Goal: Task Accomplishment & Management: Manage account settings

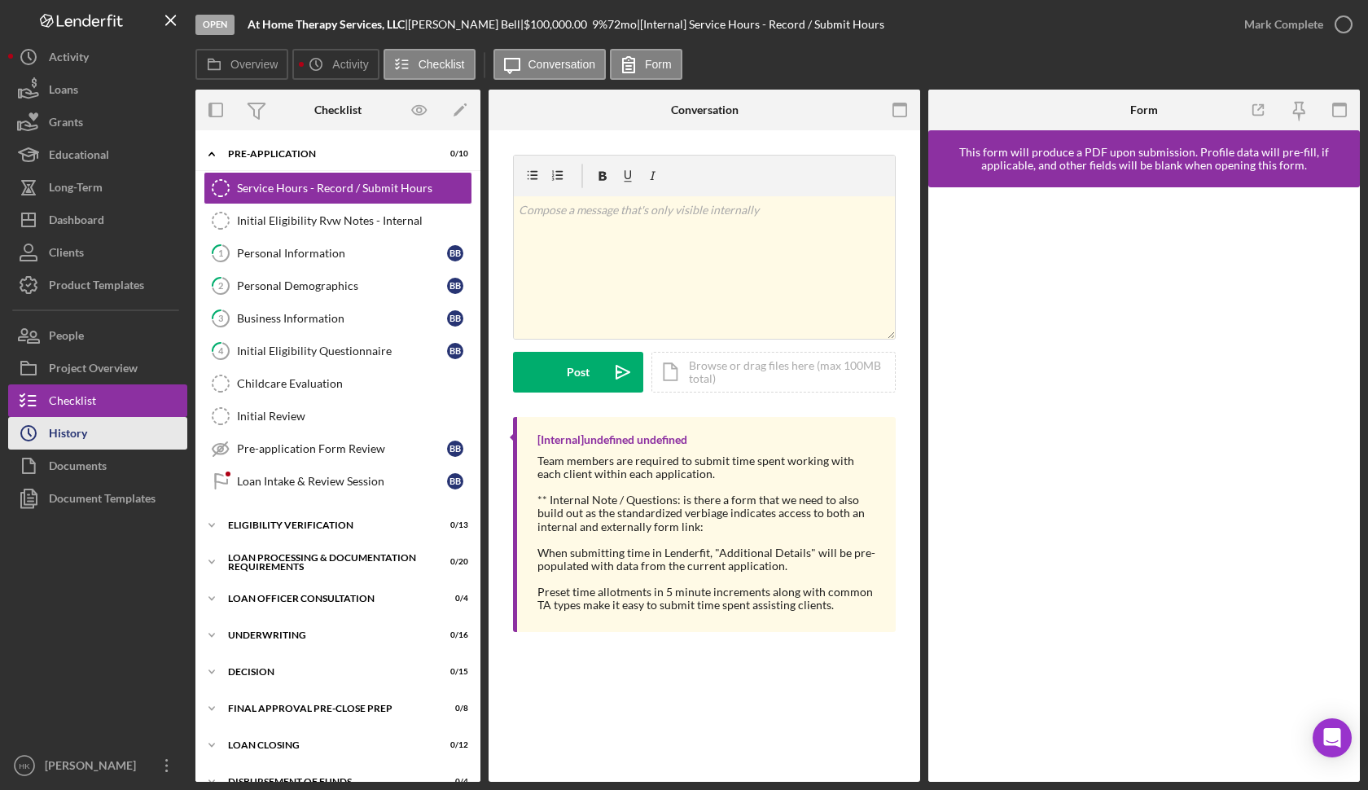
click at [128, 431] on button "Icon/History History" at bounding box center [97, 433] width 179 height 33
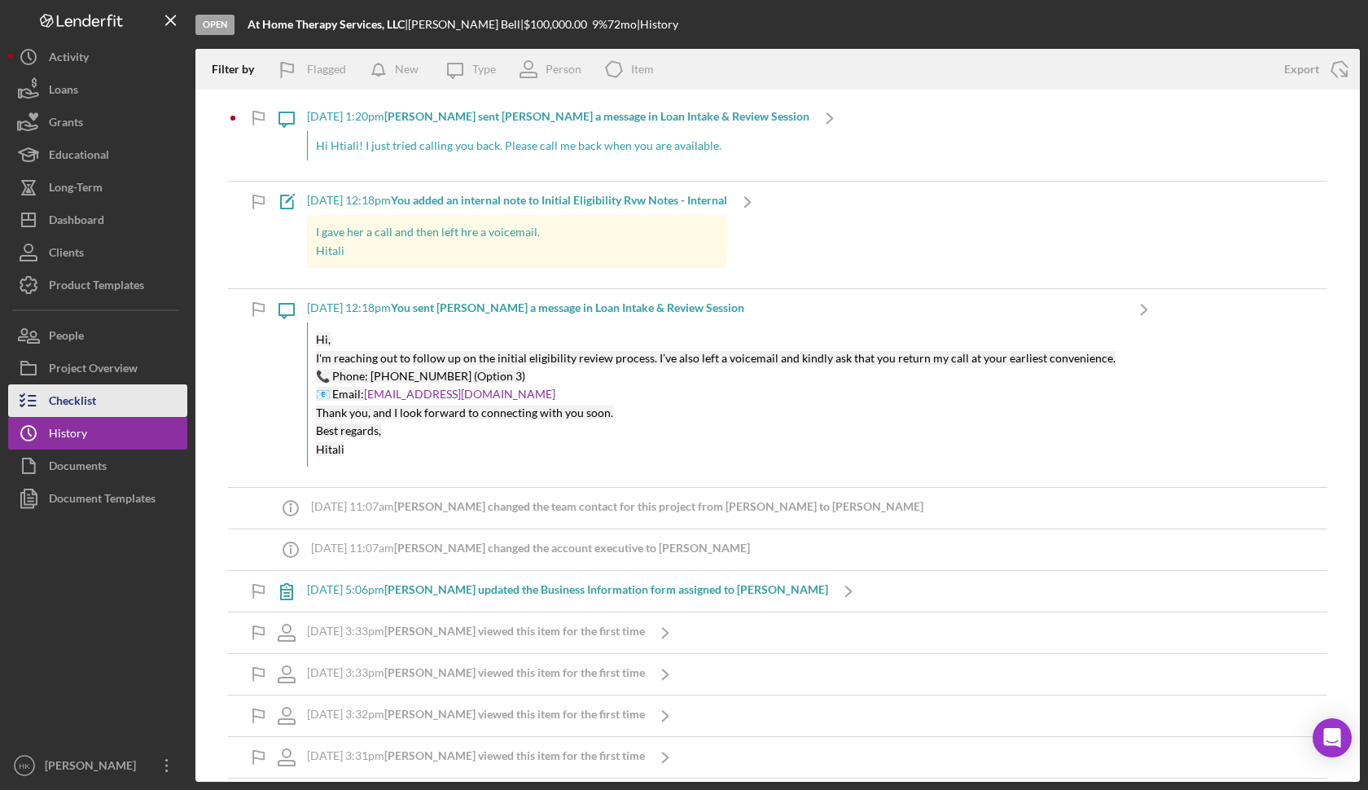
click at [119, 398] on button "Checklist" at bounding box center [97, 400] width 179 height 33
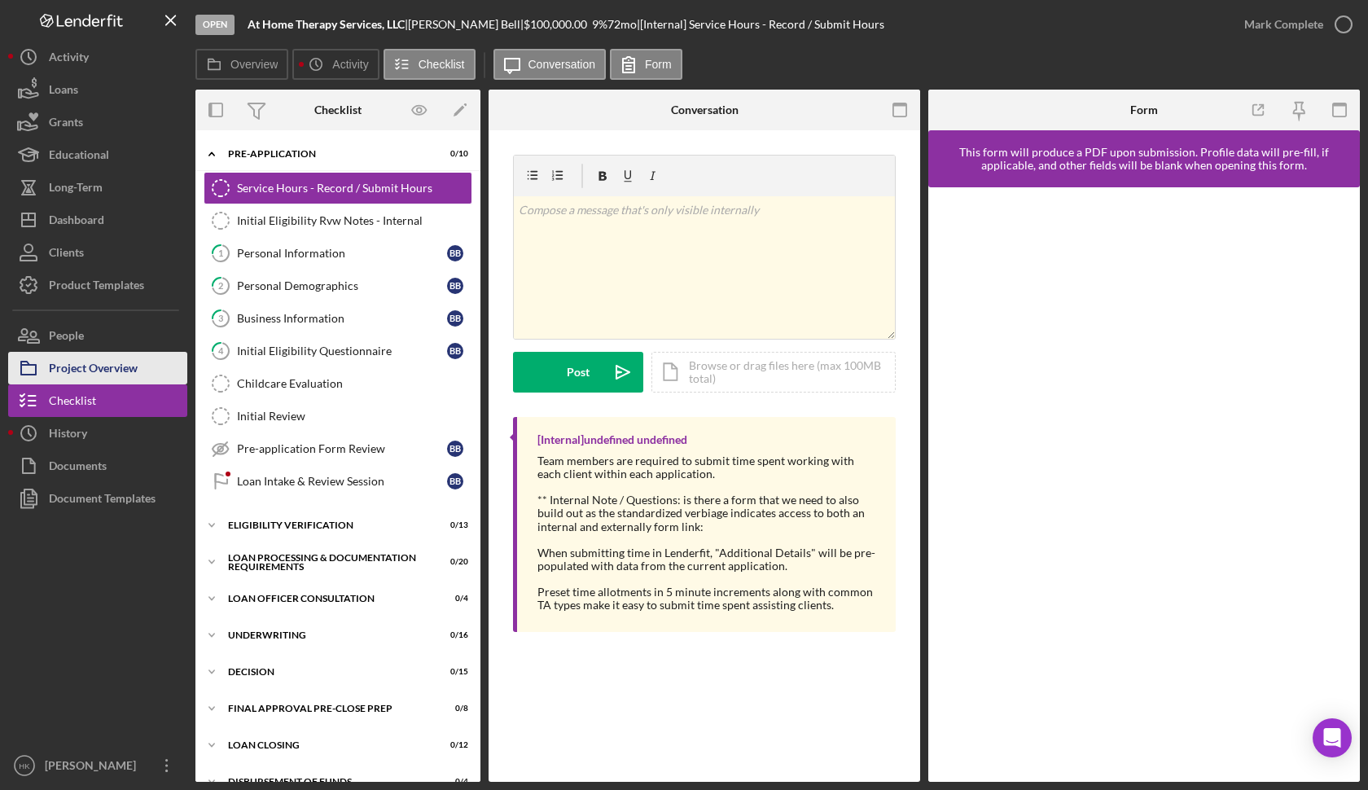
click at [119, 375] on div "Project Overview" at bounding box center [93, 370] width 89 height 37
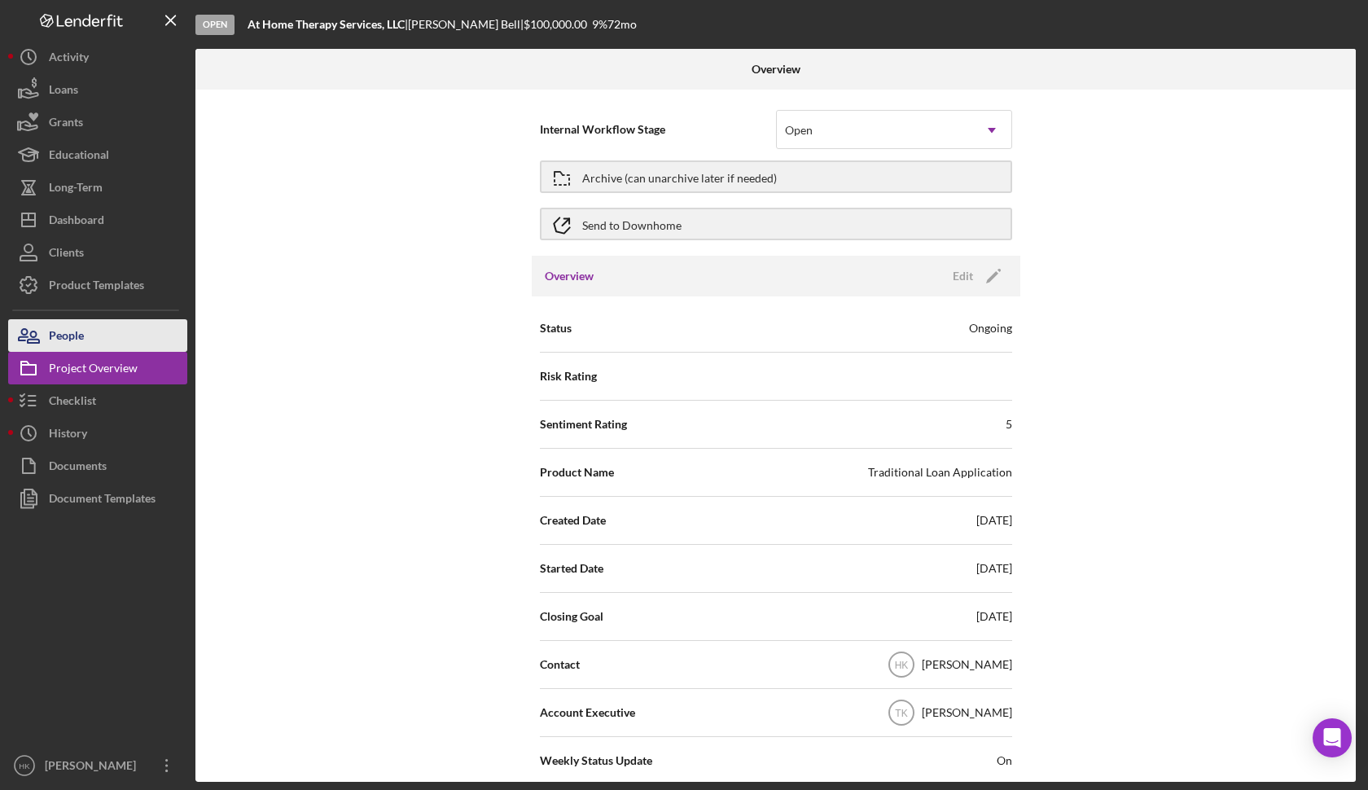
click at [105, 333] on button "People" at bounding box center [97, 335] width 179 height 33
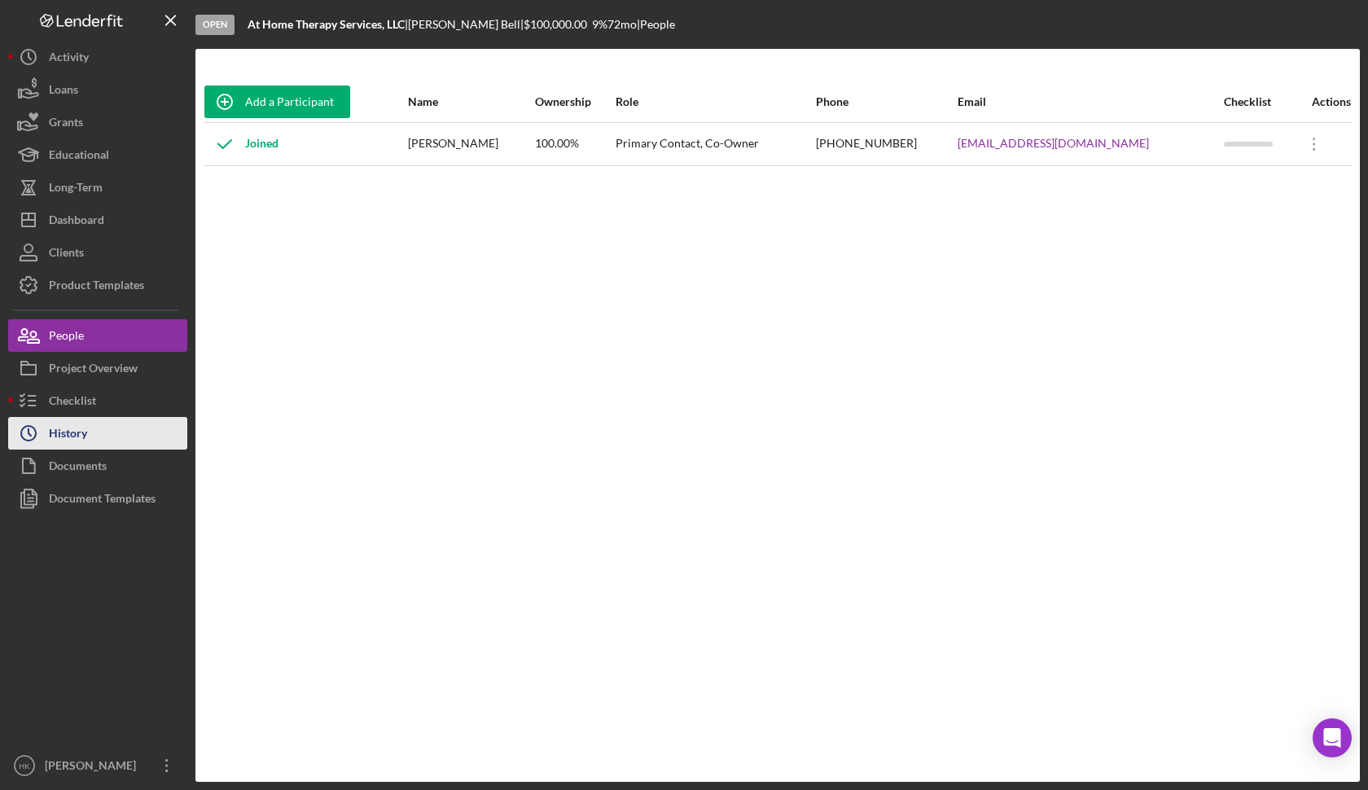
click at [73, 430] on div "History" at bounding box center [68, 435] width 38 height 37
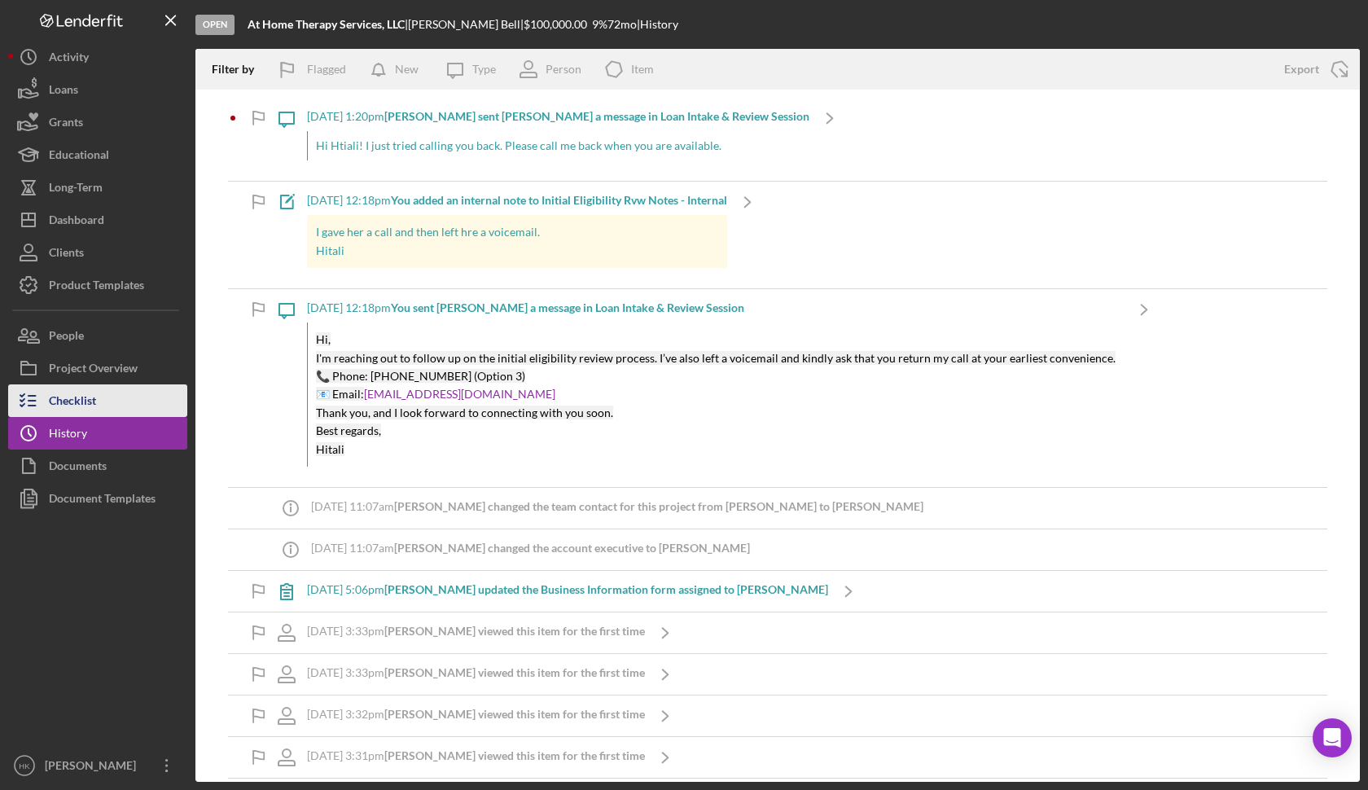
click at [98, 400] on button "Checklist" at bounding box center [97, 400] width 179 height 33
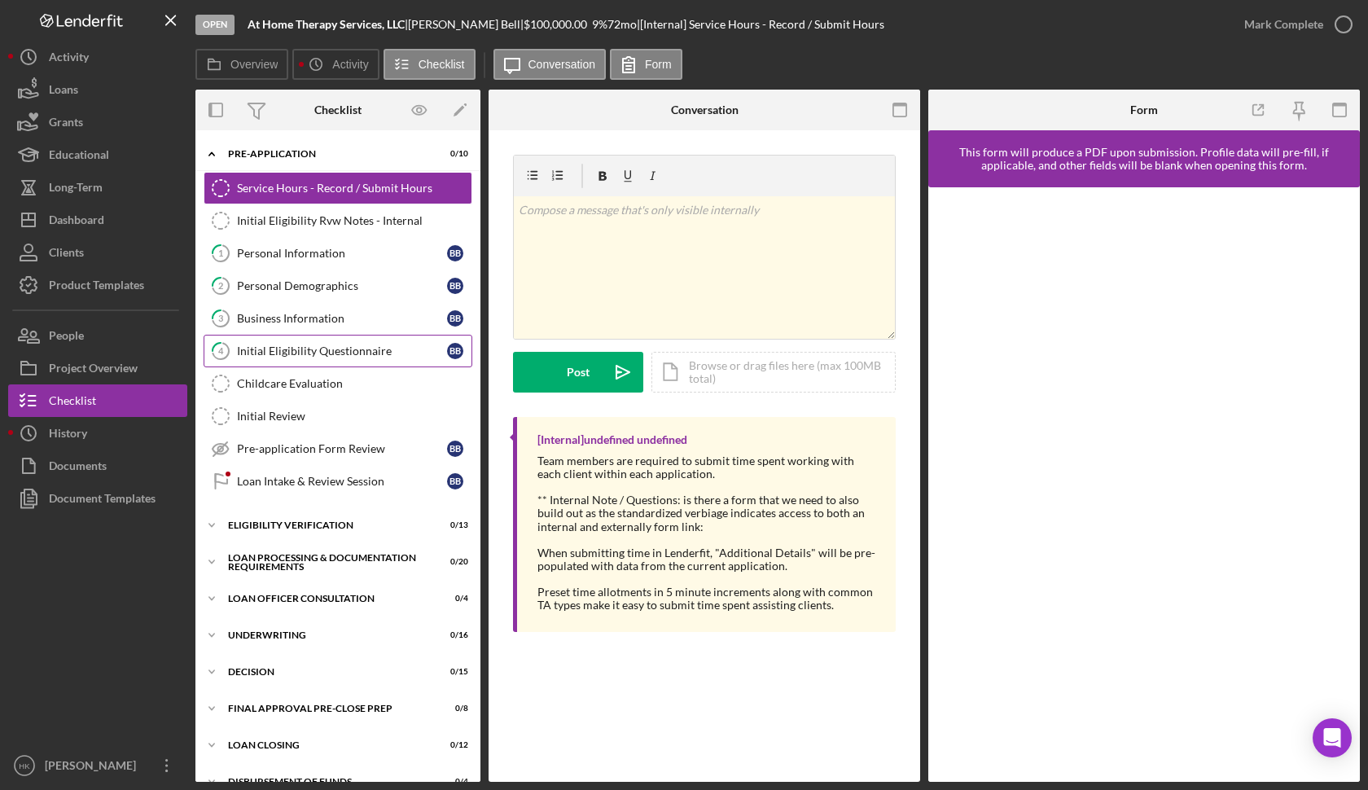
click at [328, 339] on link "4 Initial Eligibility Questionnaire B B" at bounding box center [338, 351] width 269 height 33
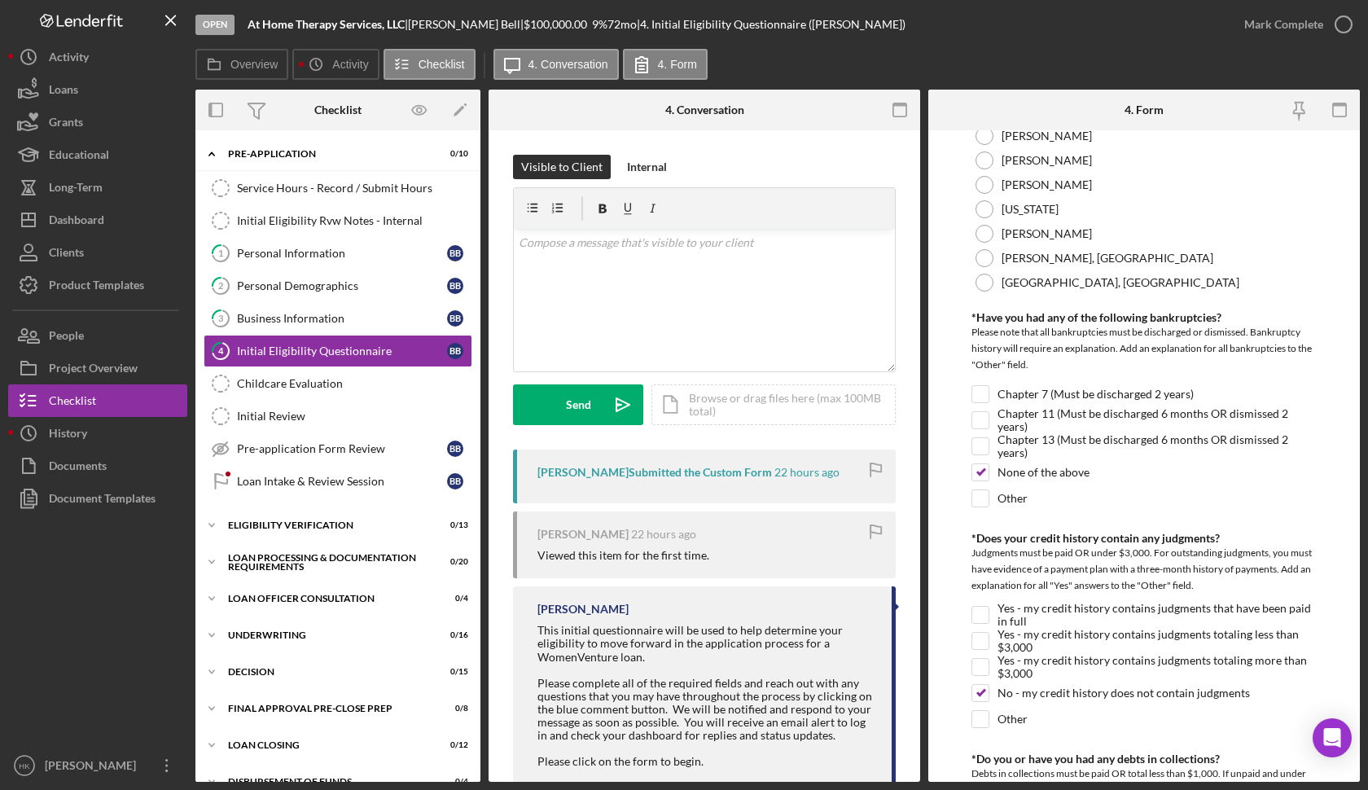
scroll to position [309, 0]
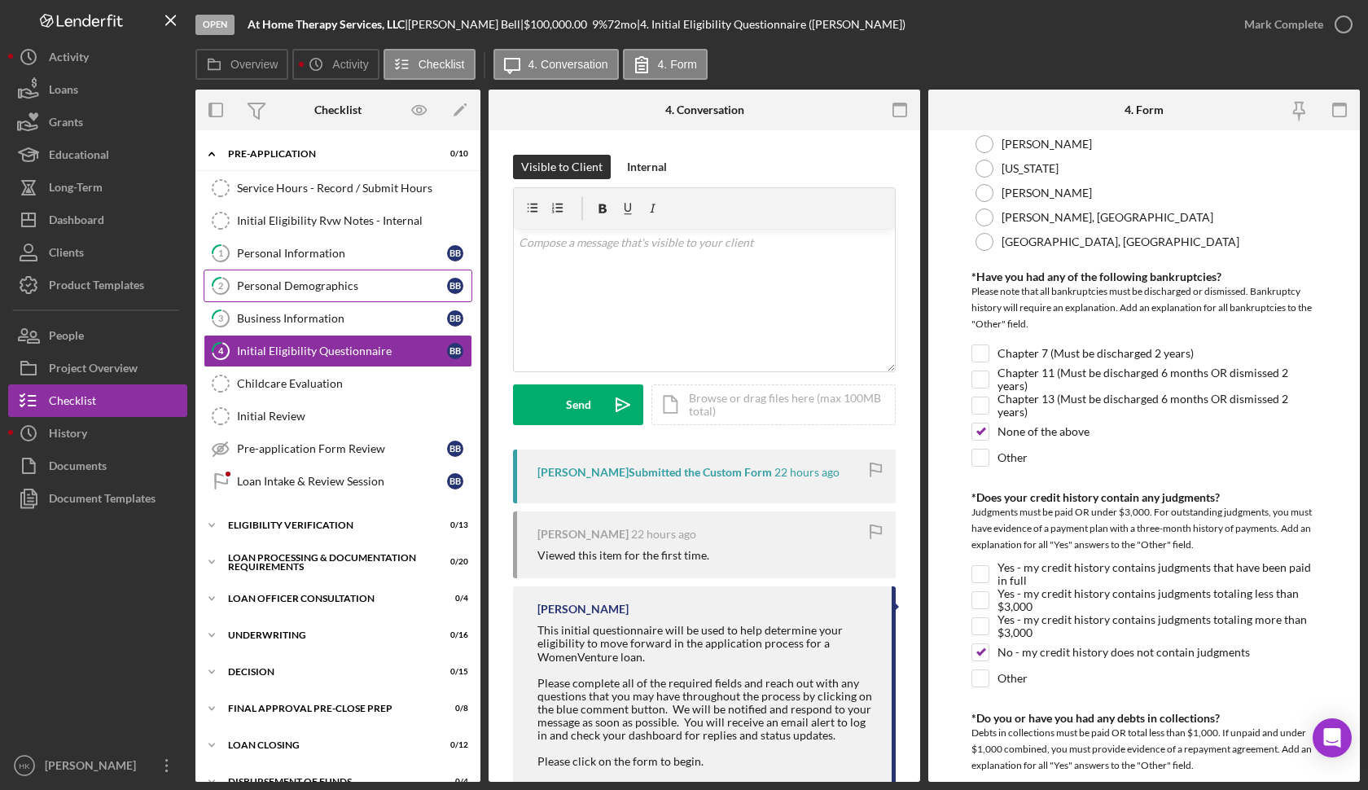
click at [318, 278] on link "2 Personal Demographics B B" at bounding box center [338, 286] width 269 height 33
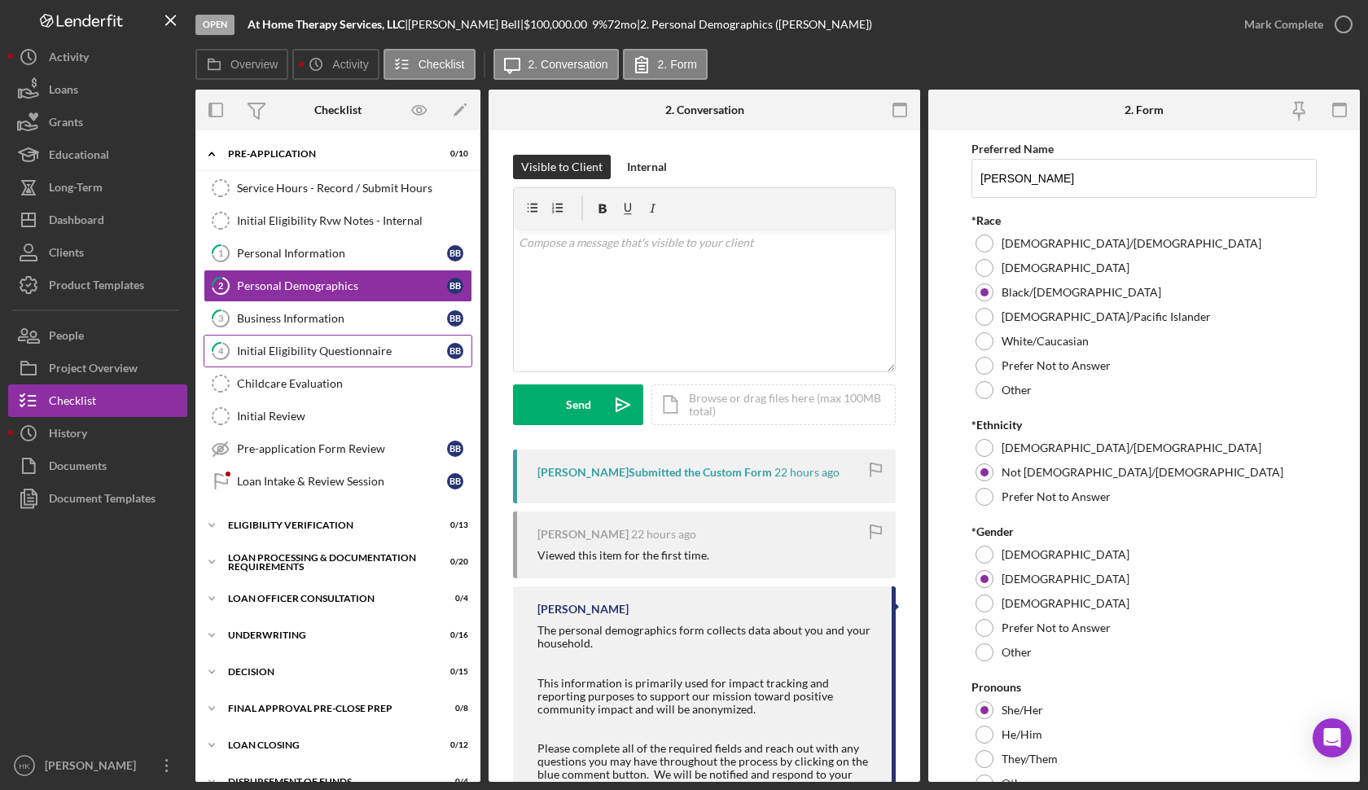
click at [314, 349] on div "Initial Eligibility Questionnaire" at bounding box center [342, 350] width 210 height 13
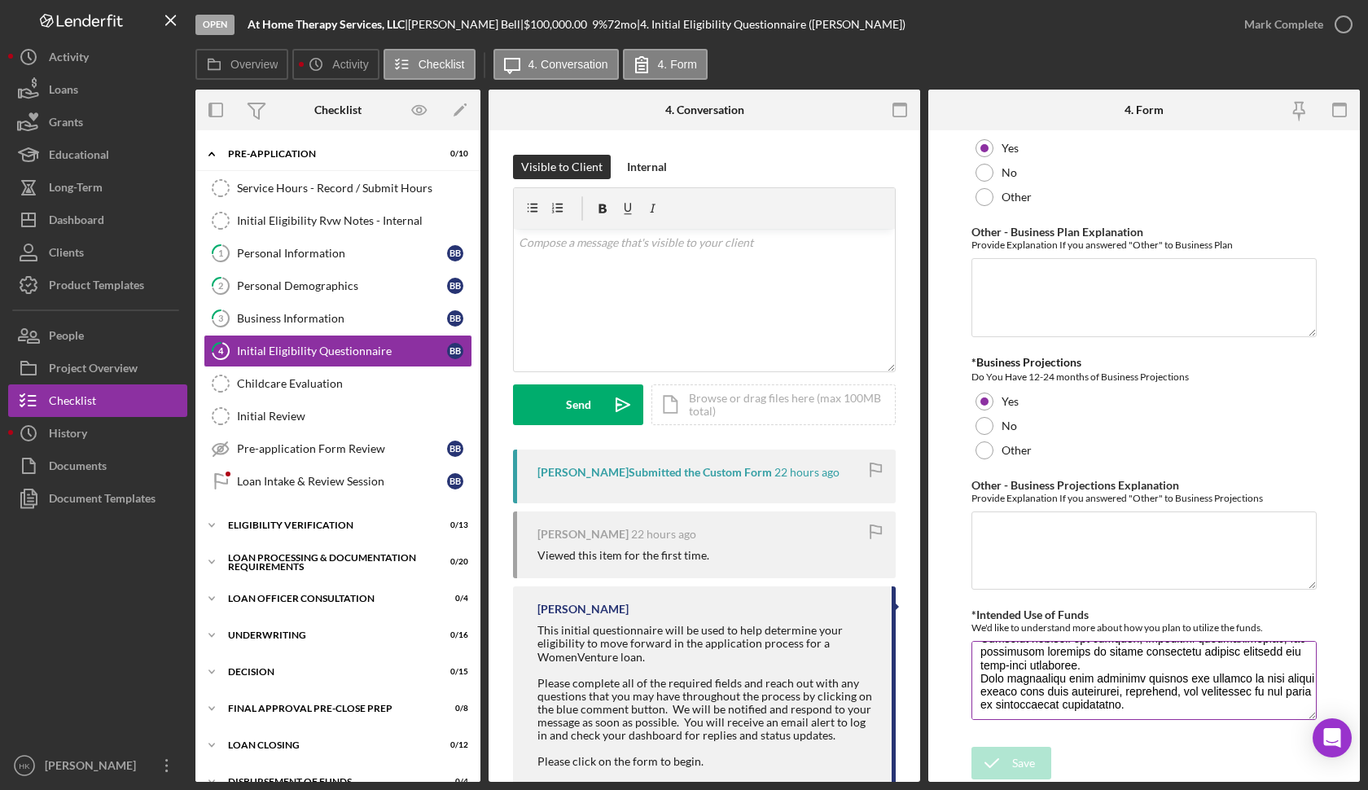
scroll to position [280, 0]
click at [292, 403] on link "Initial Review Initial Review" at bounding box center [338, 416] width 269 height 33
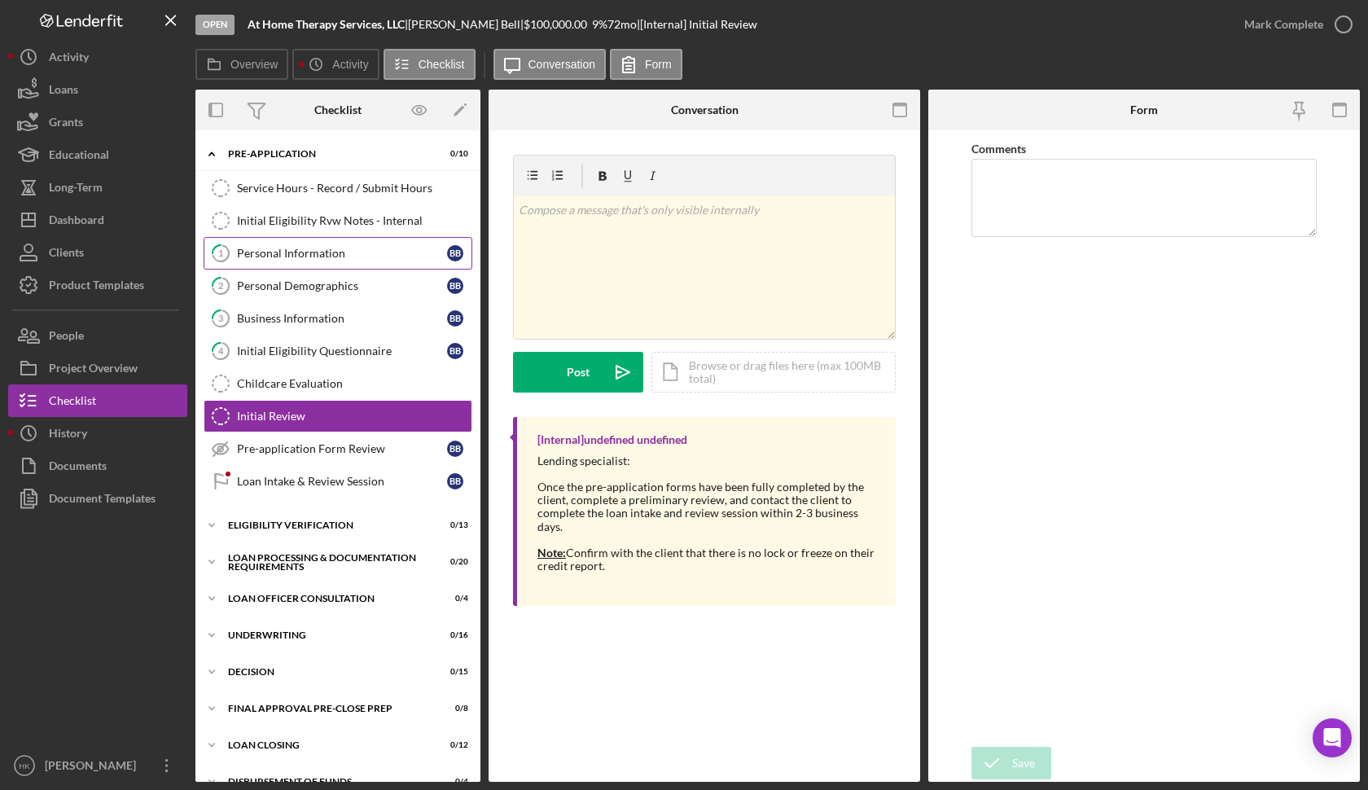
click at [300, 239] on link "1 Personal Information B B" at bounding box center [338, 253] width 269 height 33
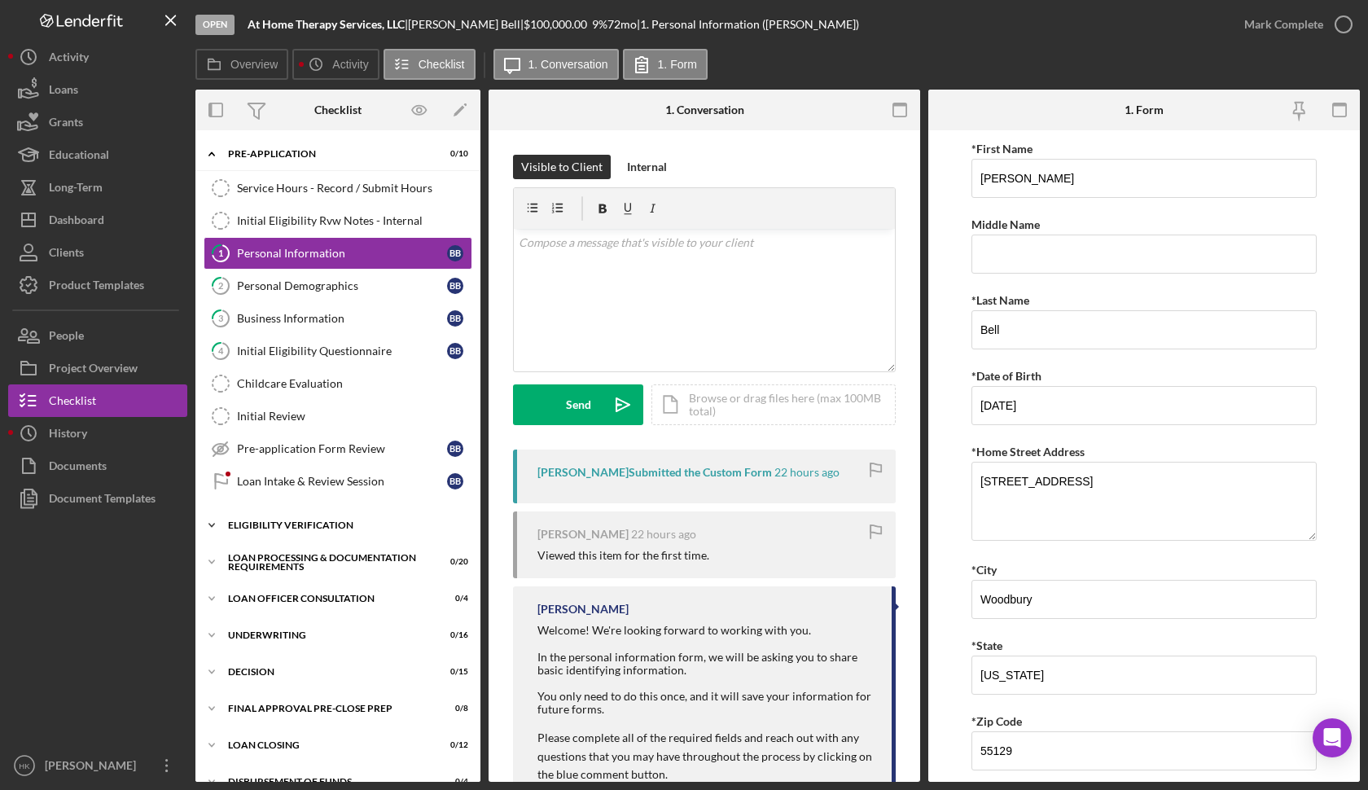
click at [292, 530] on div "Icon/Expander Eligibility Verification 0 / 13" at bounding box center [337, 525] width 285 height 33
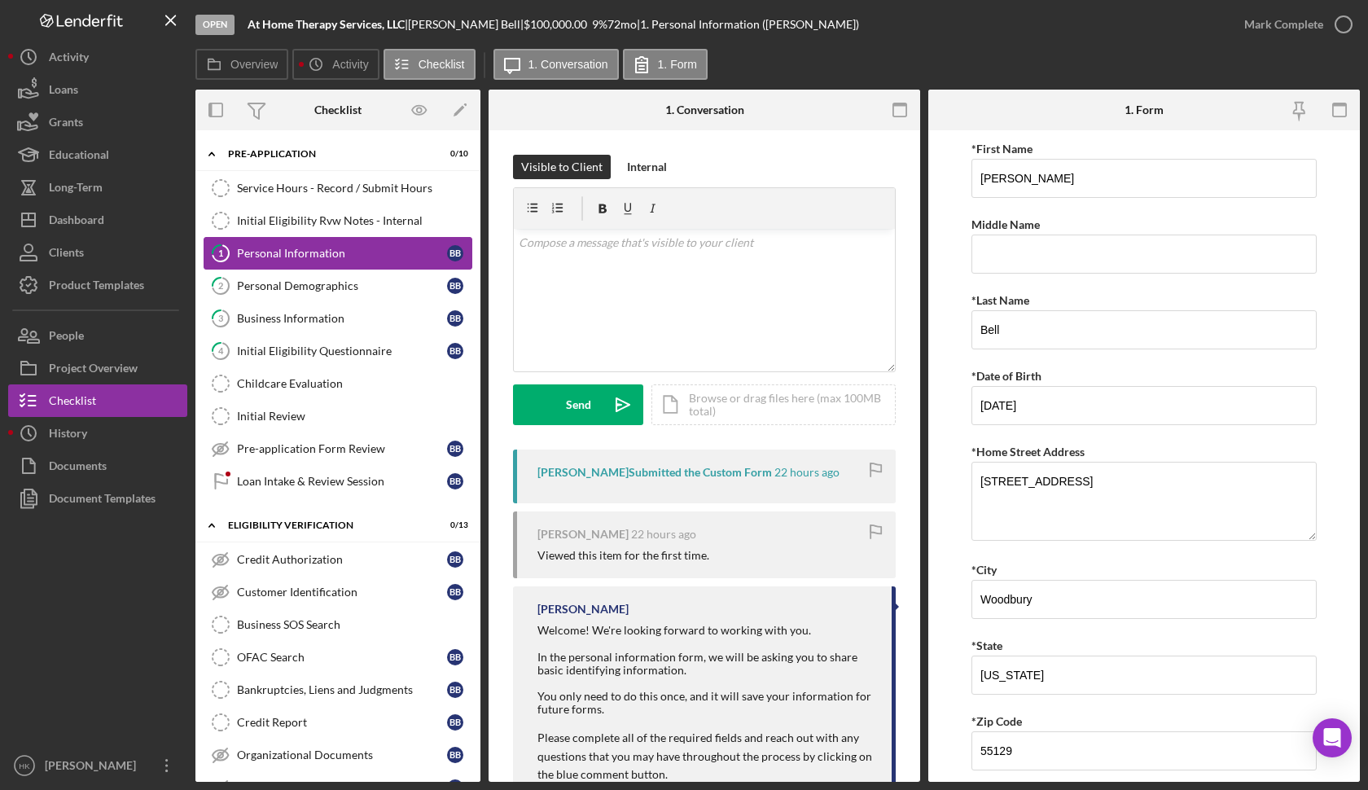
click at [337, 248] on div "Personal Information" at bounding box center [342, 253] width 210 height 13
click at [1319, 24] on div "Mark Complete" at bounding box center [1283, 24] width 79 height 33
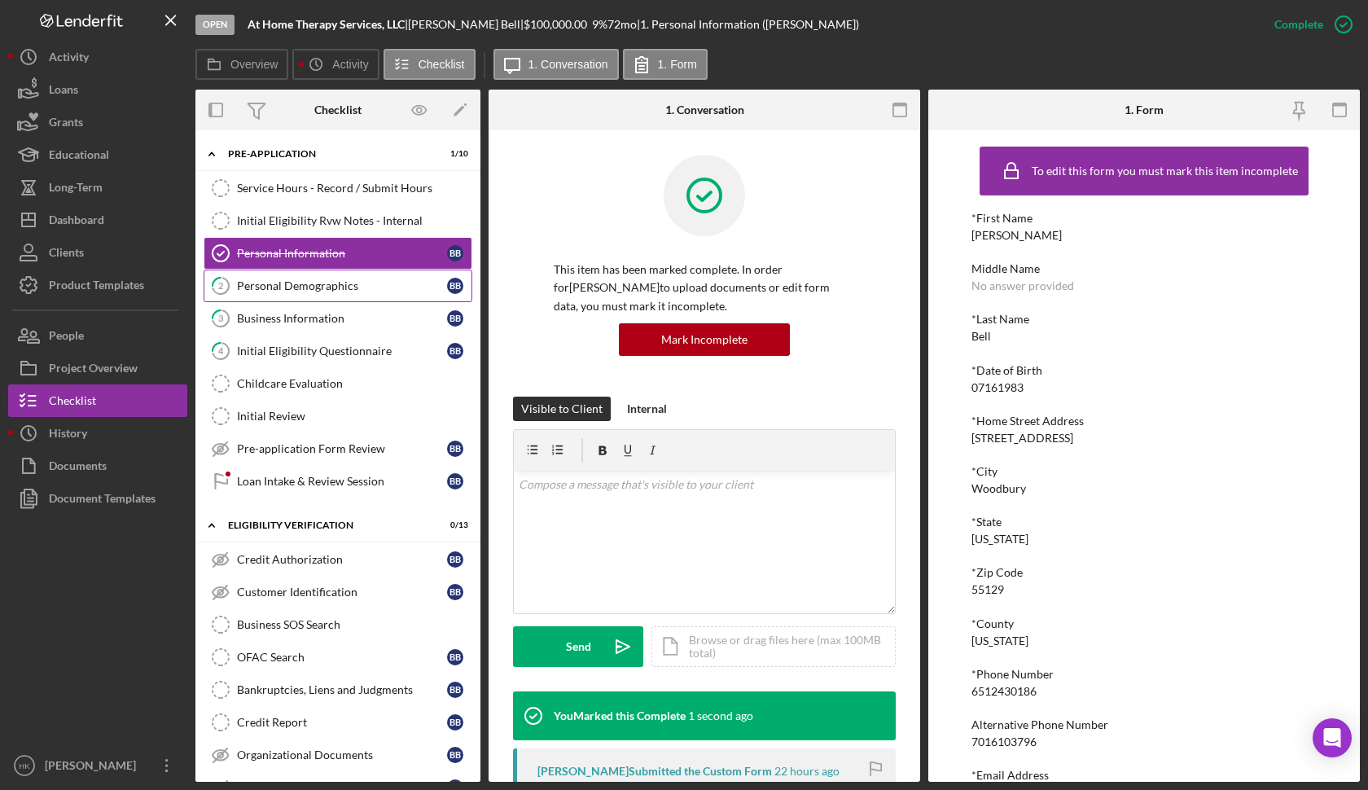
click at [332, 285] on div "Personal Demographics" at bounding box center [342, 285] width 210 height 13
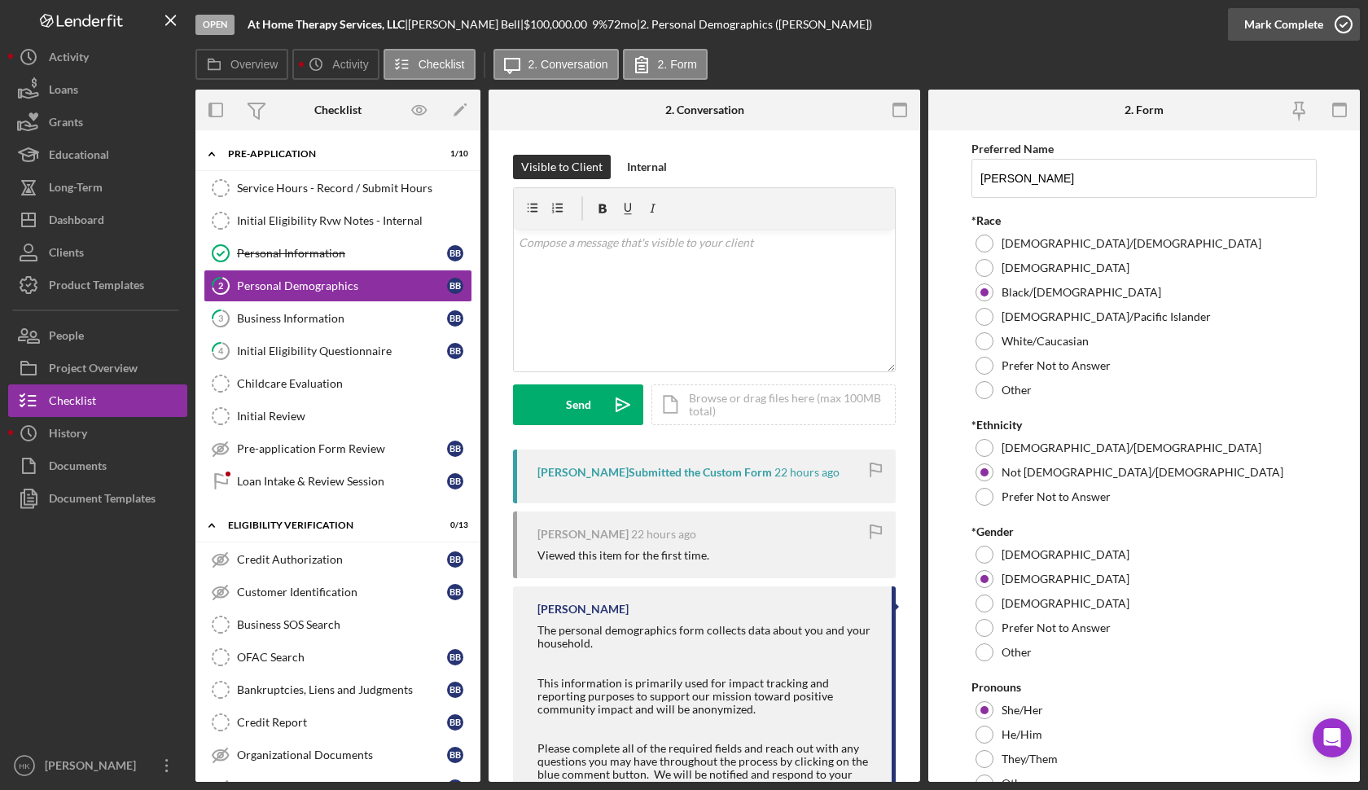
click at [1316, 28] on div "Mark Complete" at bounding box center [1283, 24] width 79 height 33
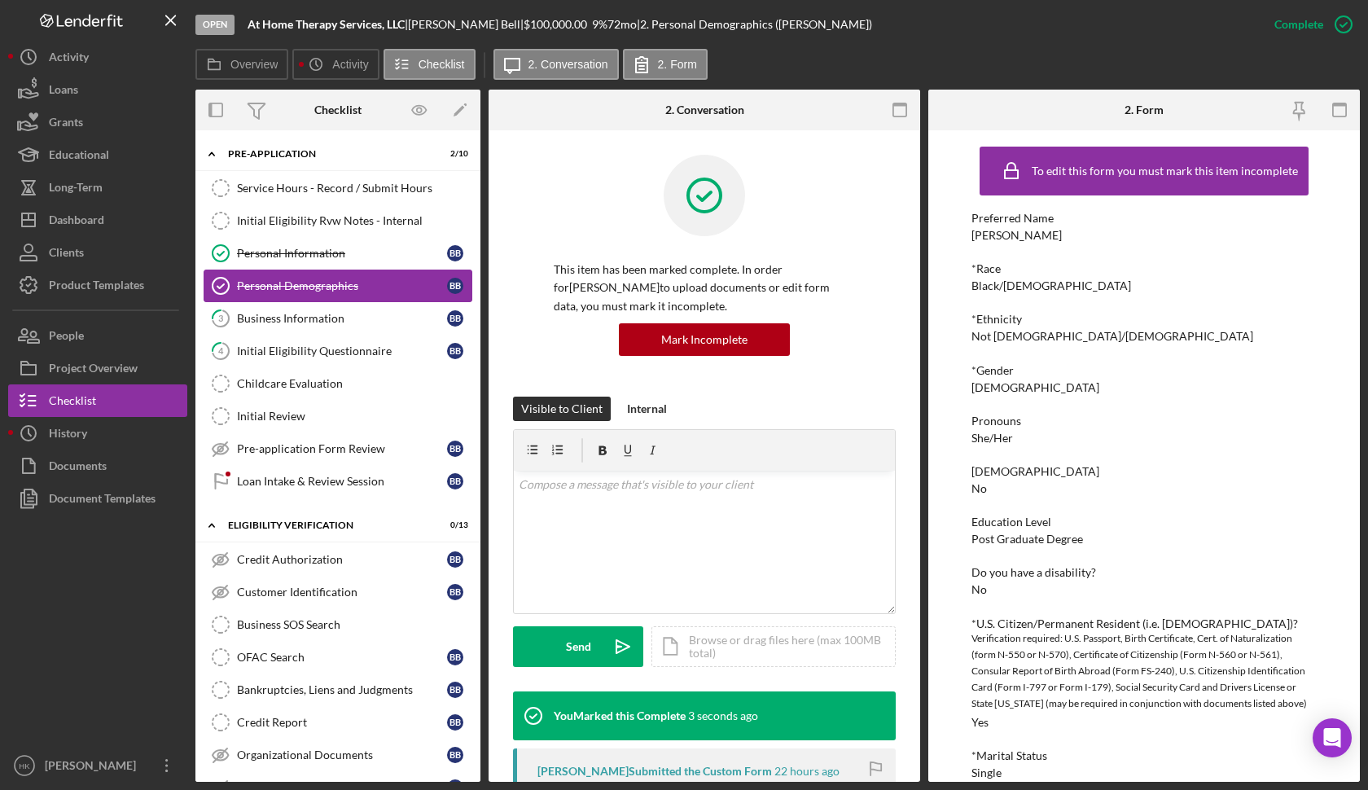
click at [360, 287] on div "Personal Demographics" at bounding box center [342, 285] width 210 height 13
click at [359, 321] on div "Business Information" at bounding box center [342, 318] width 210 height 13
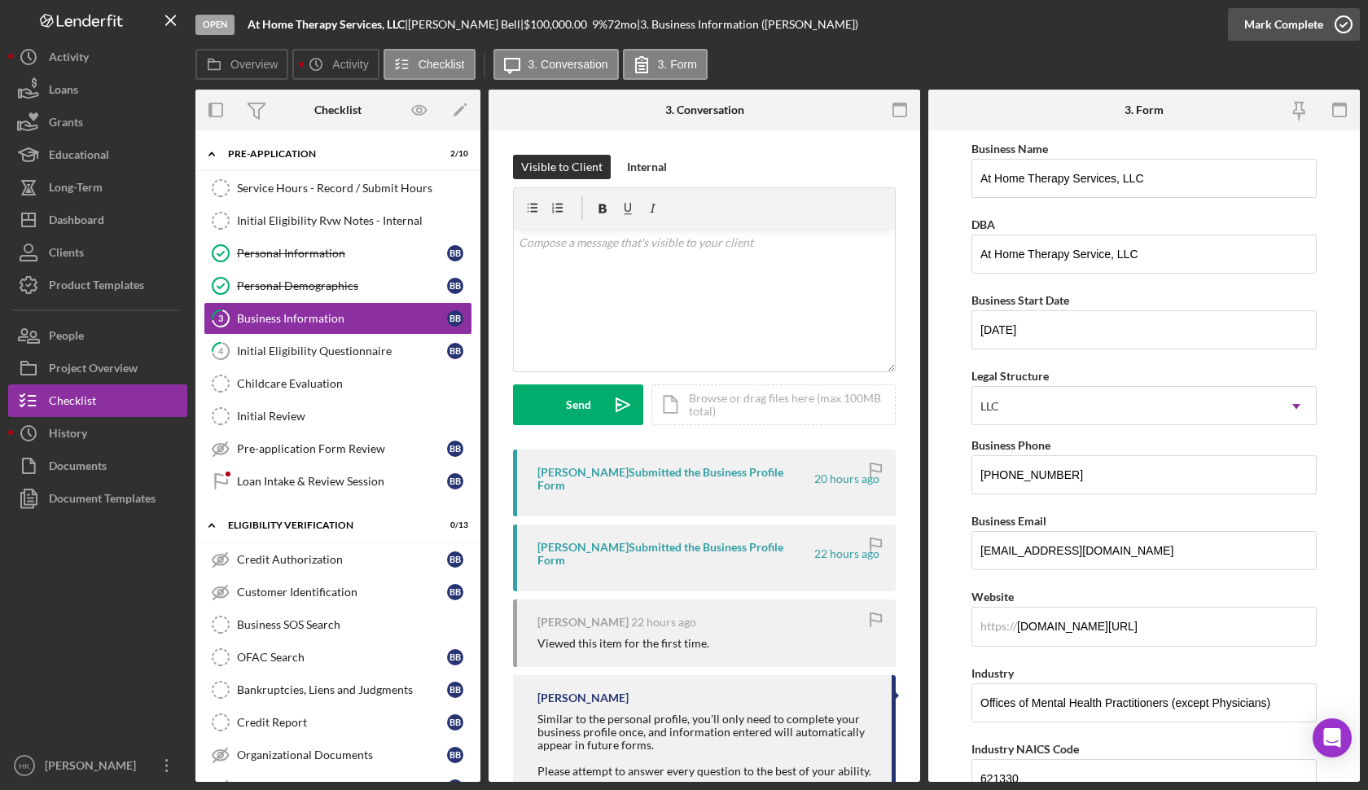
scroll to position [-1, 0]
click at [1342, 25] on polyline "button" at bounding box center [1343, 25] width 7 height 4
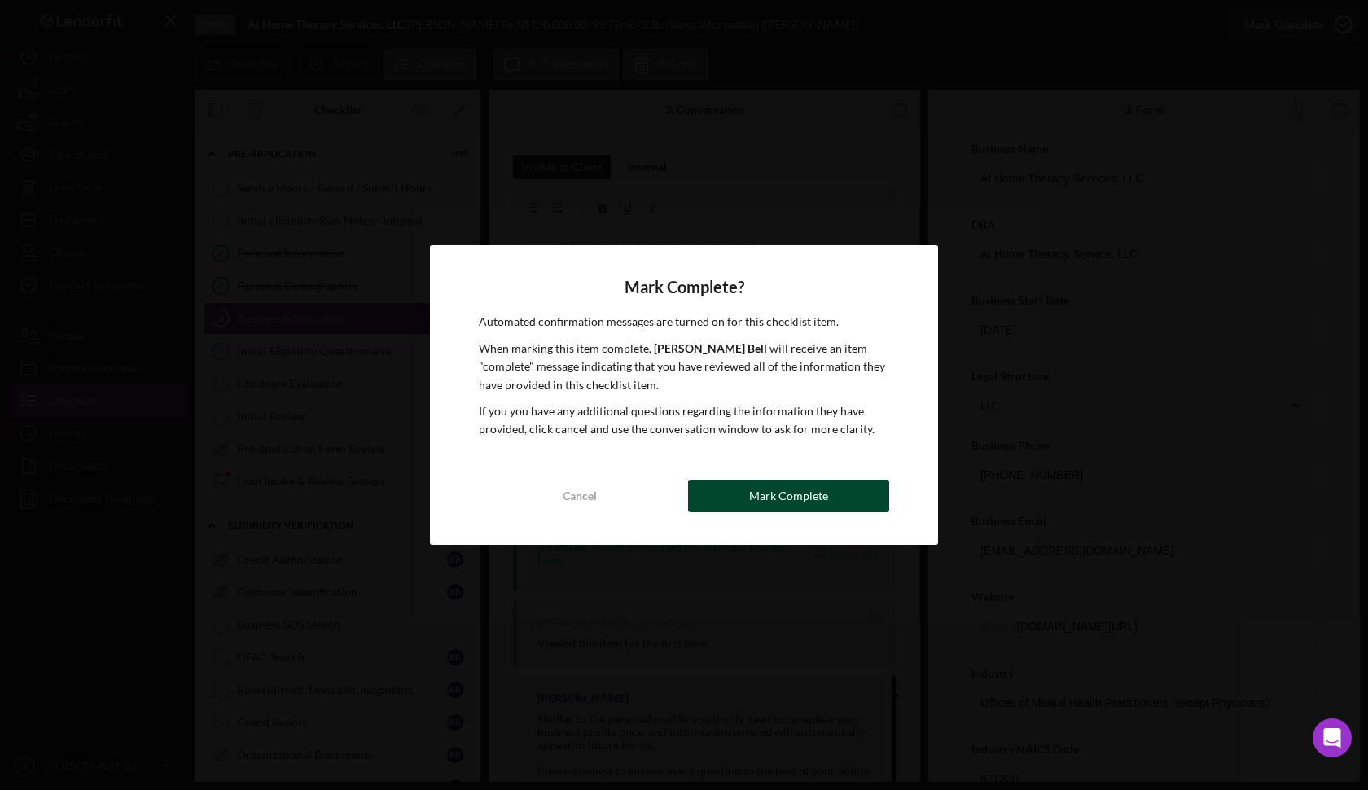
click at [804, 492] on div "Mark Complete" at bounding box center [788, 496] width 79 height 33
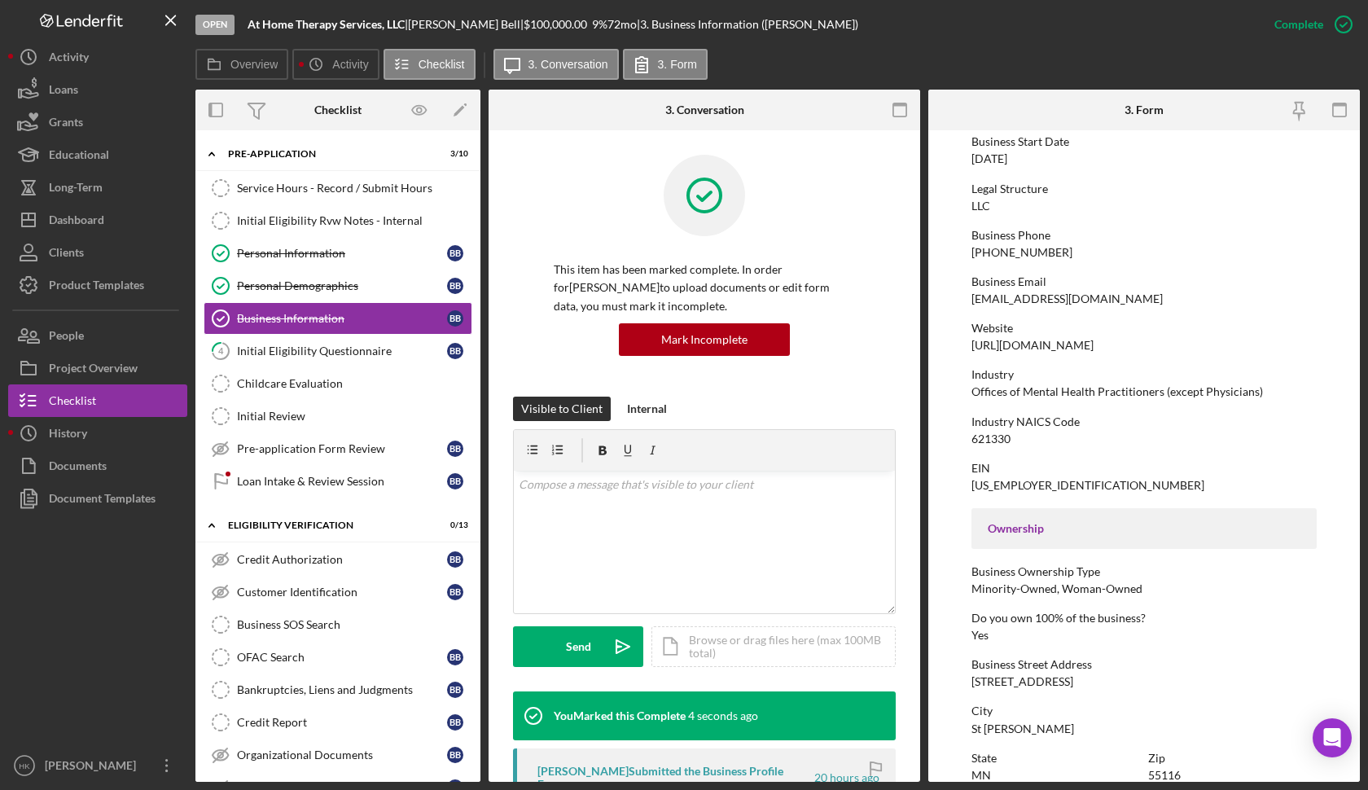
scroll to position [183, 0]
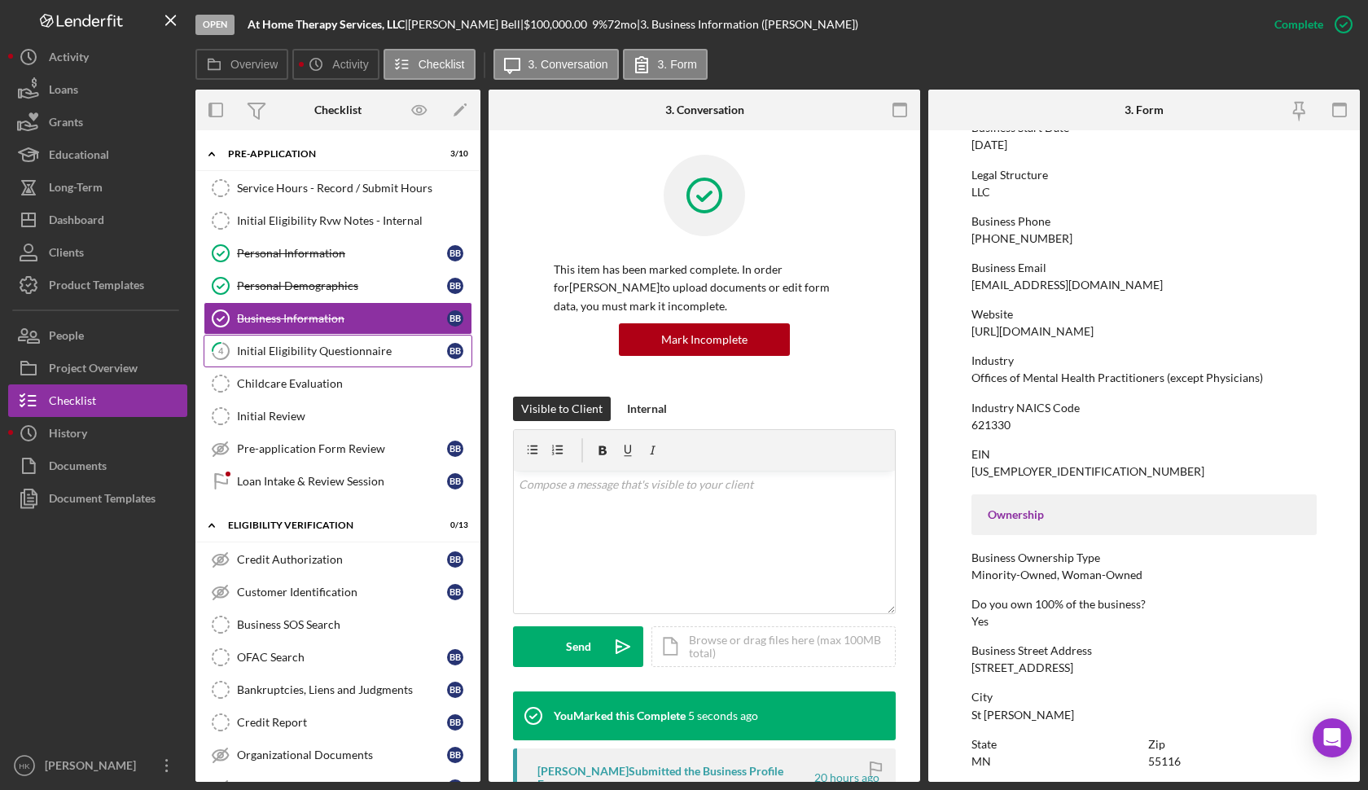
click at [360, 362] on link "4 Initial Eligibility Questionnaire B B" at bounding box center [338, 351] width 269 height 33
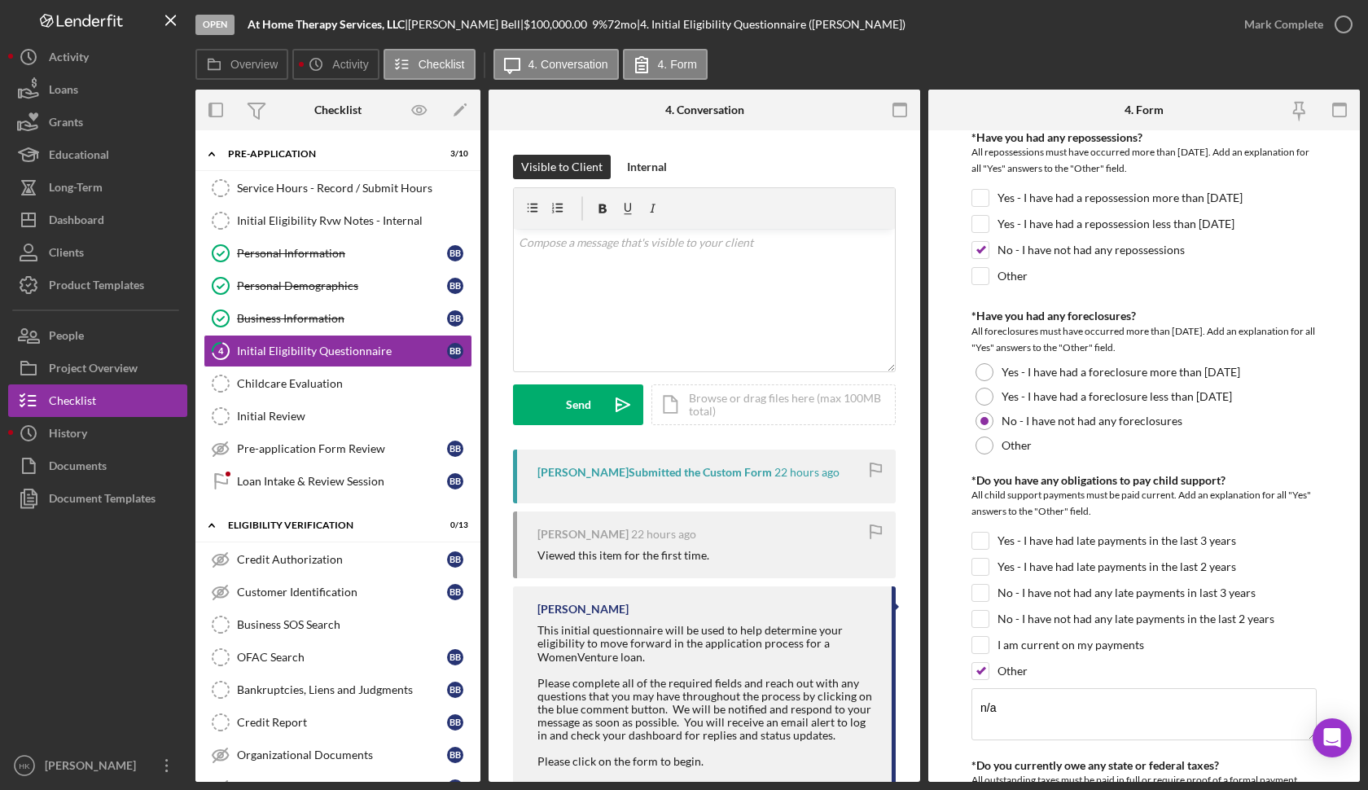
scroll to position [404, 0]
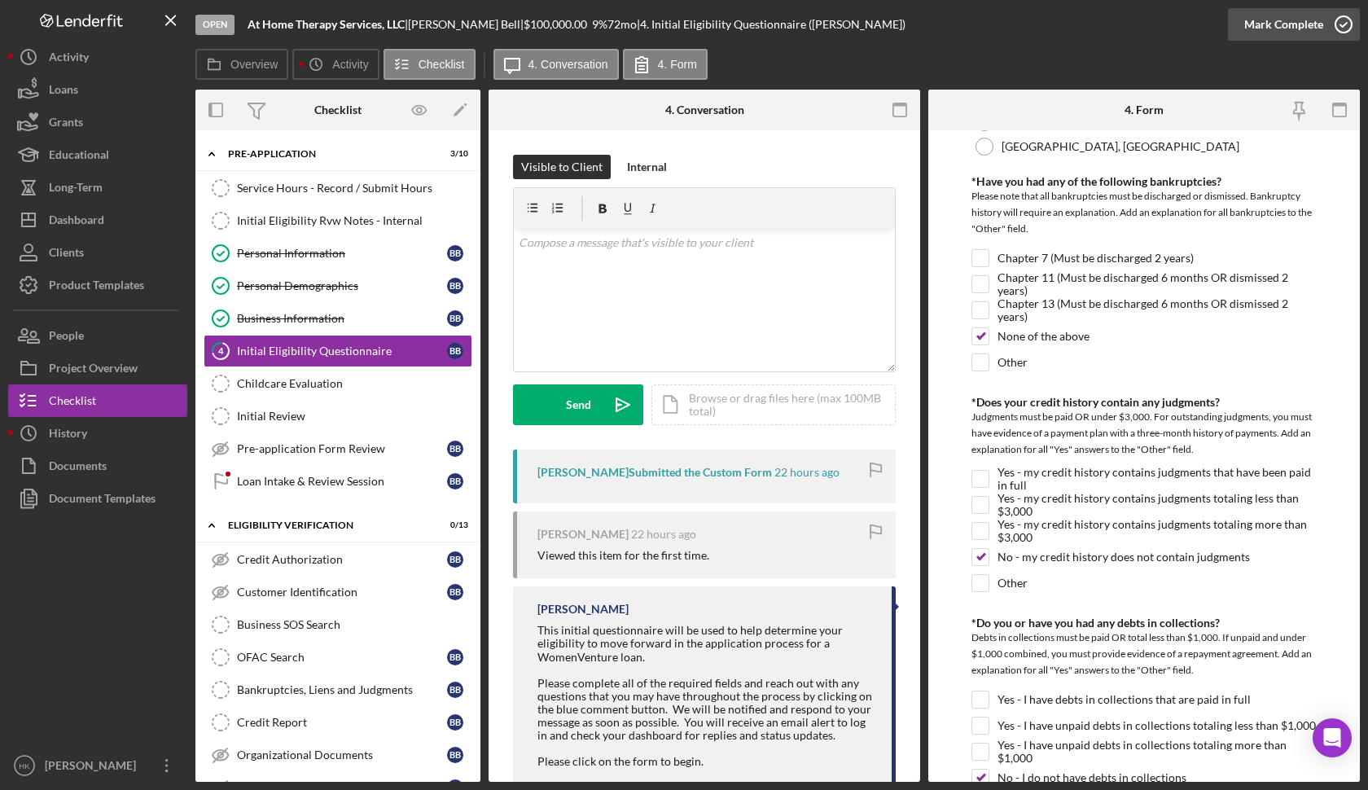
click at [1343, 13] on icon "button" at bounding box center [1343, 24] width 41 height 41
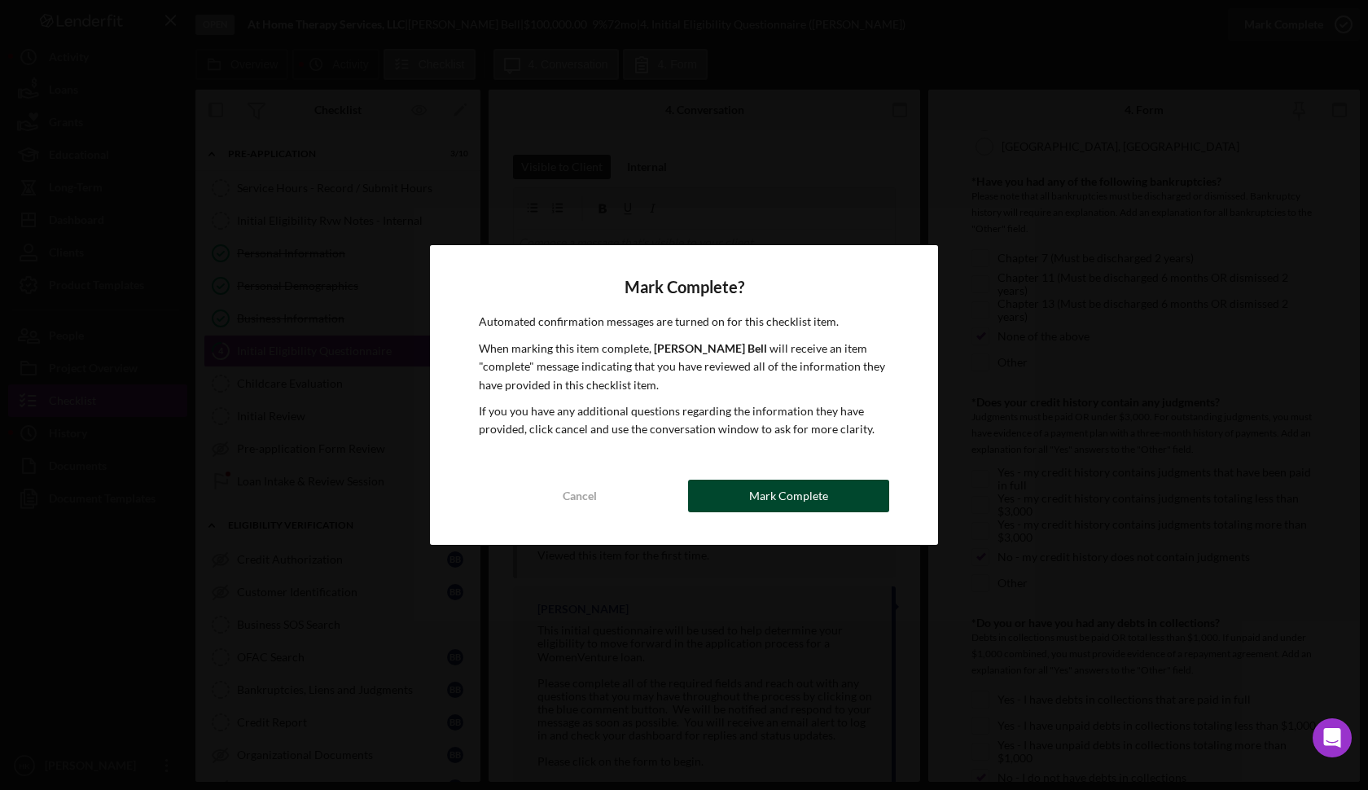
click at [834, 501] on button "Mark Complete" at bounding box center [788, 496] width 201 height 33
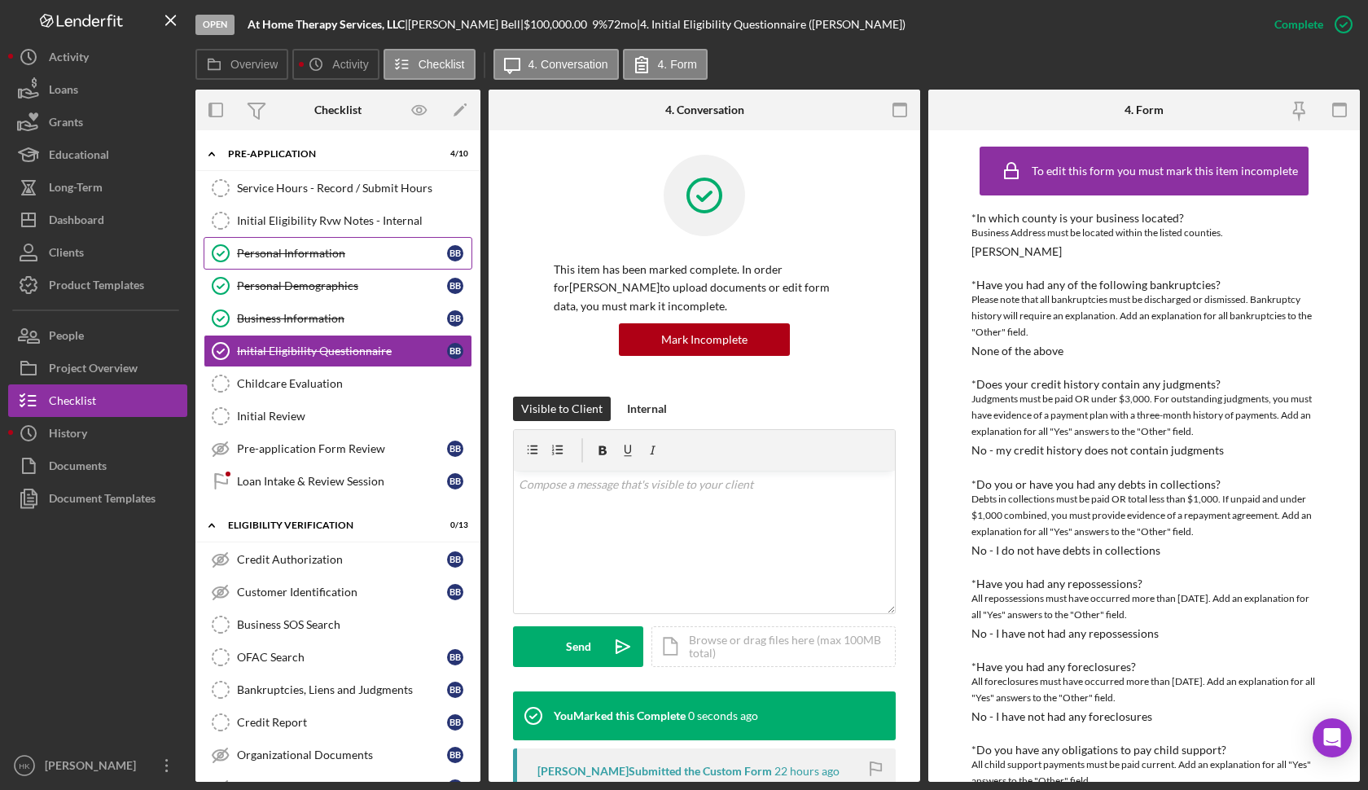
click at [389, 254] on div "Personal Information" at bounding box center [342, 253] width 210 height 13
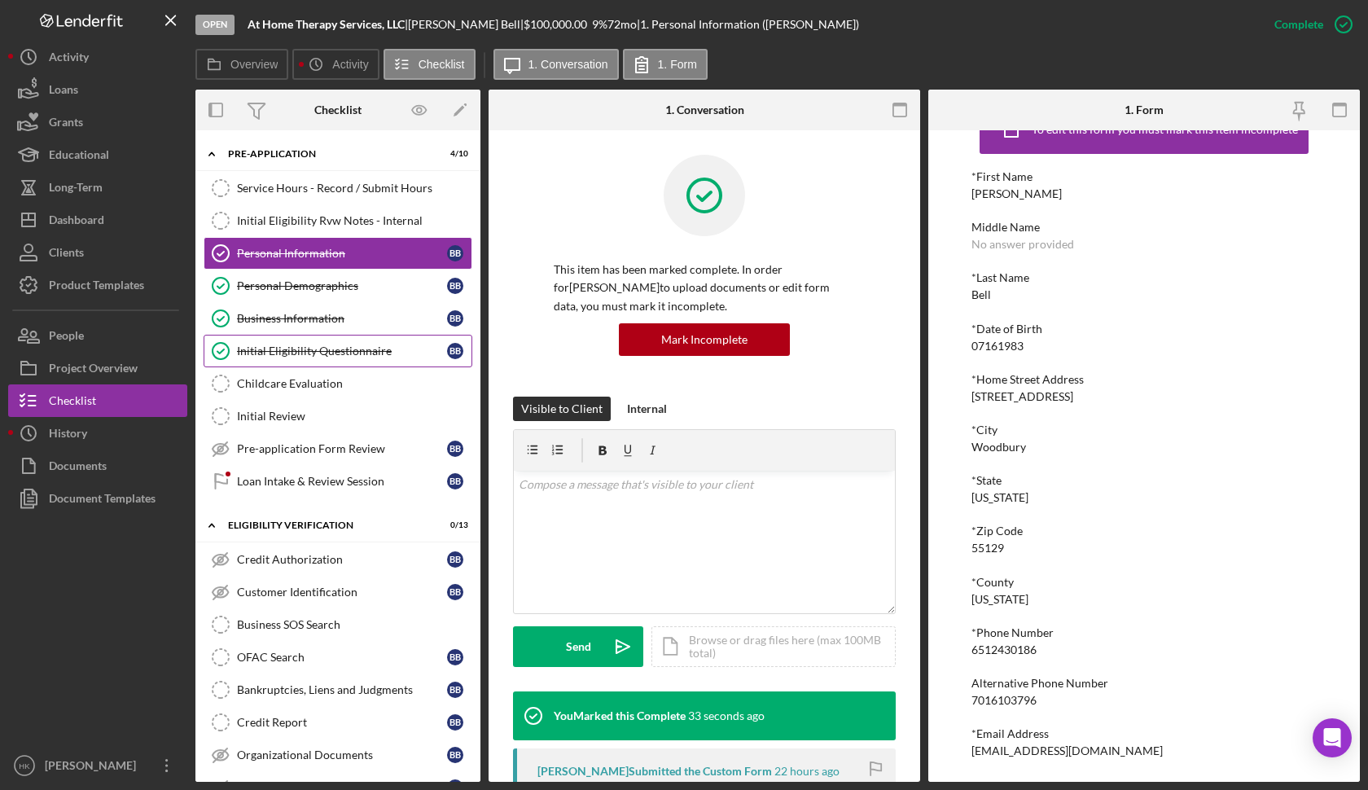
scroll to position [40, 0]
click at [336, 282] on div "Personal Demographics" at bounding box center [342, 285] width 210 height 13
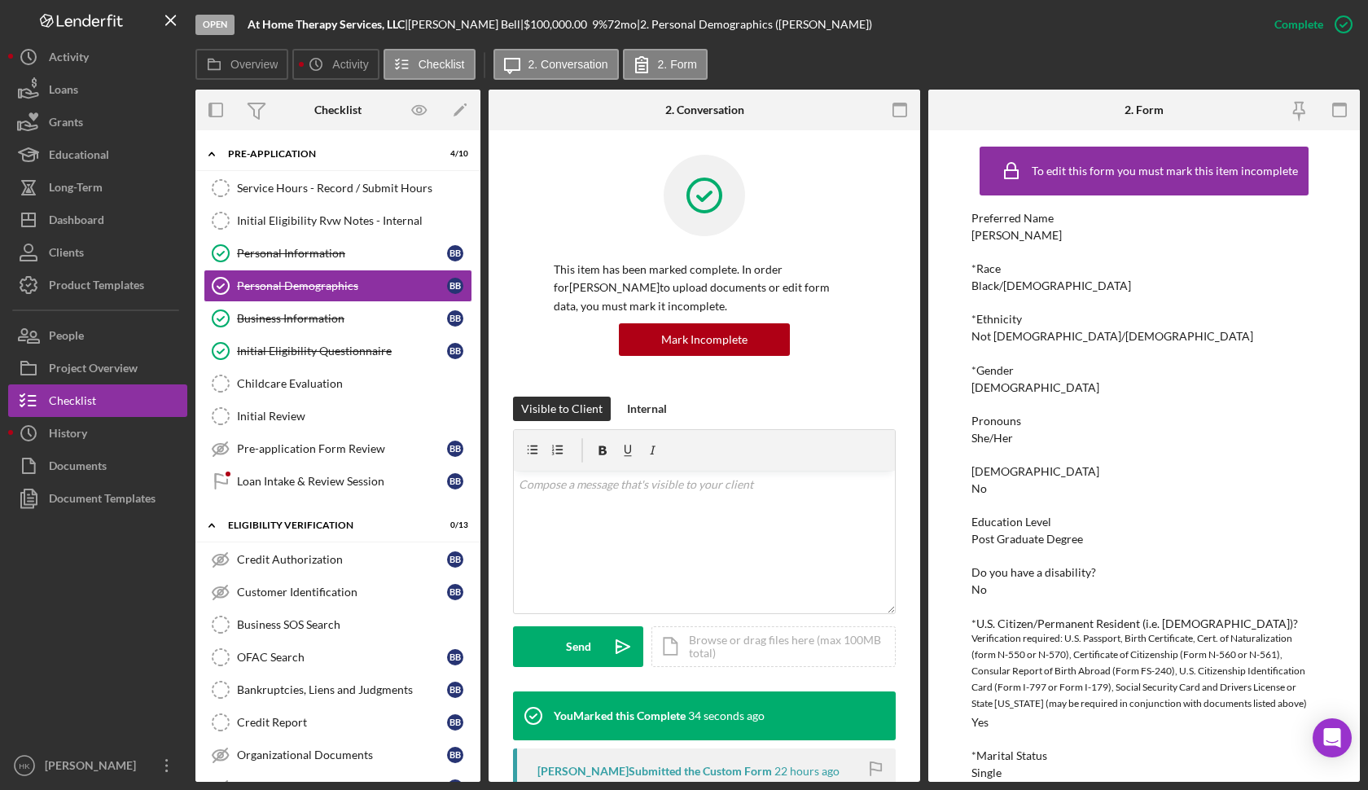
scroll to position [31, 0]
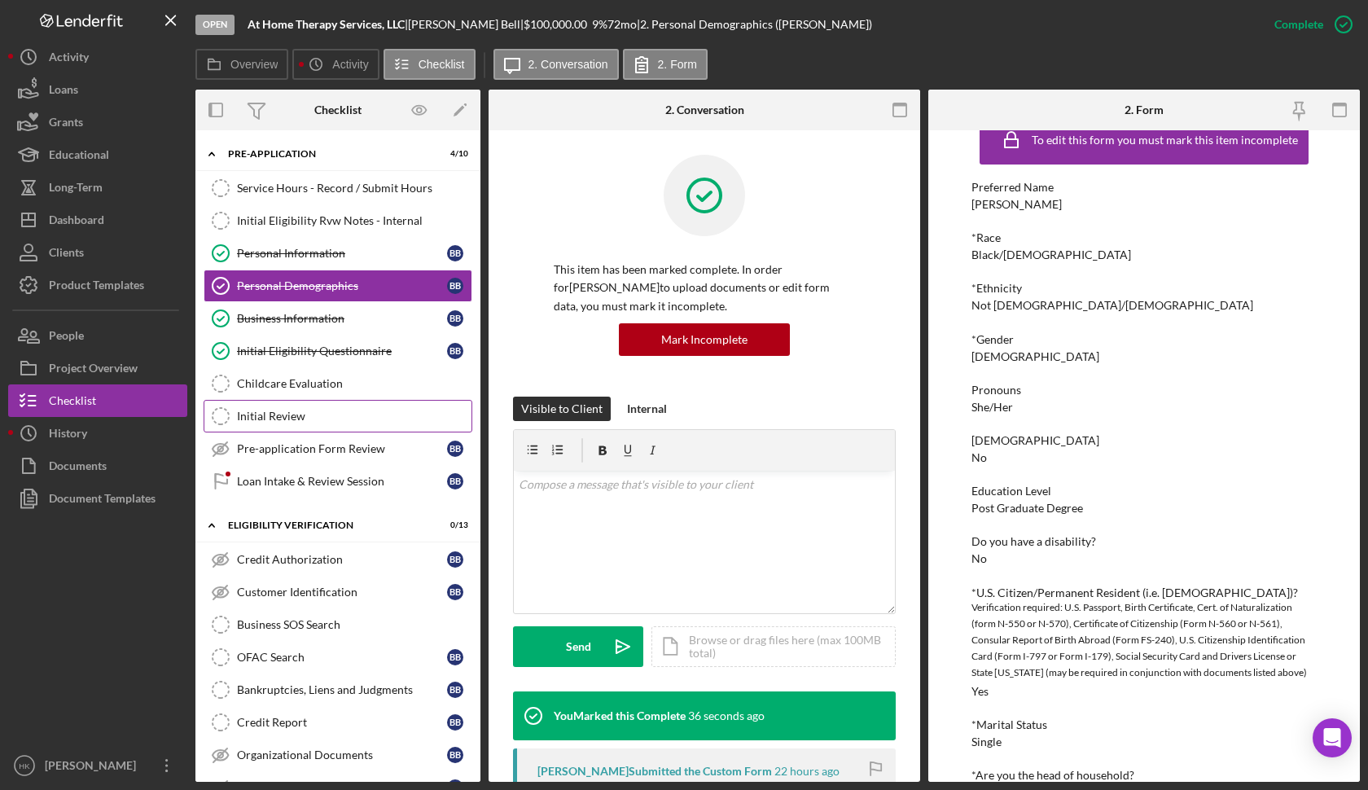
click at [257, 421] on div "Initial Review" at bounding box center [354, 416] width 235 height 13
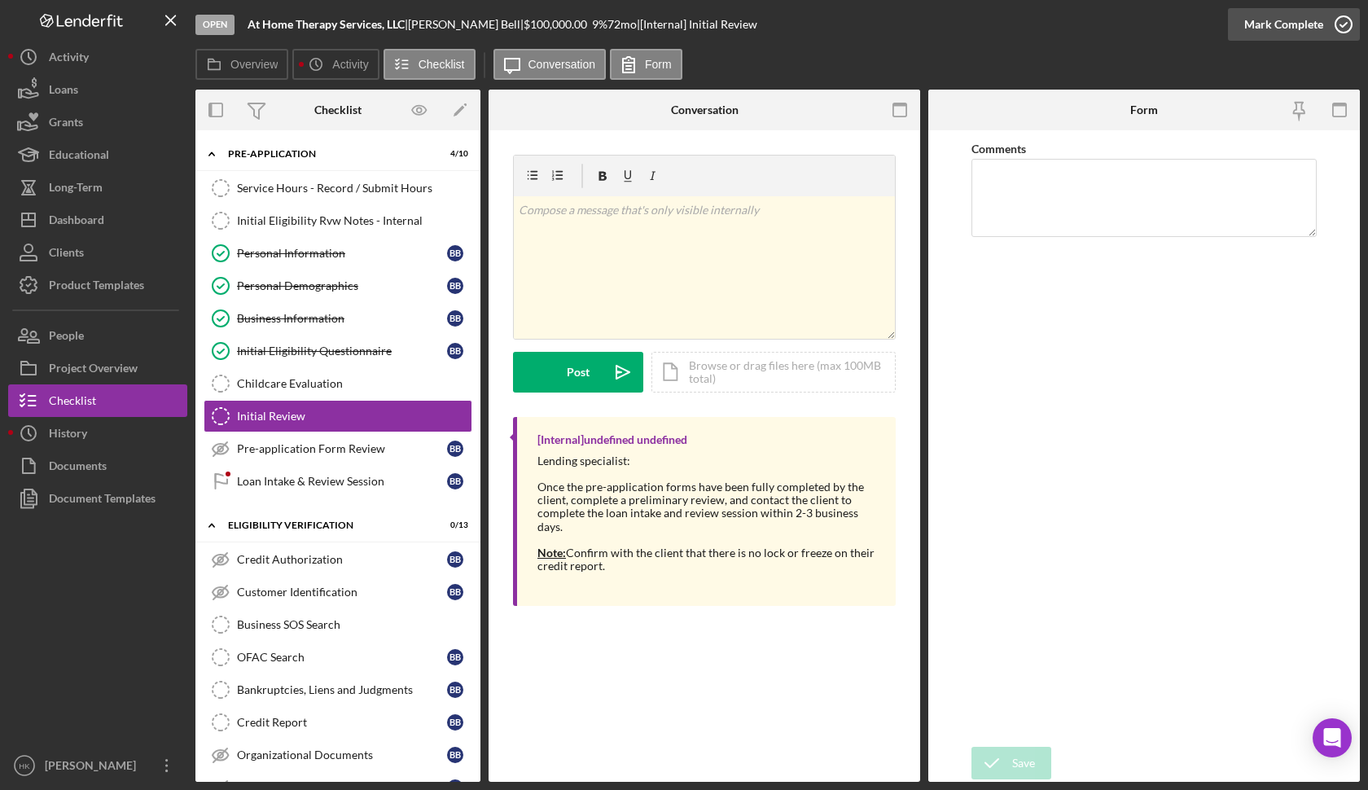
click at [1323, 33] on icon "button" at bounding box center [1343, 24] width 41 height 41
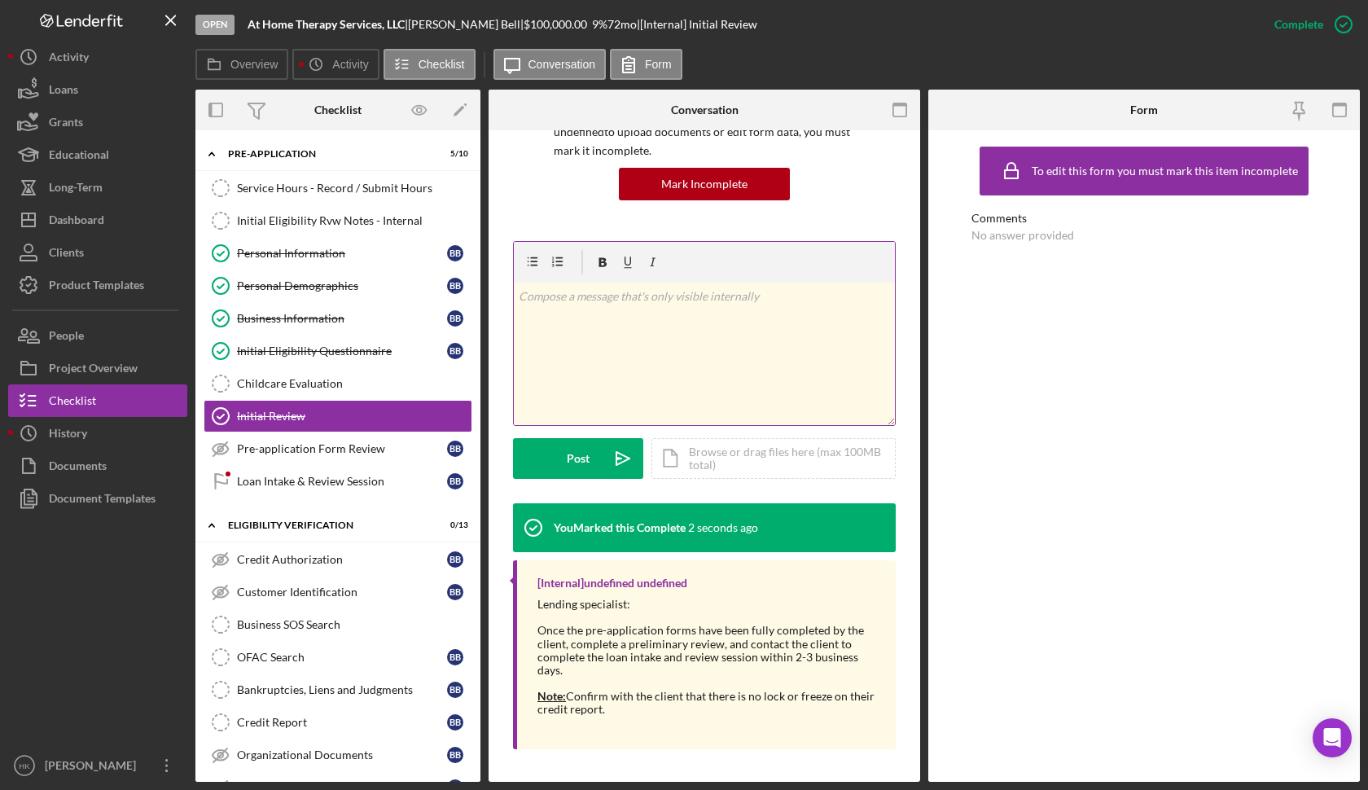
scroll to position [154, 0]
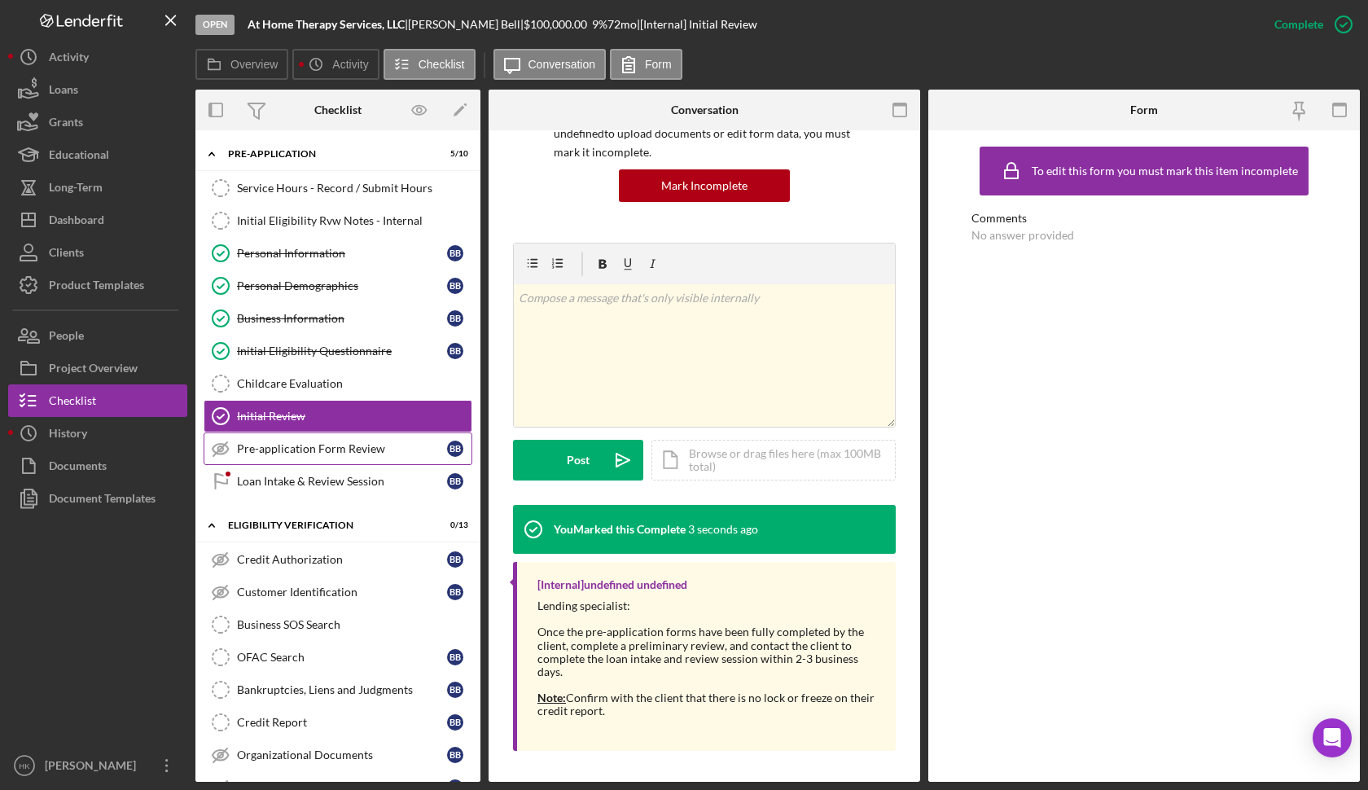
click at [360, 449] on div "Pre-application Form Review" at bounding box center [342, 448] width 210 height 13
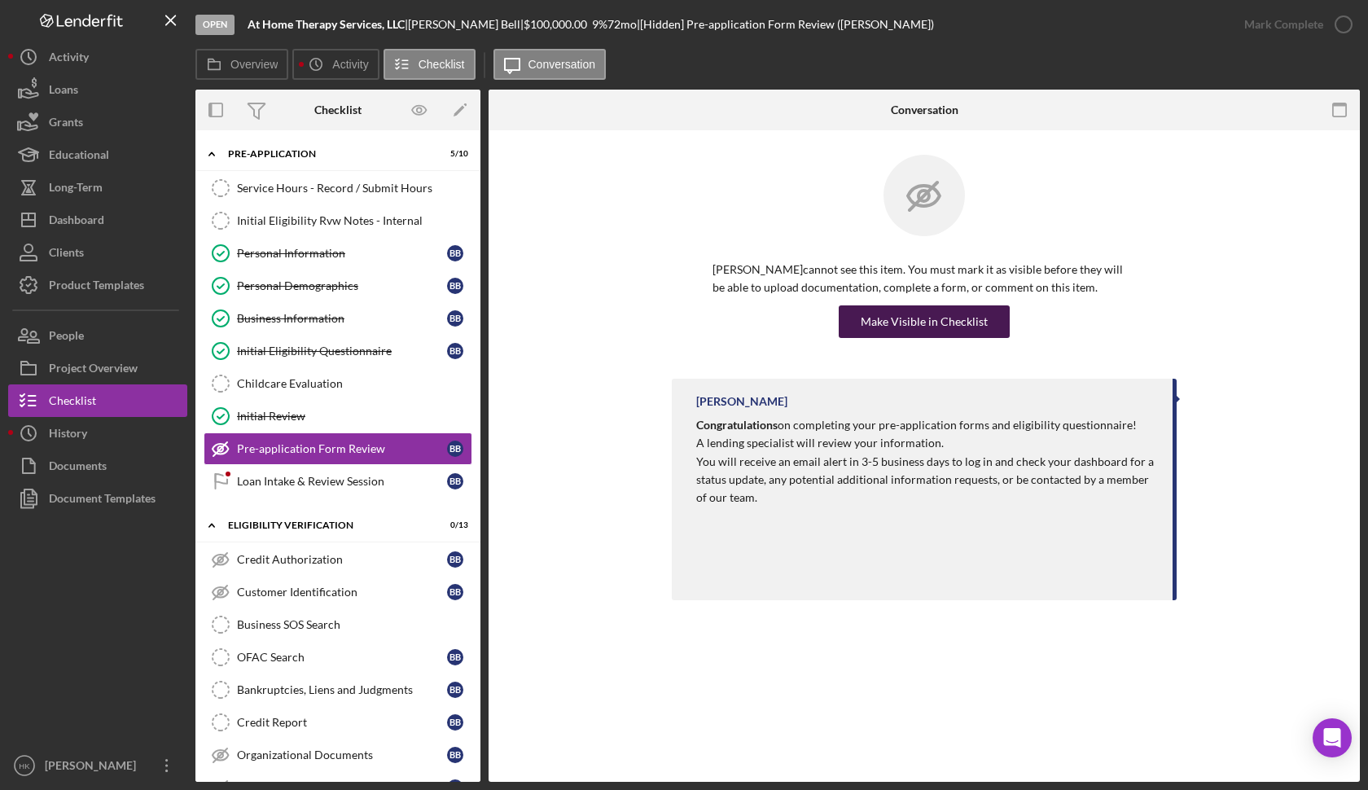
click at [977, 310] on div "Make Visible in Checklist" at bounding box center [924, 321] width 127 height 33
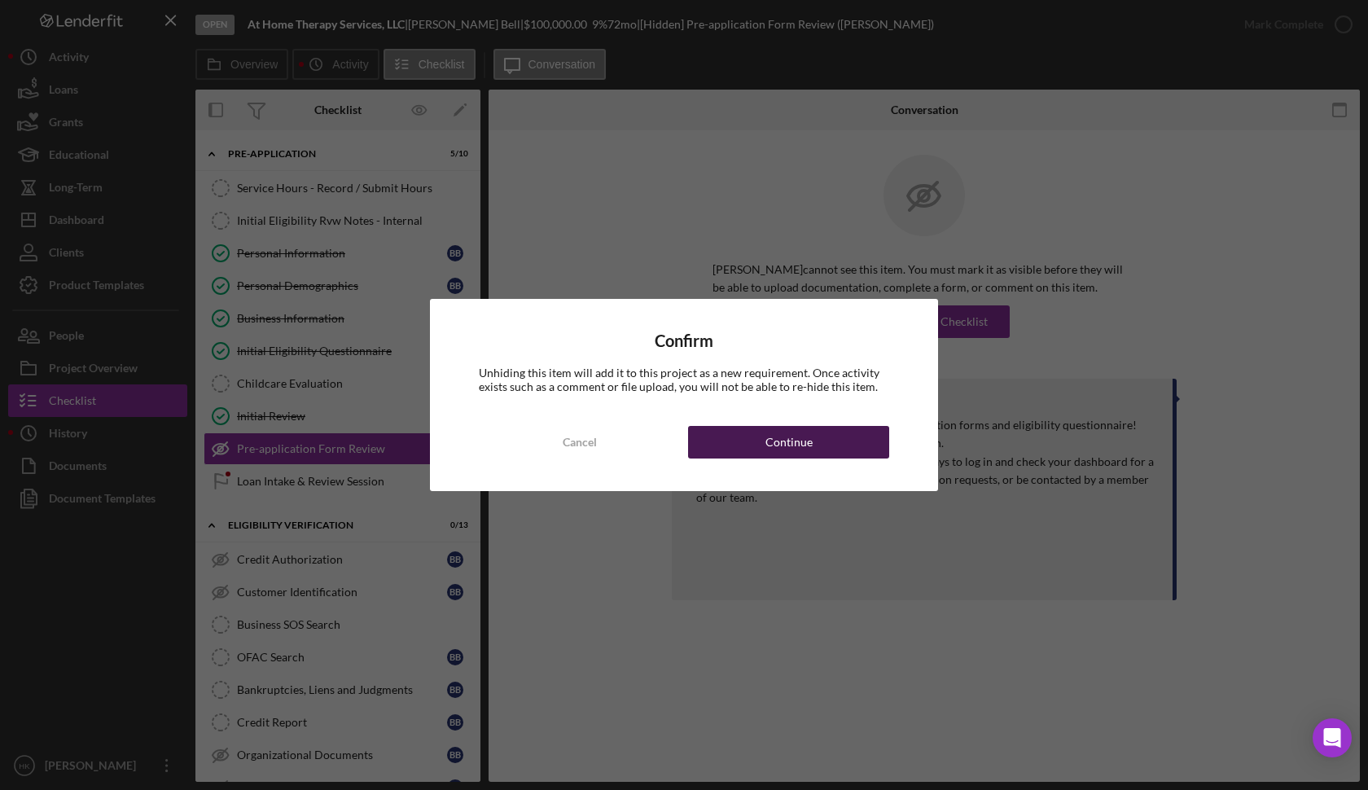
click at [823, 445] on button "Continue" at bounding box center [788, 442] width 201 height 33
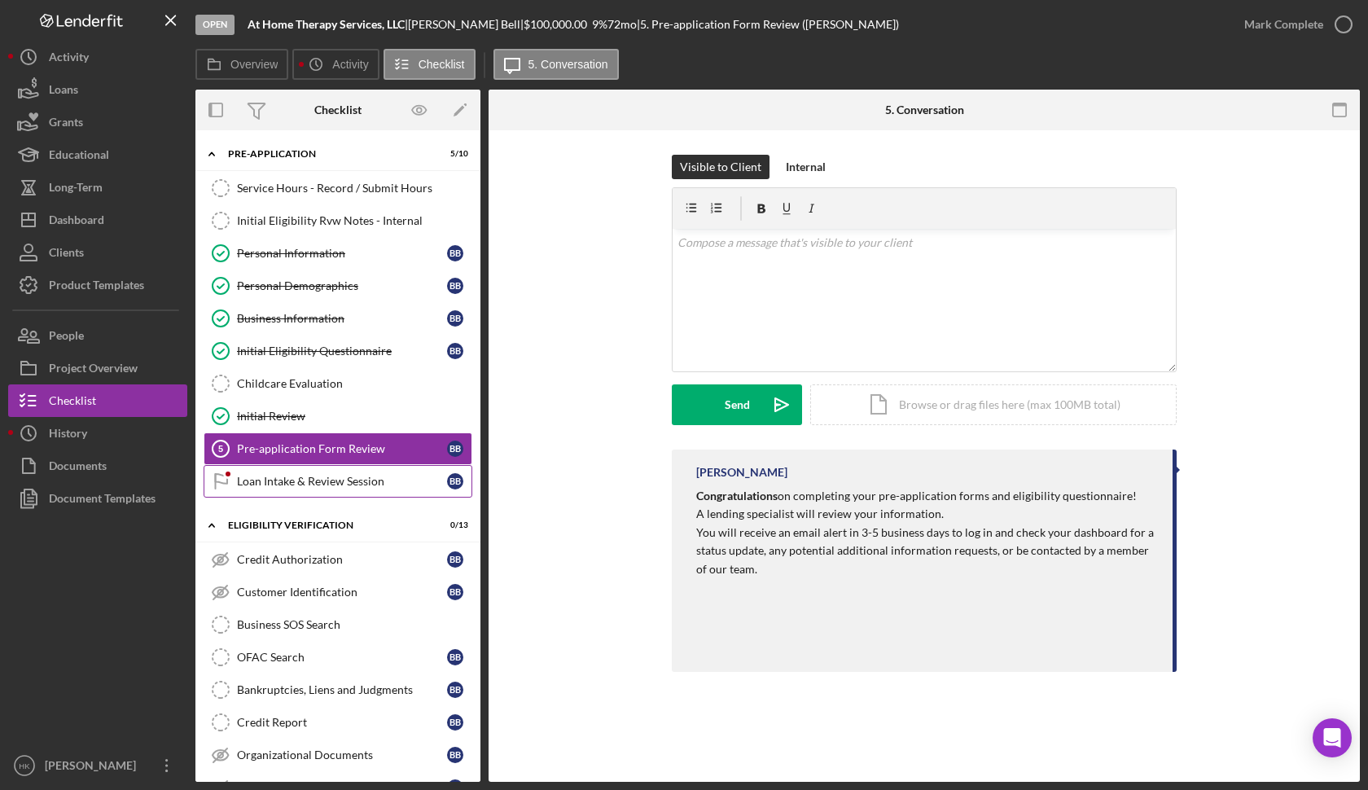
click at [414, 471] on link "Loan Intake & Review Session Loan Intake & Review Session B B" at bounding box center [338, 481] width 269 height 33
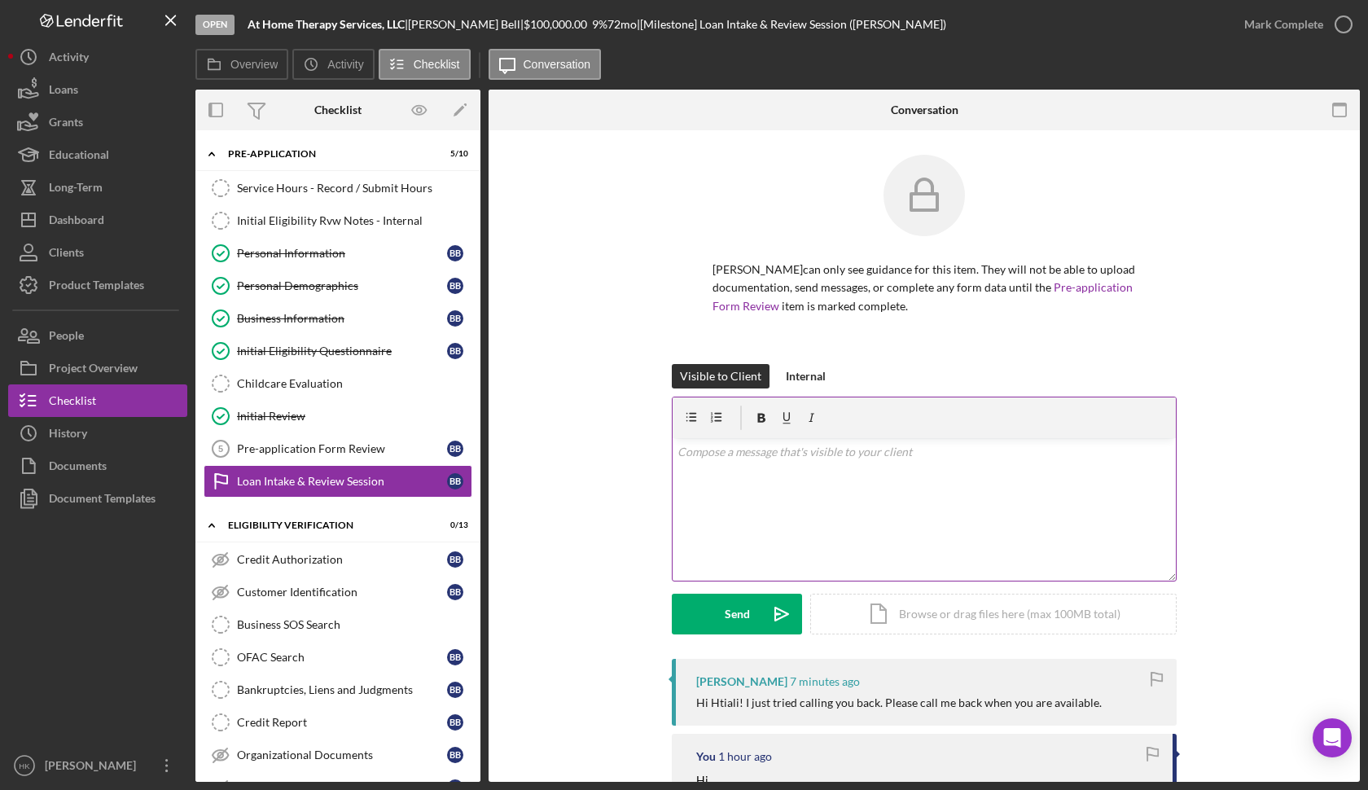
scroll to position [135, 0]
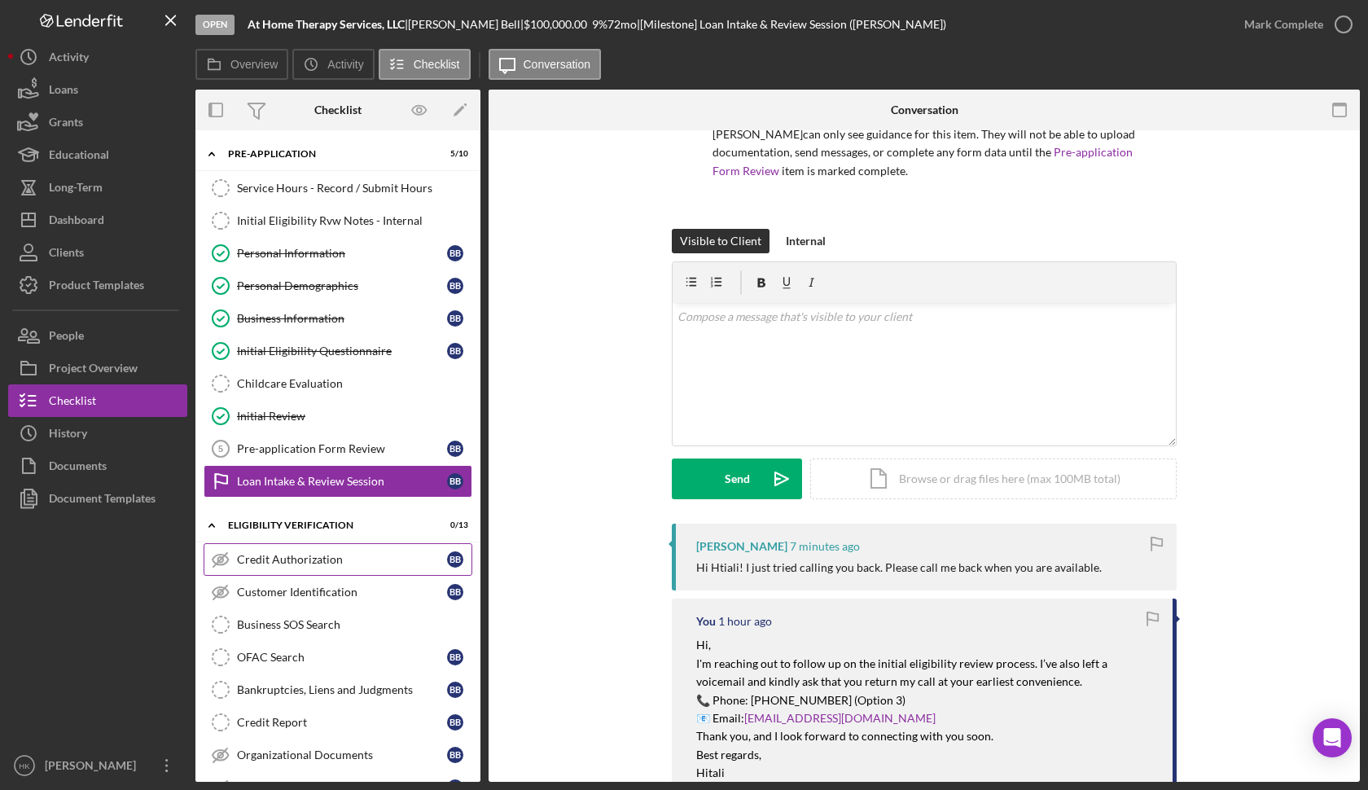
click at [337, 556] on div "Credit Authorization" at bounding box center [342, 559] width 210 height 13
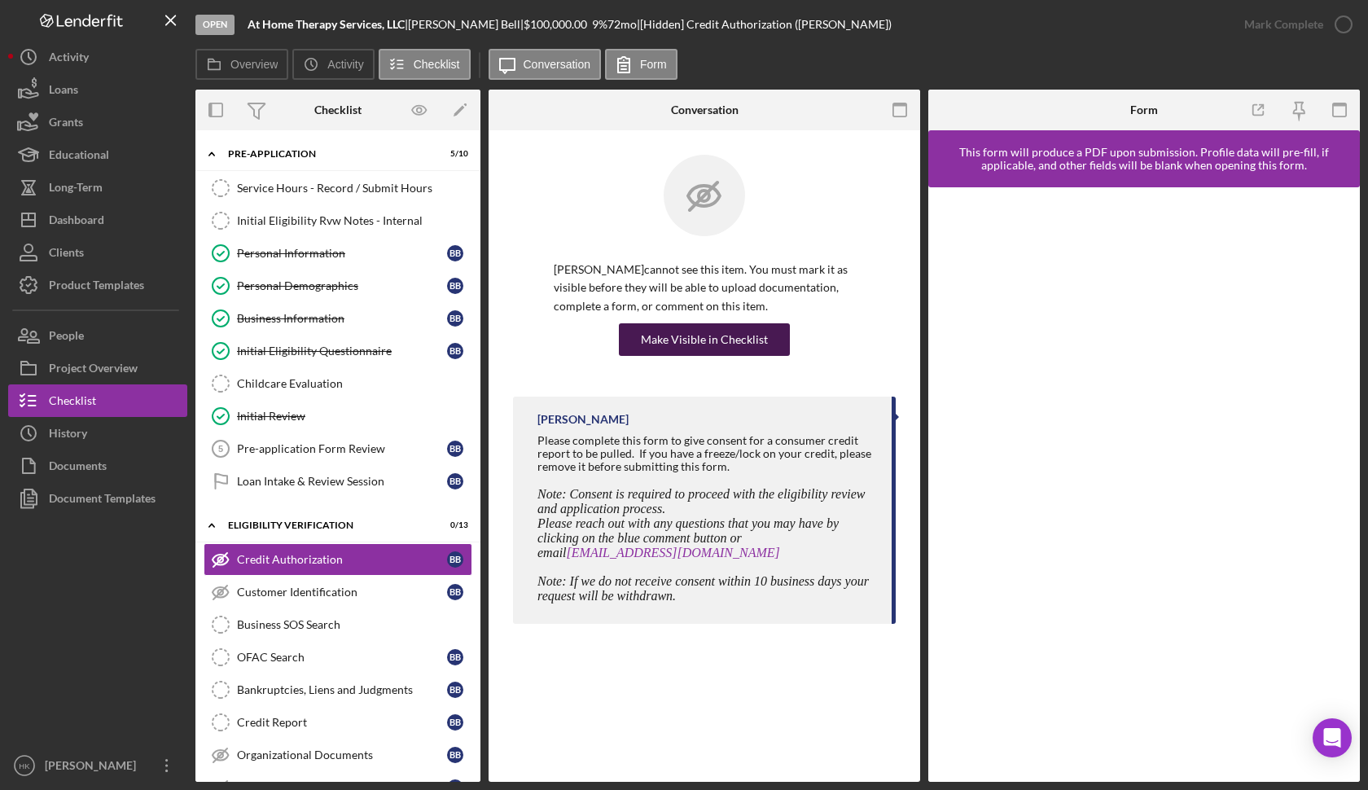
click at [696, 339] on div "Make Visible in Checklist" at bounding box center [704, 339] width 127 height 33
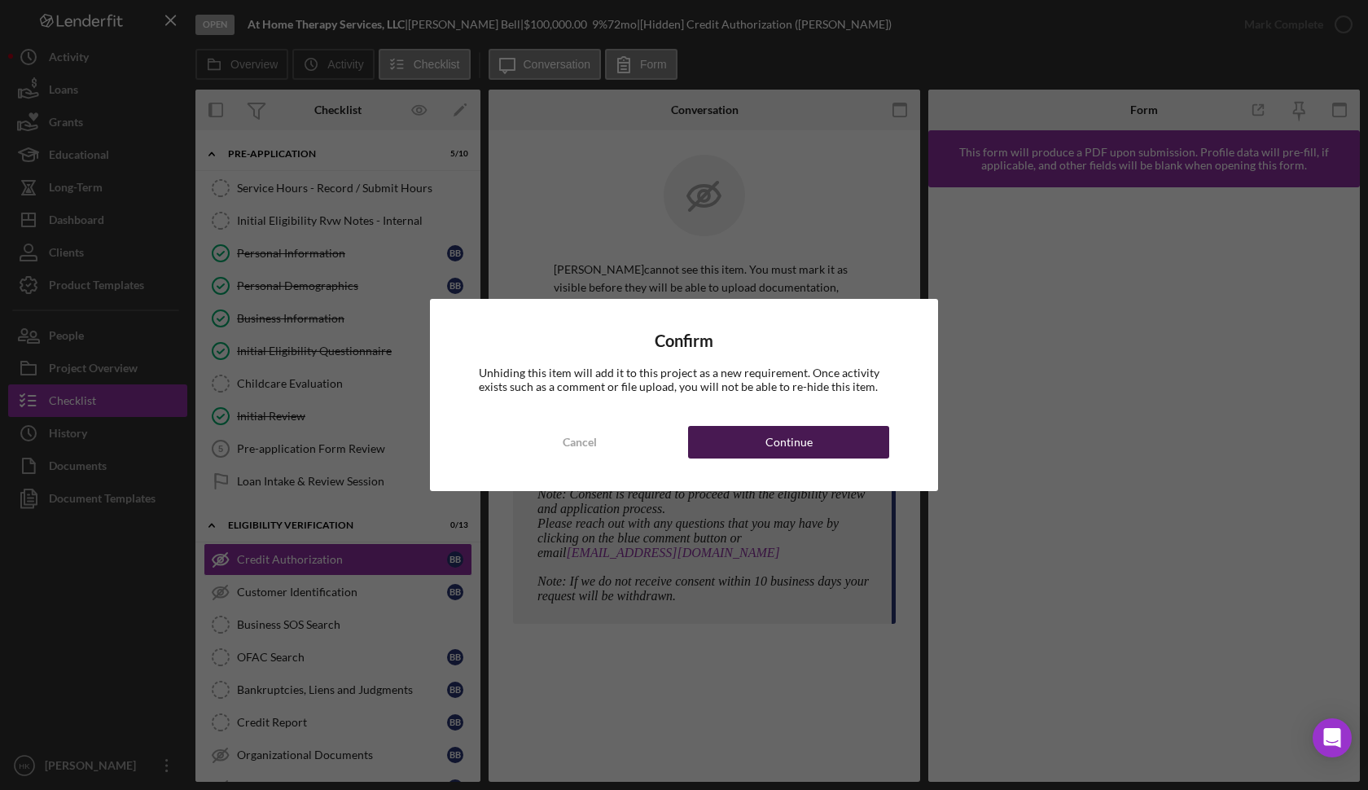
click at [761, 444] on button "Continue" at bounding box center [788, 442] width 201 height 33
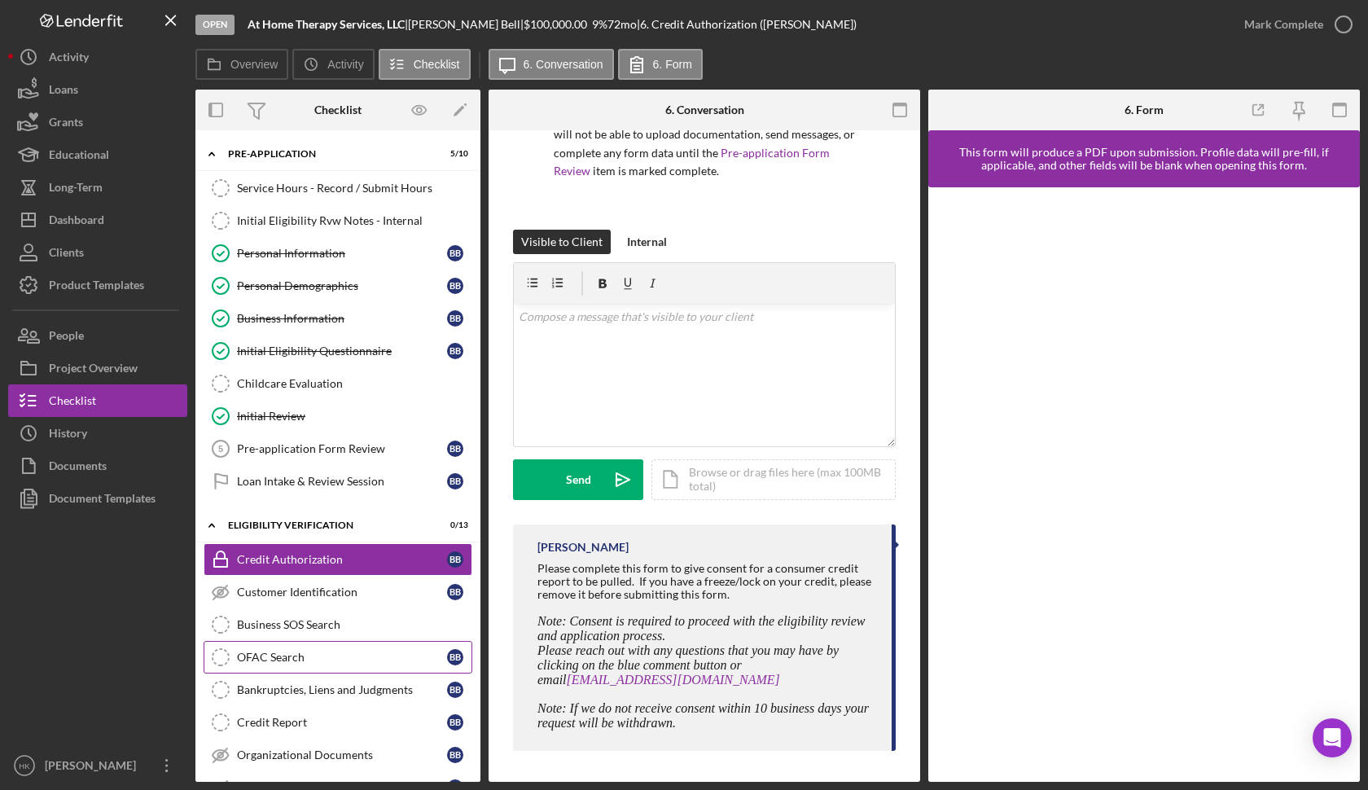
scroll to position [37, 0]
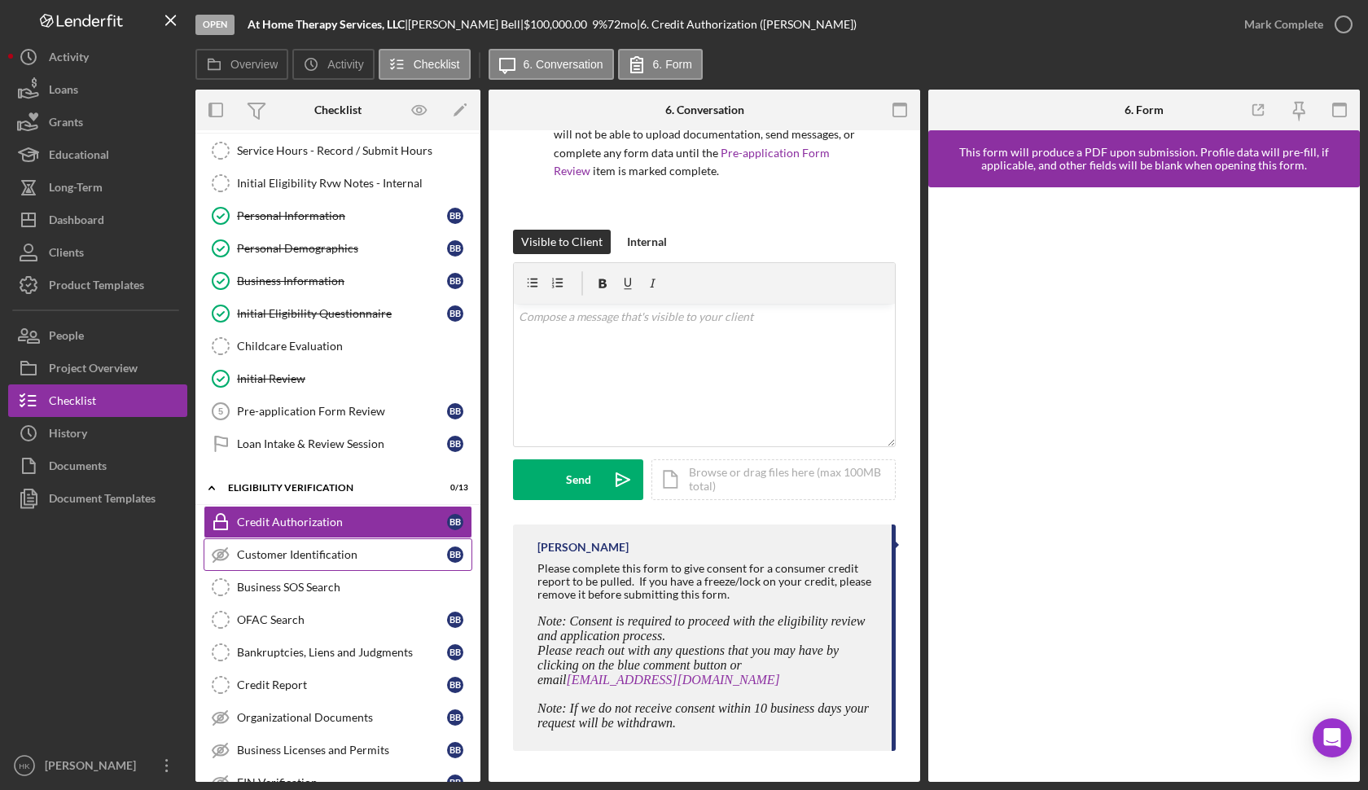
click at [351, 548] on div "Customer Identification" at bounding box center [342, 554] width 210 height 13
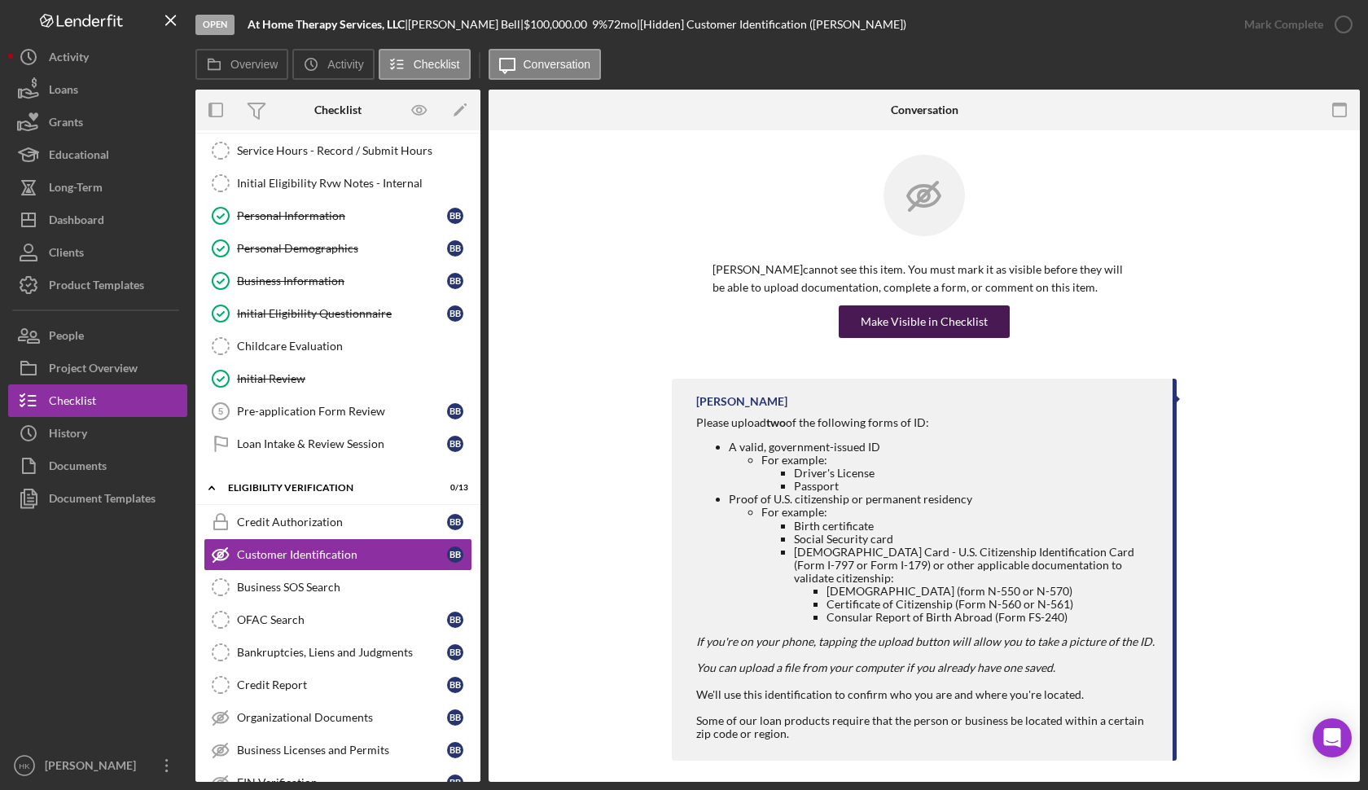
click at [988, 324] on button "Make Visible in Checklist" at bounding box center [924, 321] width 171 height 33
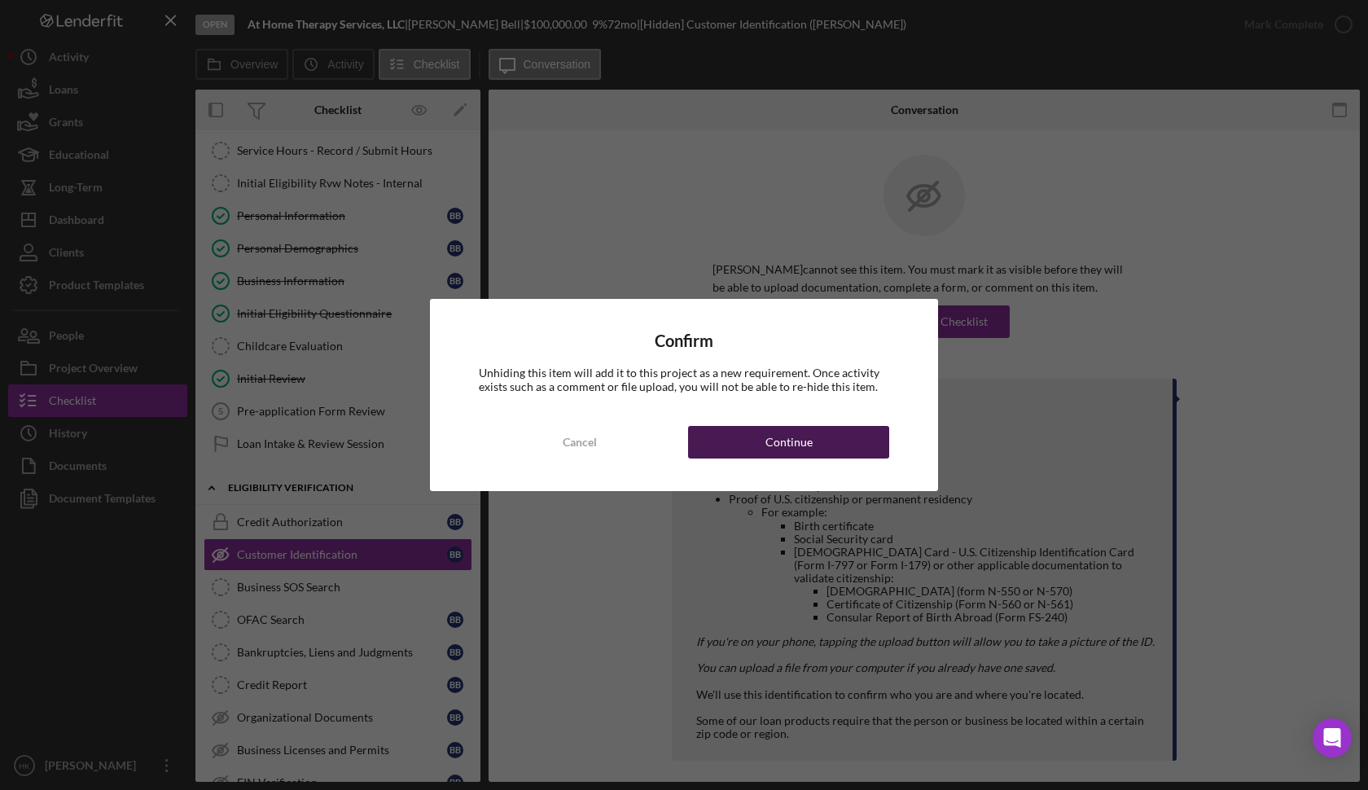
click at [844, 442] on button "Continue" at bounding box center [788, 442] width 201 height 33
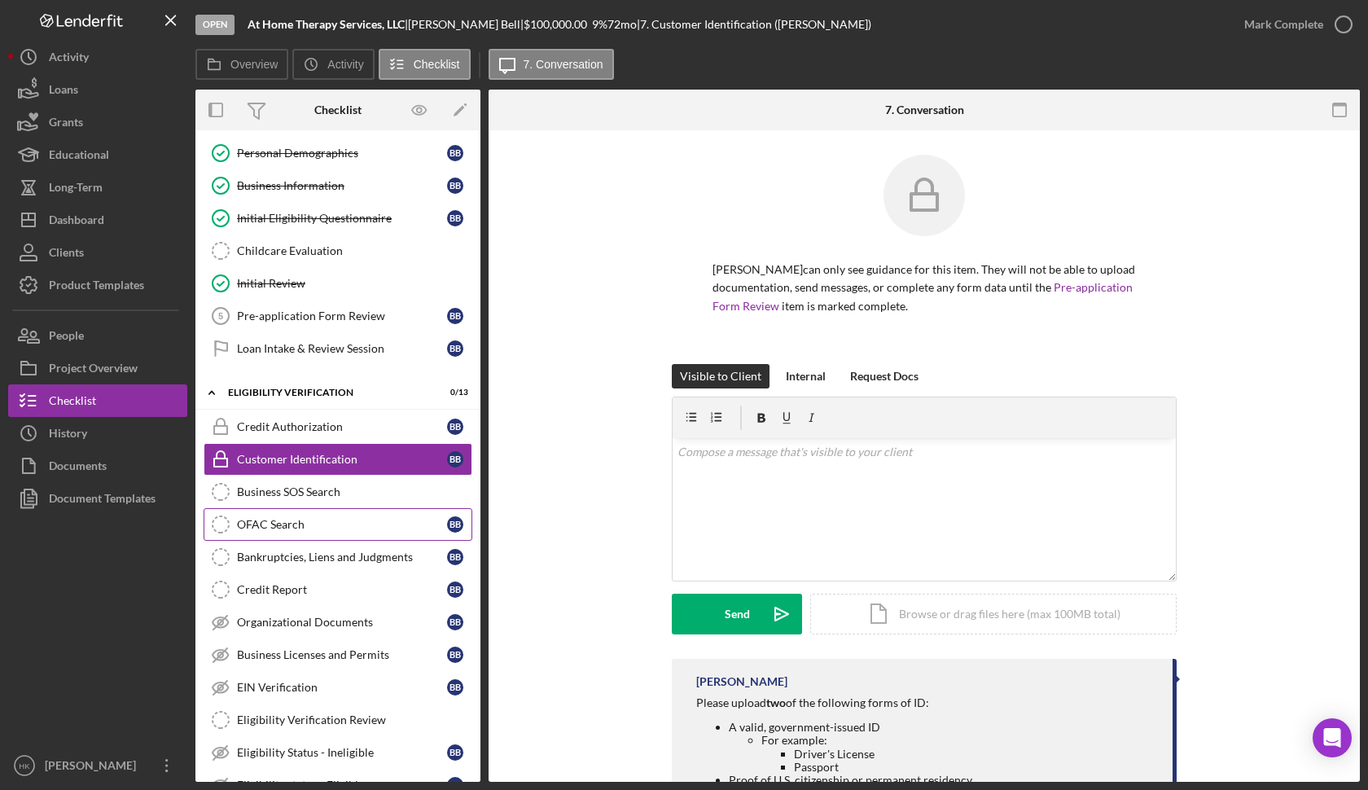
scroll to position [173, 0]
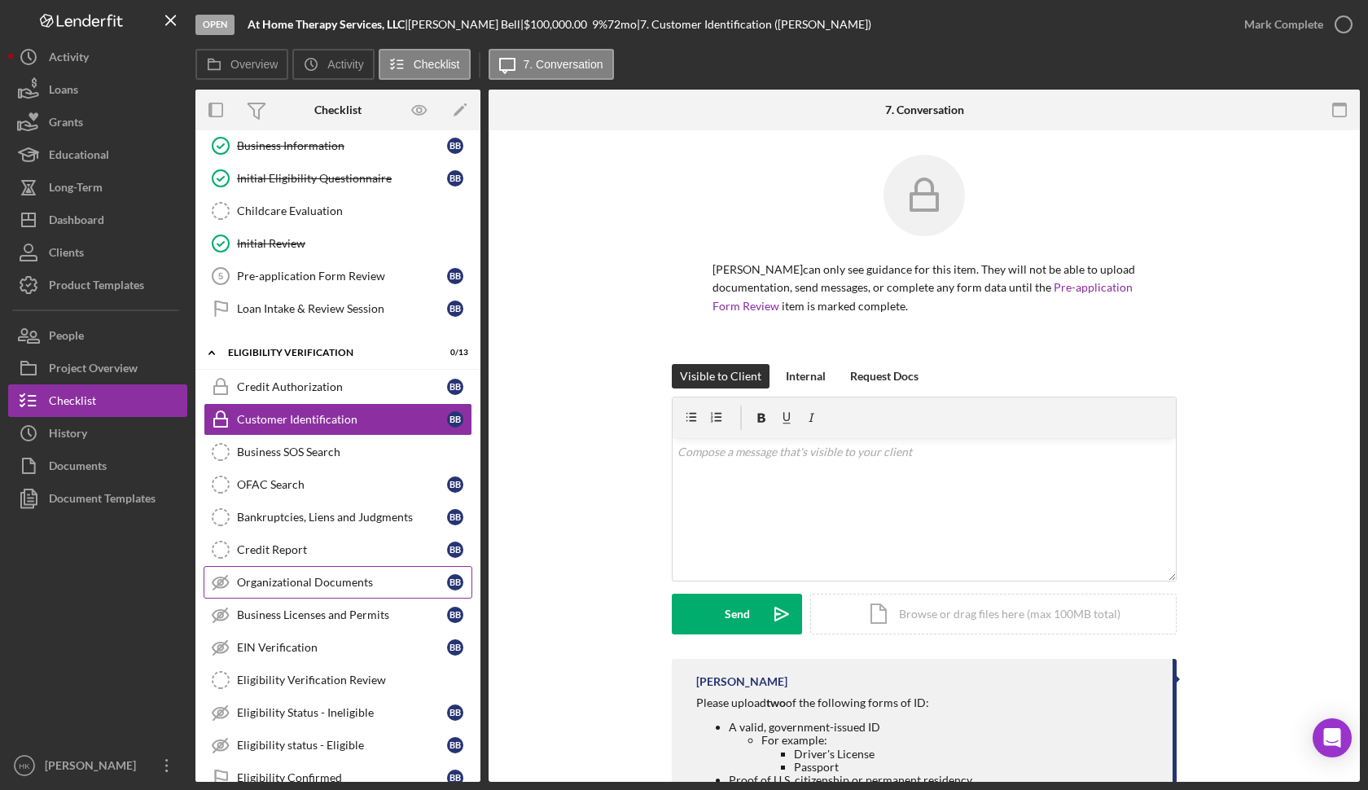
click at [336, 585] on div "Organizational Documents" at bounding box center [342, 582] width 210 height 13
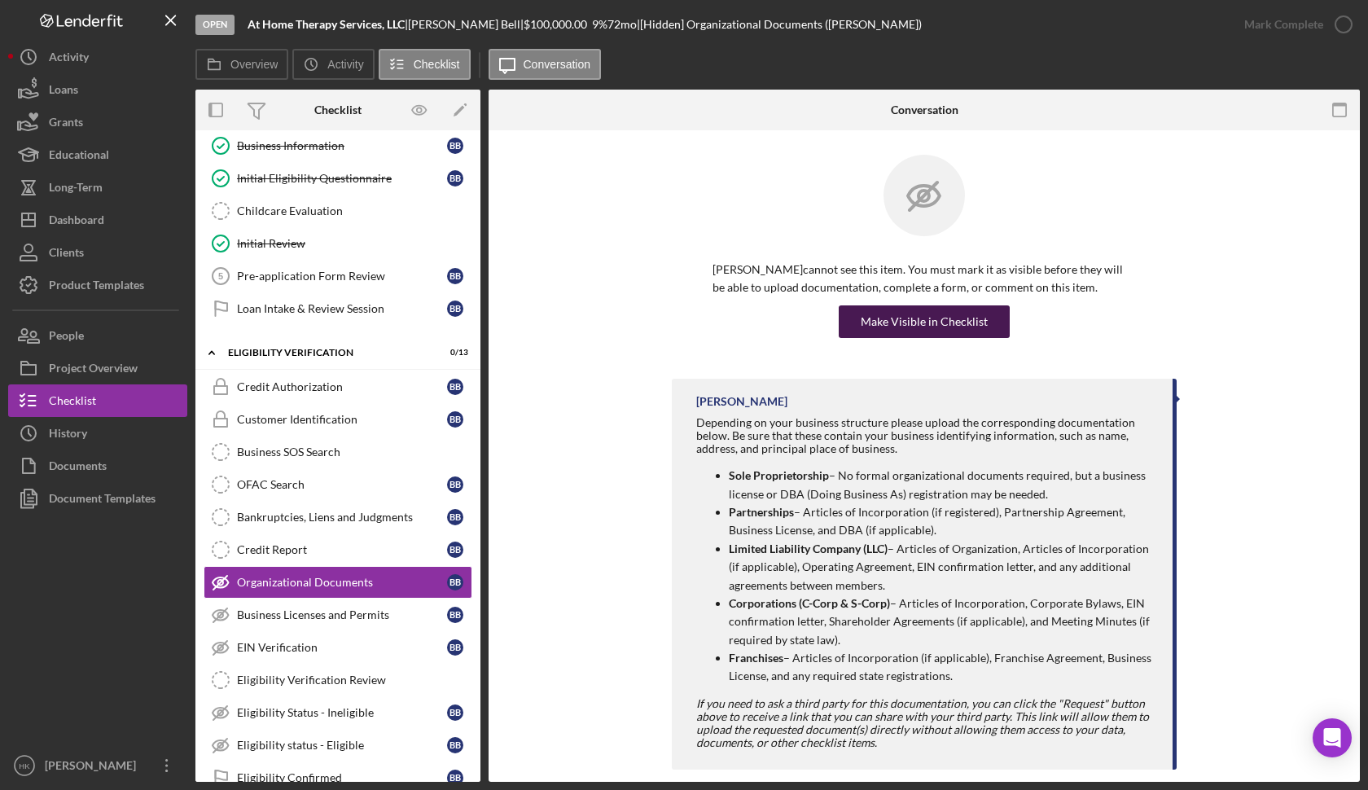
click at [986, 310] on button "Make Visible in Checklist" at bounding box center [924, 321] width 171 height 33
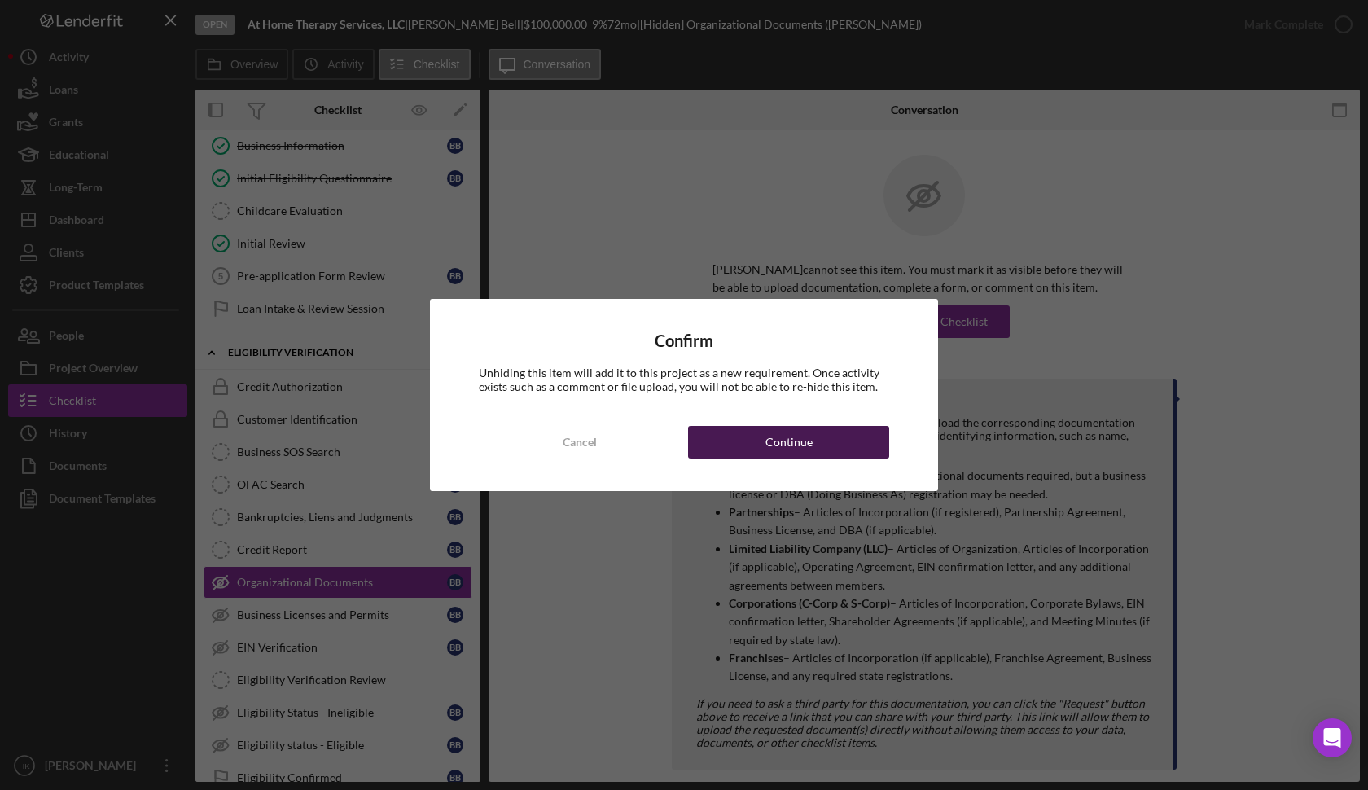
click at [836, 429] on button "Continue" at bounding box center [788, 442] width 201 height 33
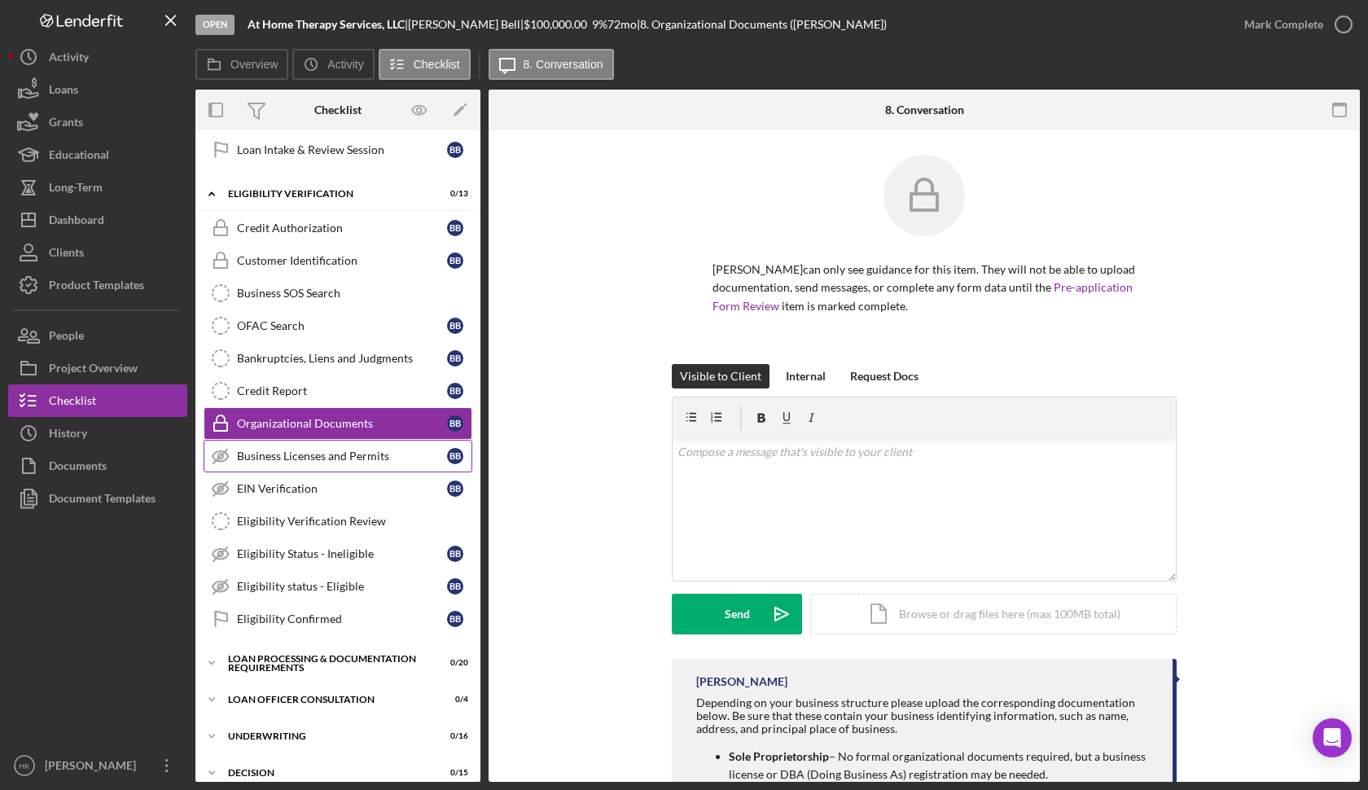
scroll to position [332, 0]
click at [335, 459] on div "Business Licenses and Permits" at bounding box center [342, 455] width 210 height 13
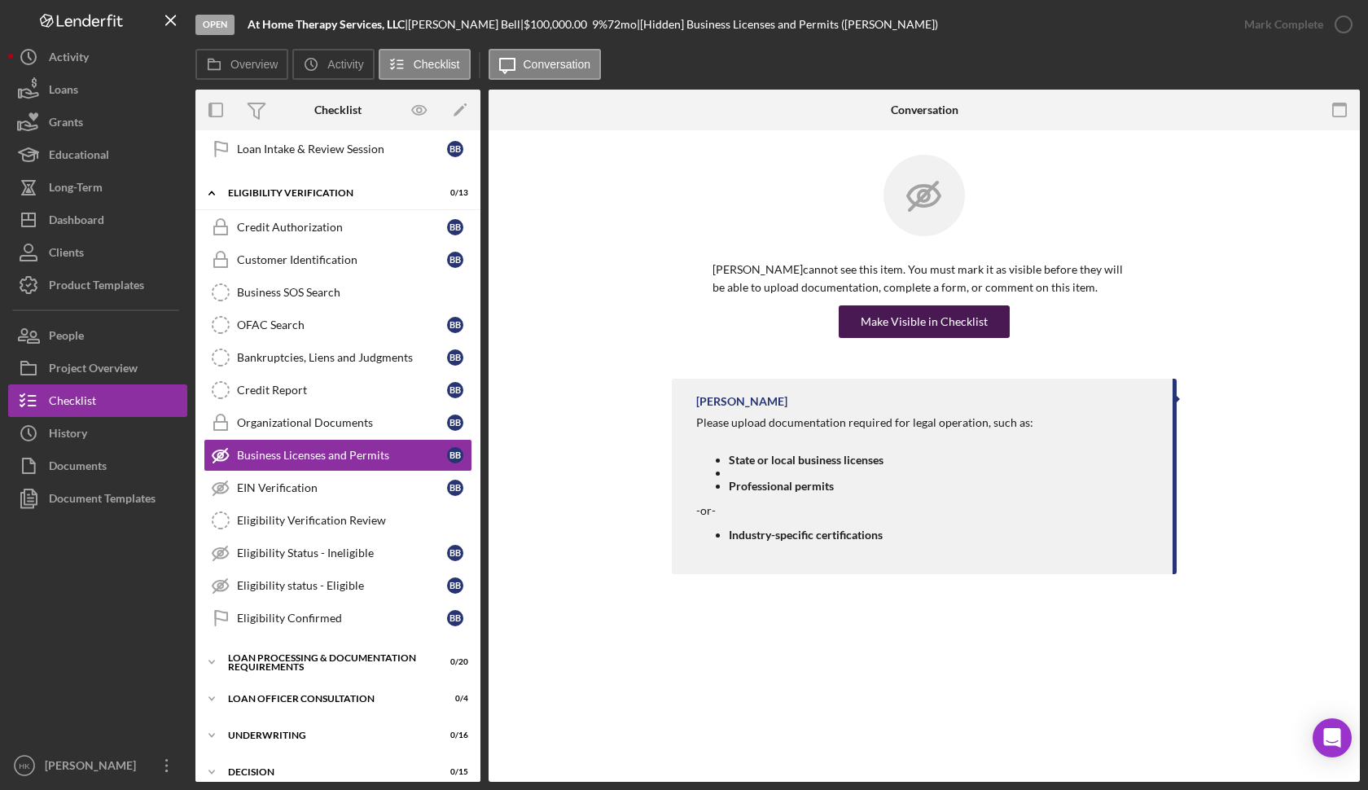
click at [937, 329] on div "Make Visible in Checklist" at bounding box center [924, 321] width 127 height 33
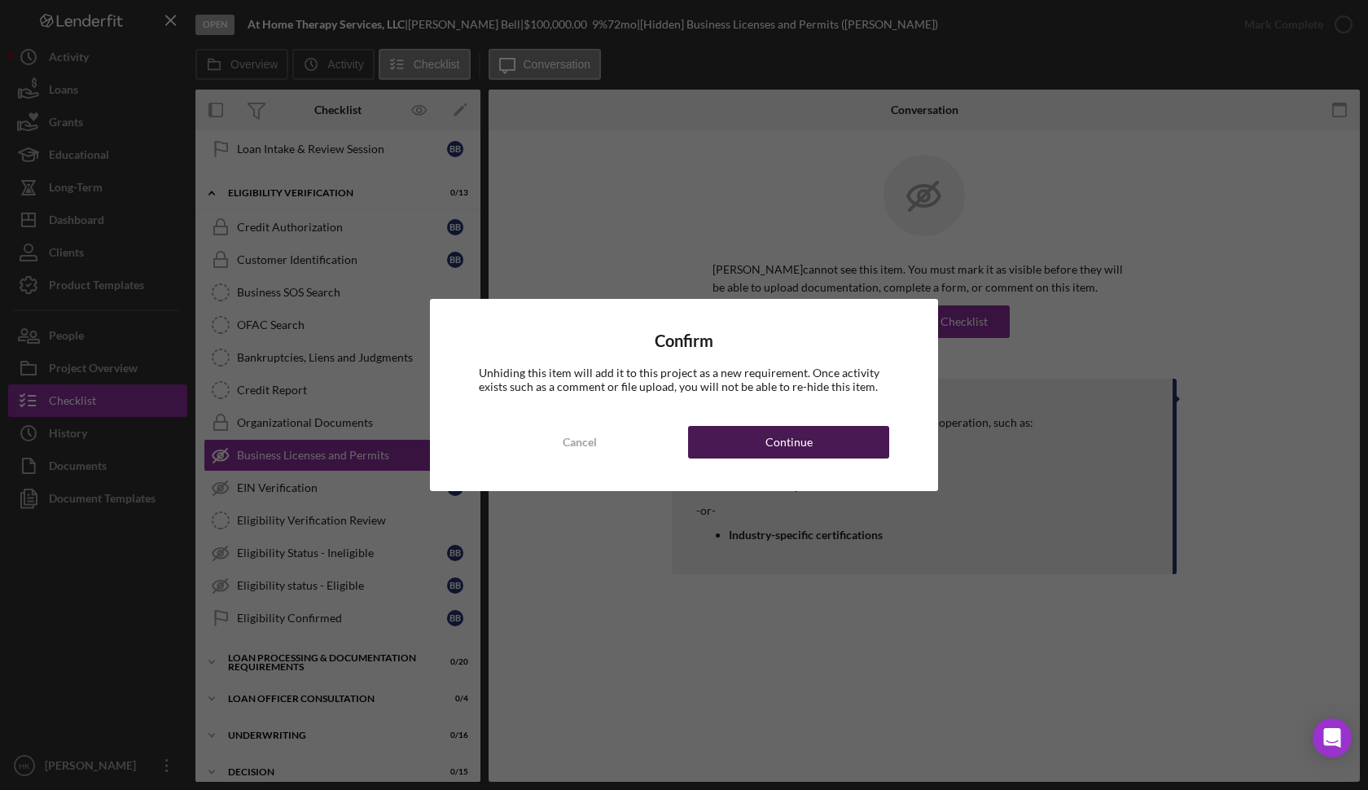
click at [852, 435] on button "Continue" at bounding box center [788, 442] width 201 height 33
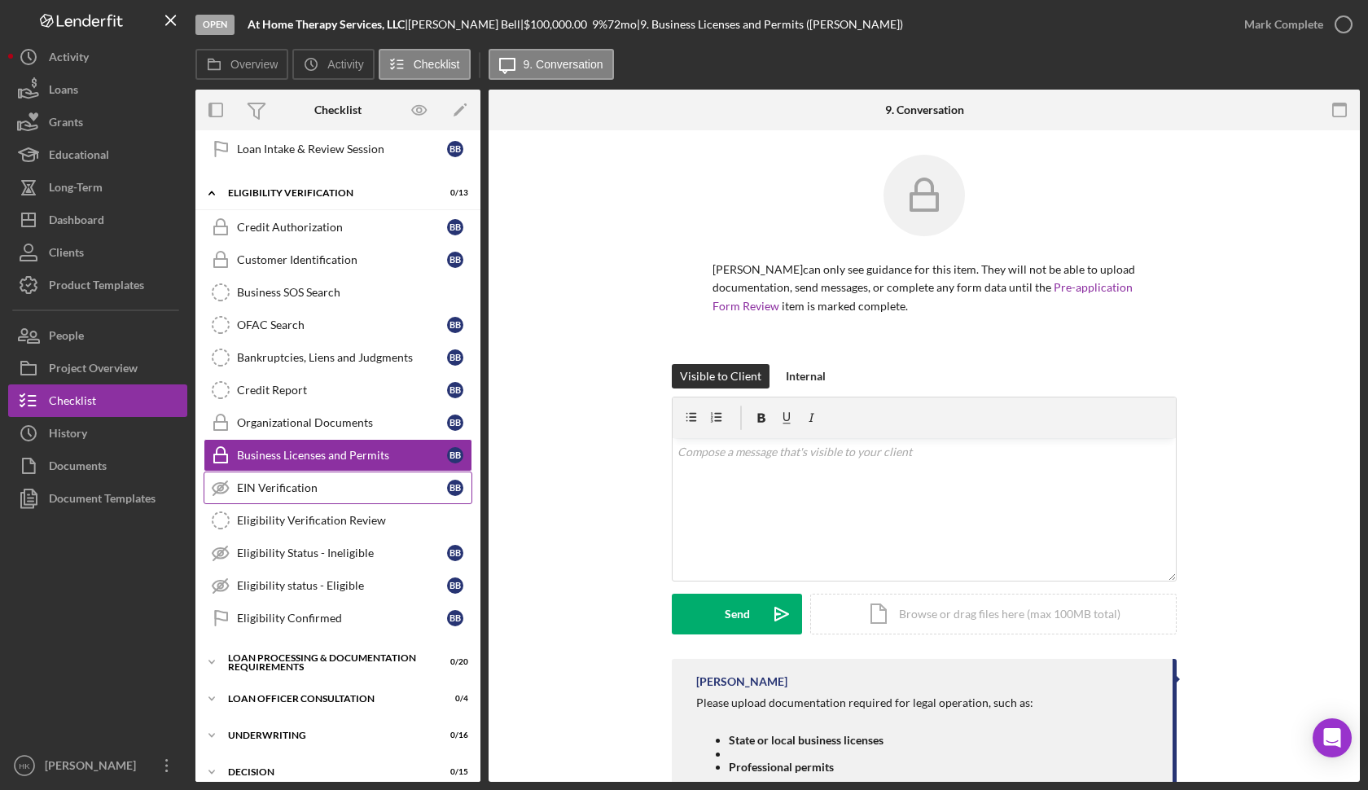
click at [396, 498] on link "EIN Verification EIN Verification B B" at bounding box center [338, 487] width 269 height 33
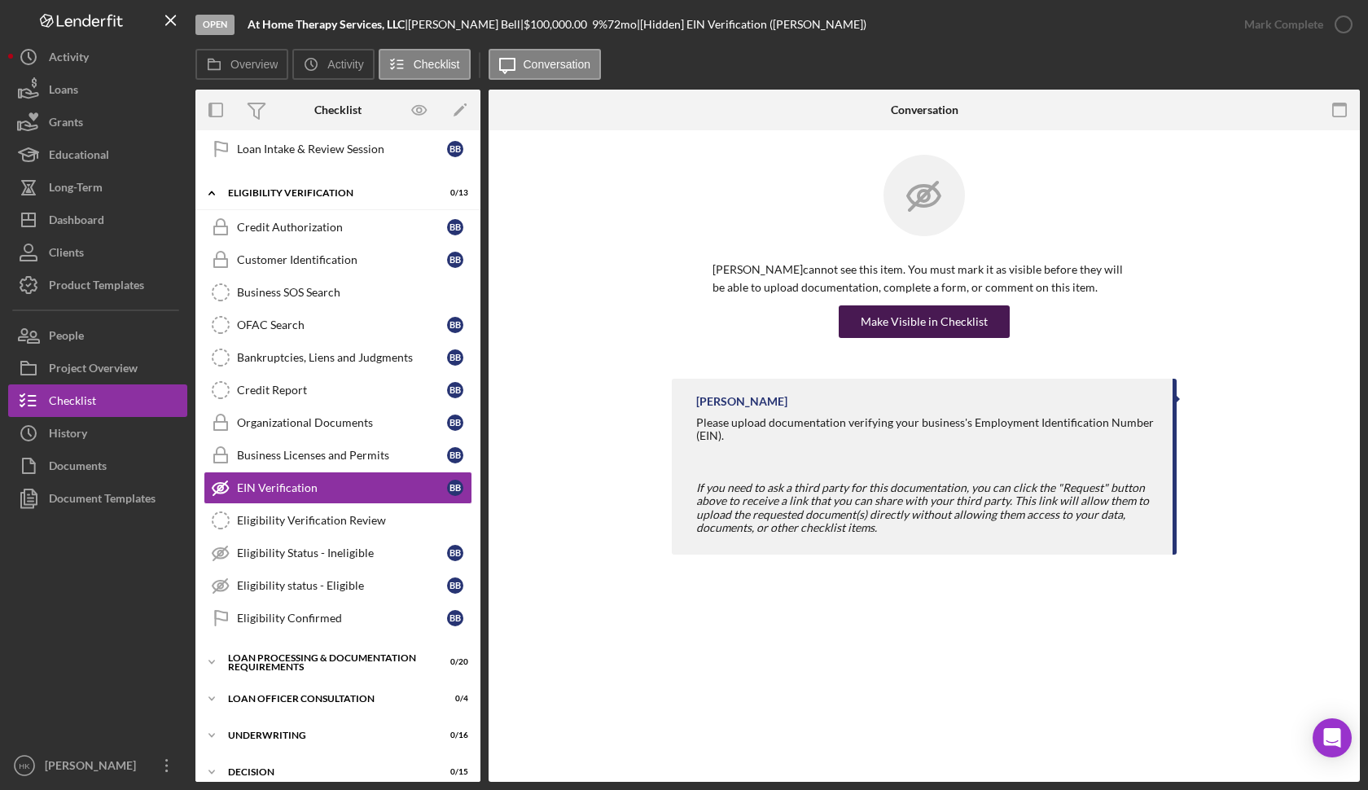
click at [918, 330] on div "Make Visible in Checklist" at bounding box center [924, 321] width 127 height 33
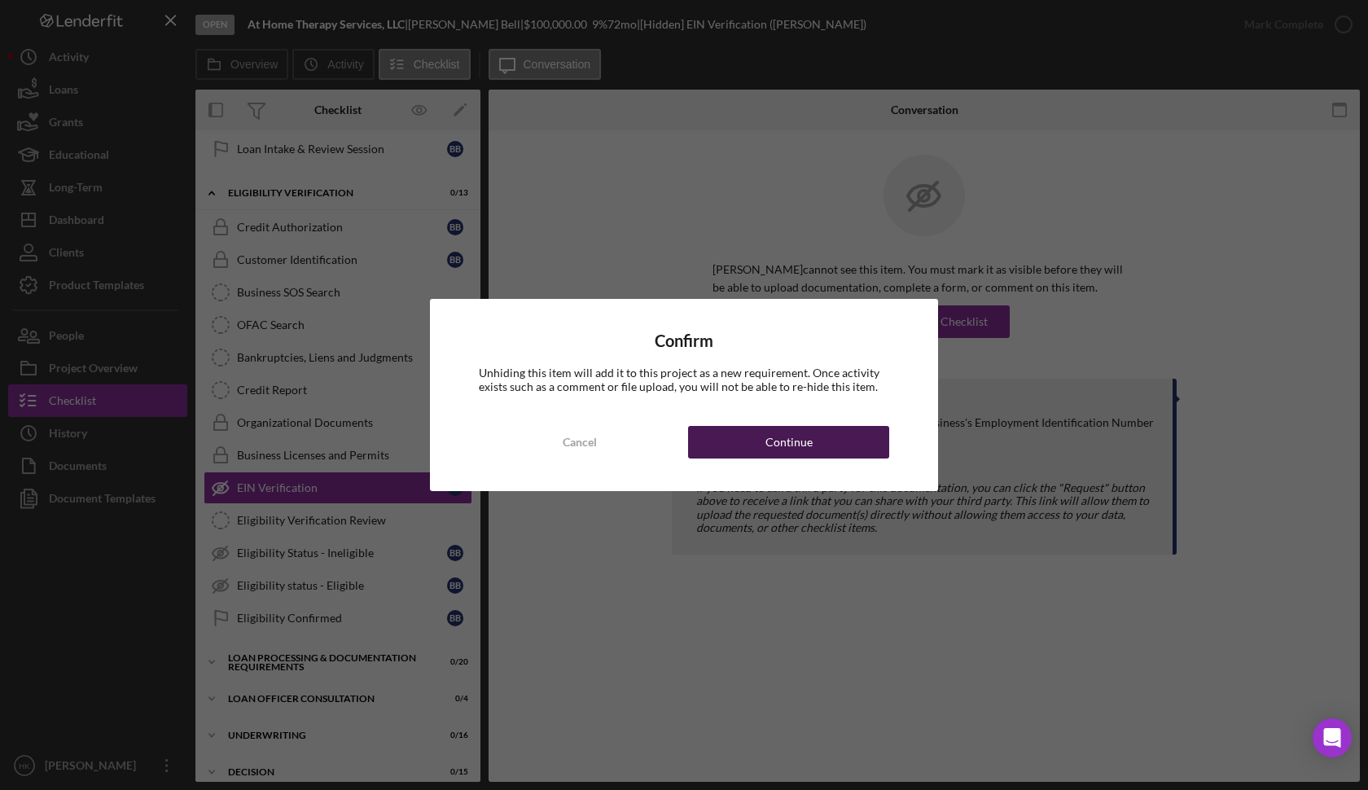
click at [838, 439] on button "Continue" at bounding box center [788, 442] width 201 height 33
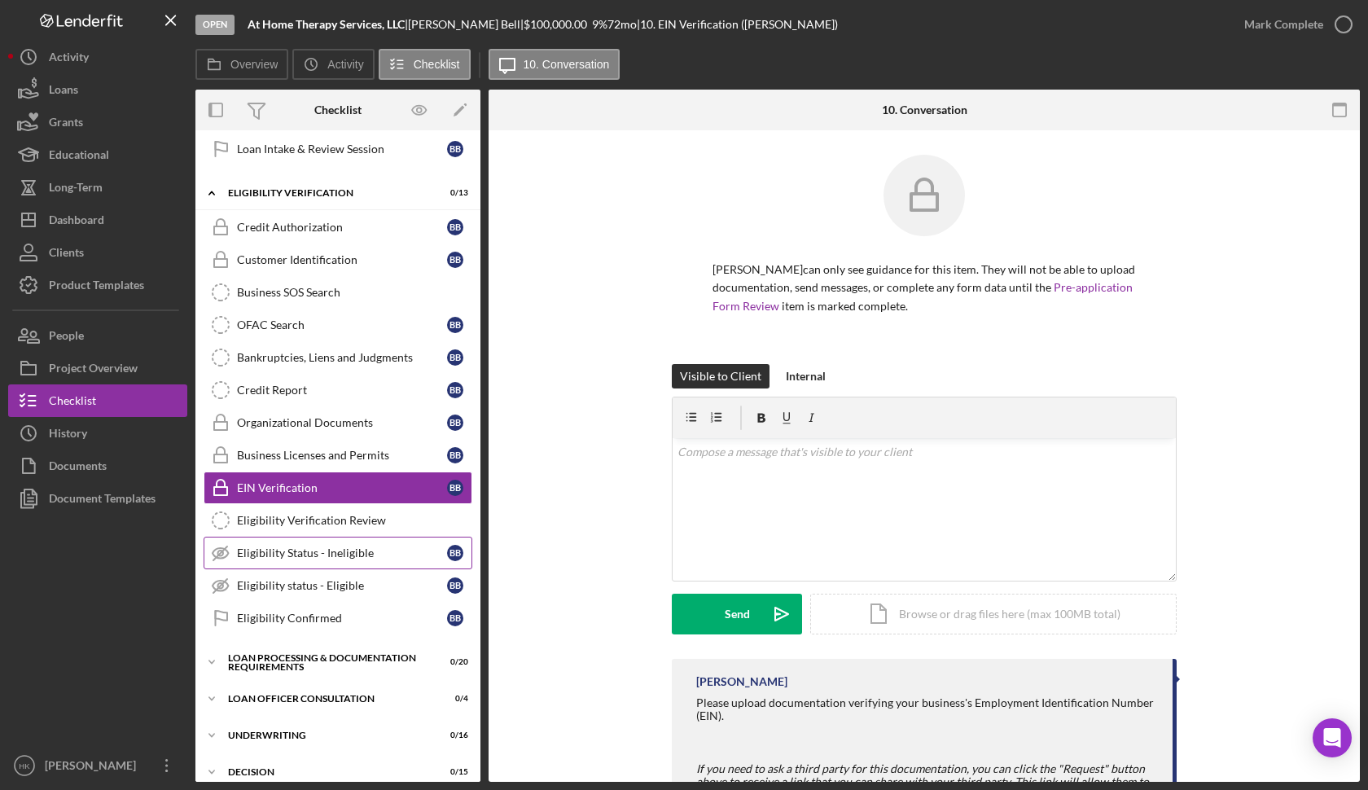
click at [340, 551] on div "Eligibility Status - Ineligible" at bounding box center [342, 552] width 210 height 13
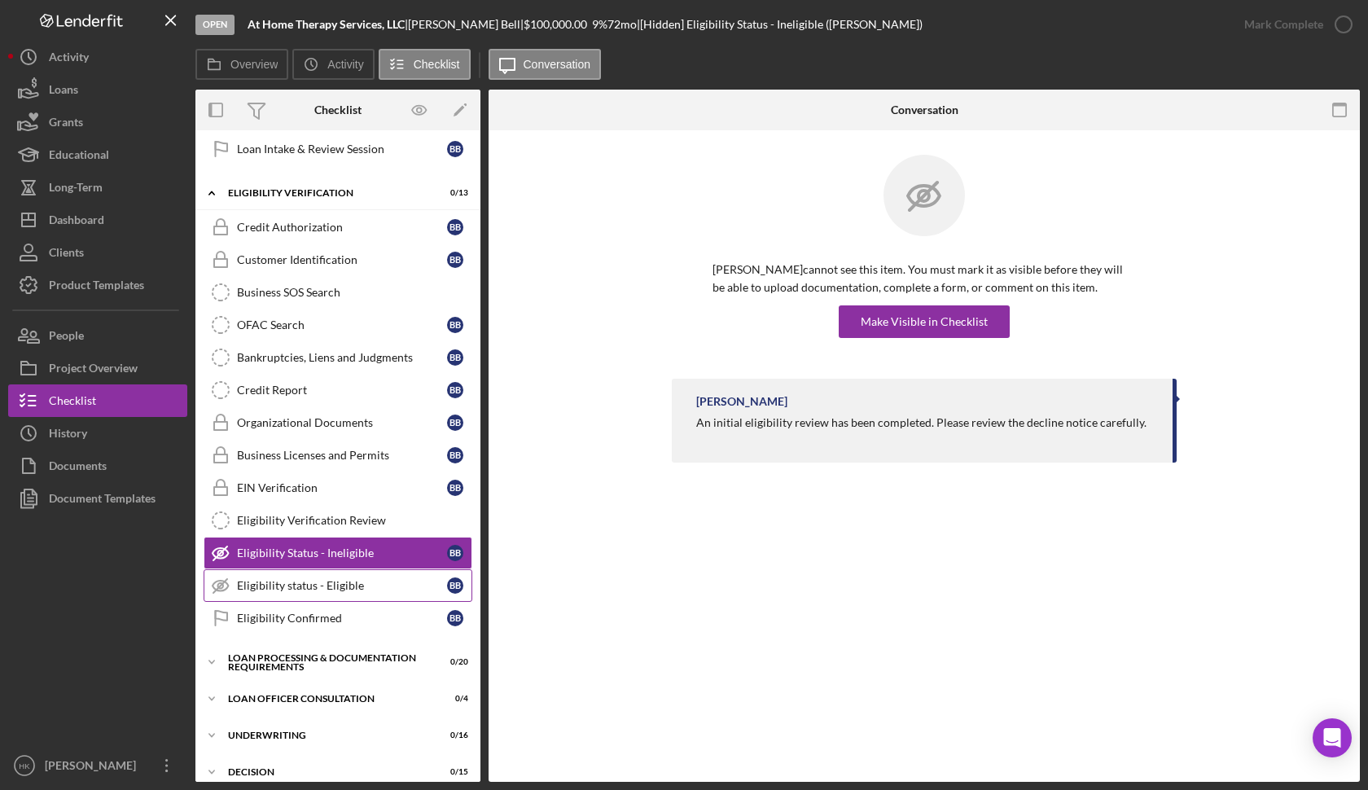
click at [342, 577] on link "Eligibility status - Eligible Eligibility status - Eligible B B" at bounding box center [338, 585] width 269 height 33
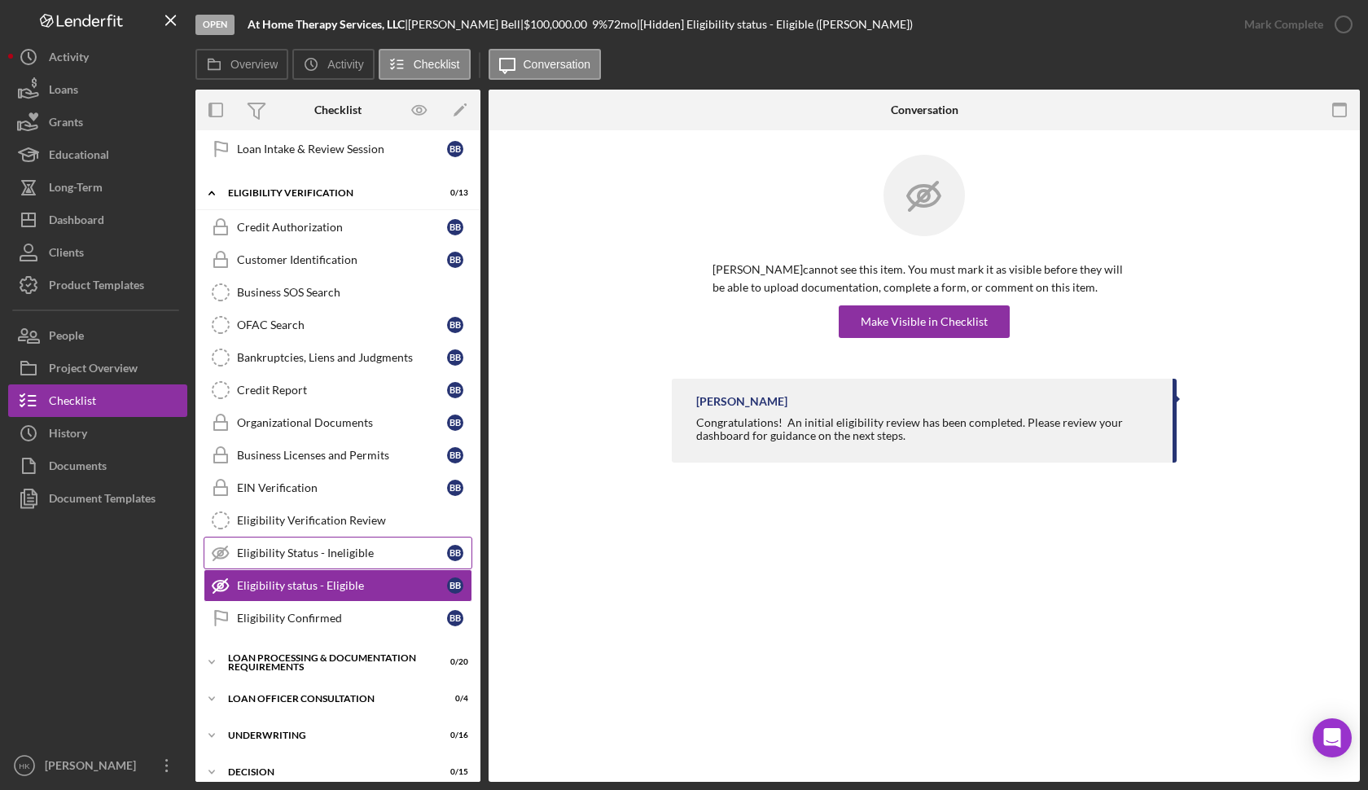
click at [378, 550] on div "Eligibility Status - Ineligible" at bounding box center [342, 552] width 210 height 13
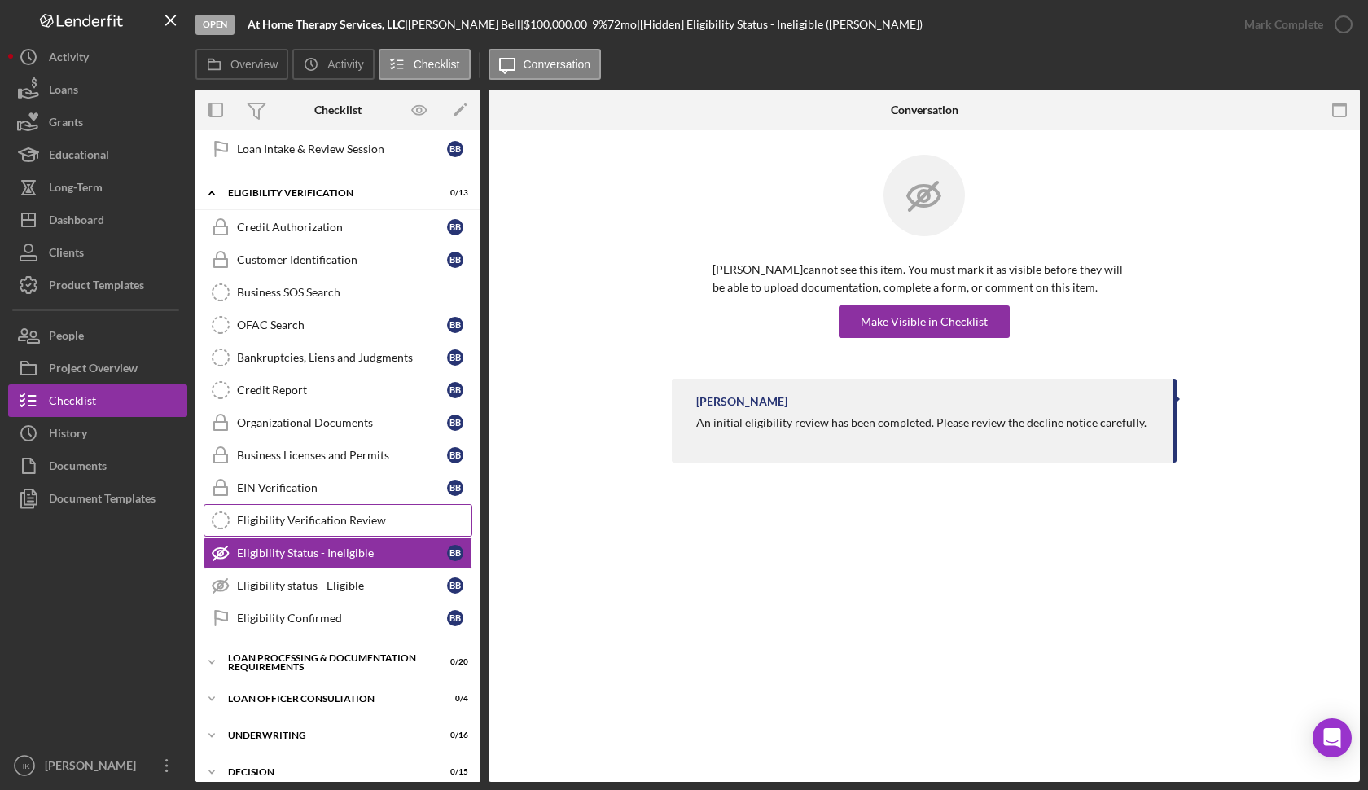
click at [375, 518] on div "Eligibility Verification Review" at bounding box center [354, 520] width 235 height 13
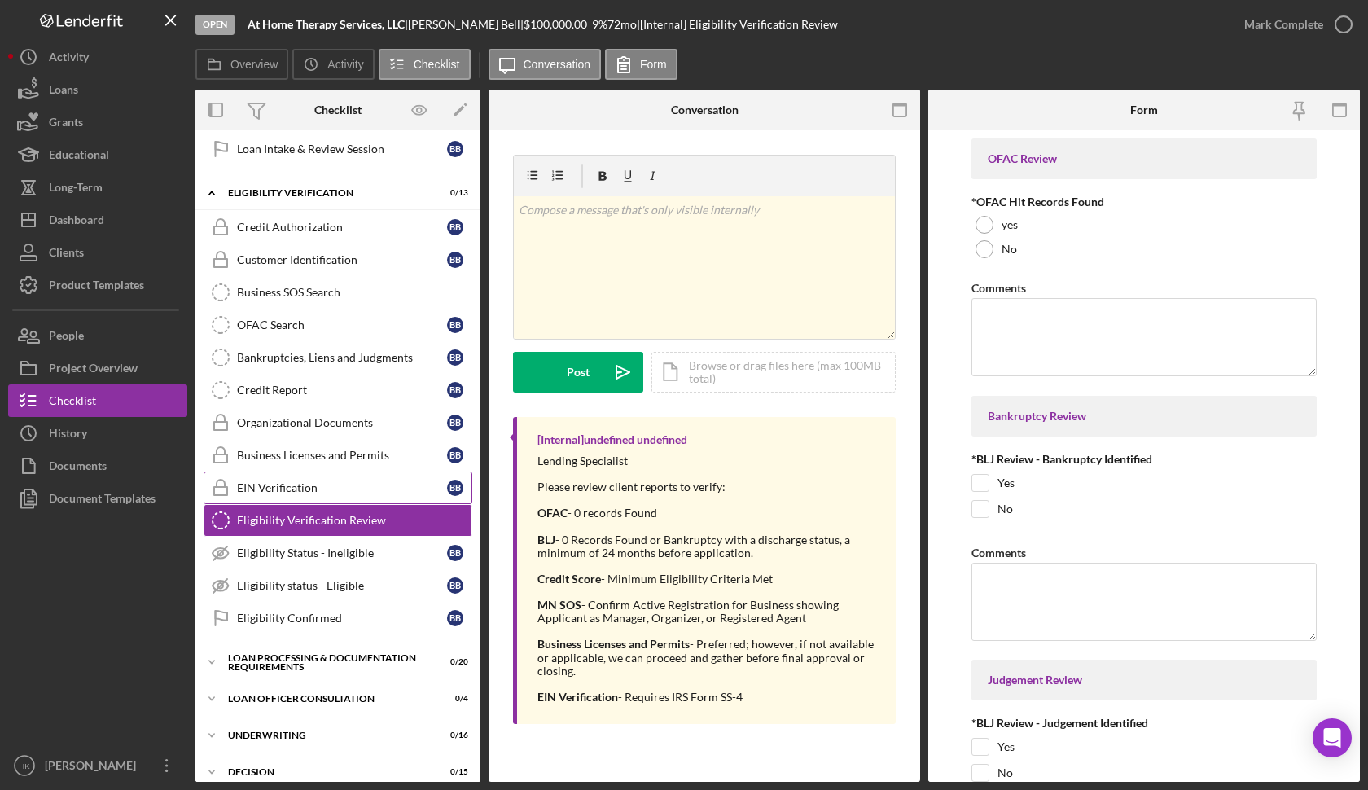
click at [375, 480] on link "EIN Verification EIN Verification B B" at bounding box center [338, 487] width 269 height 33
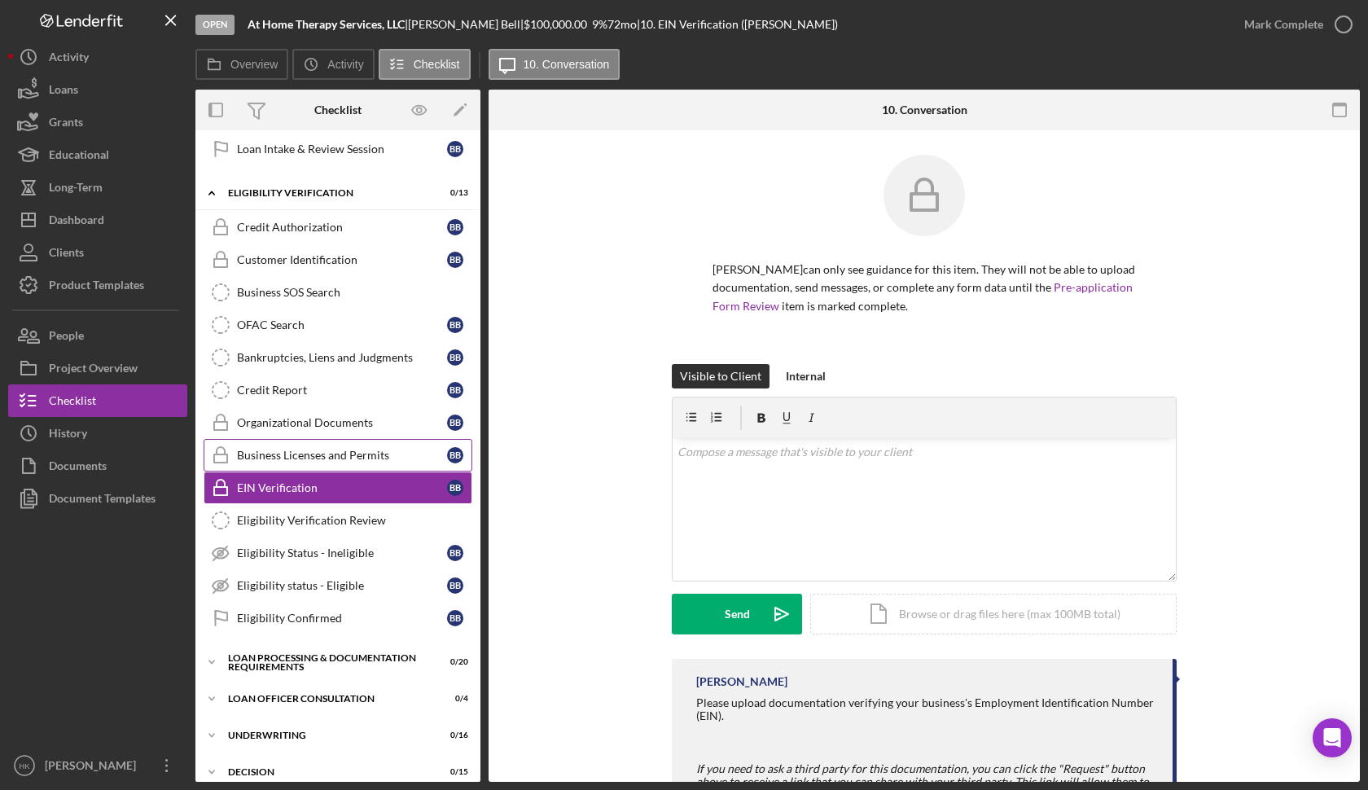
click at [375, 441] on link "Business Licenses and Permits Business Licenses and Permits B B" at bounding box center [338, 455] width 269 height 33
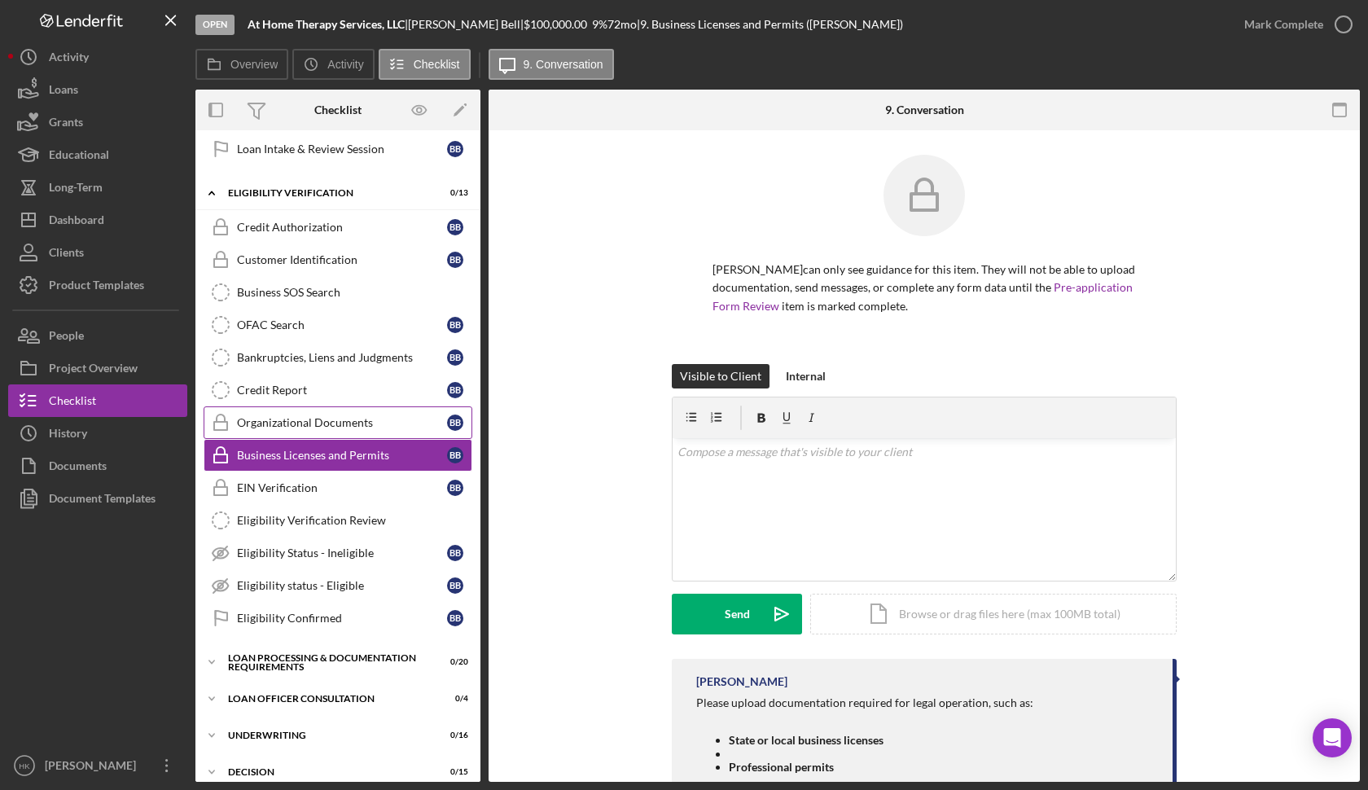
click at [375, 430] on link "Organizational Documents Organizational Documents B B" at bounding box center [338, 422] width 269 height 33
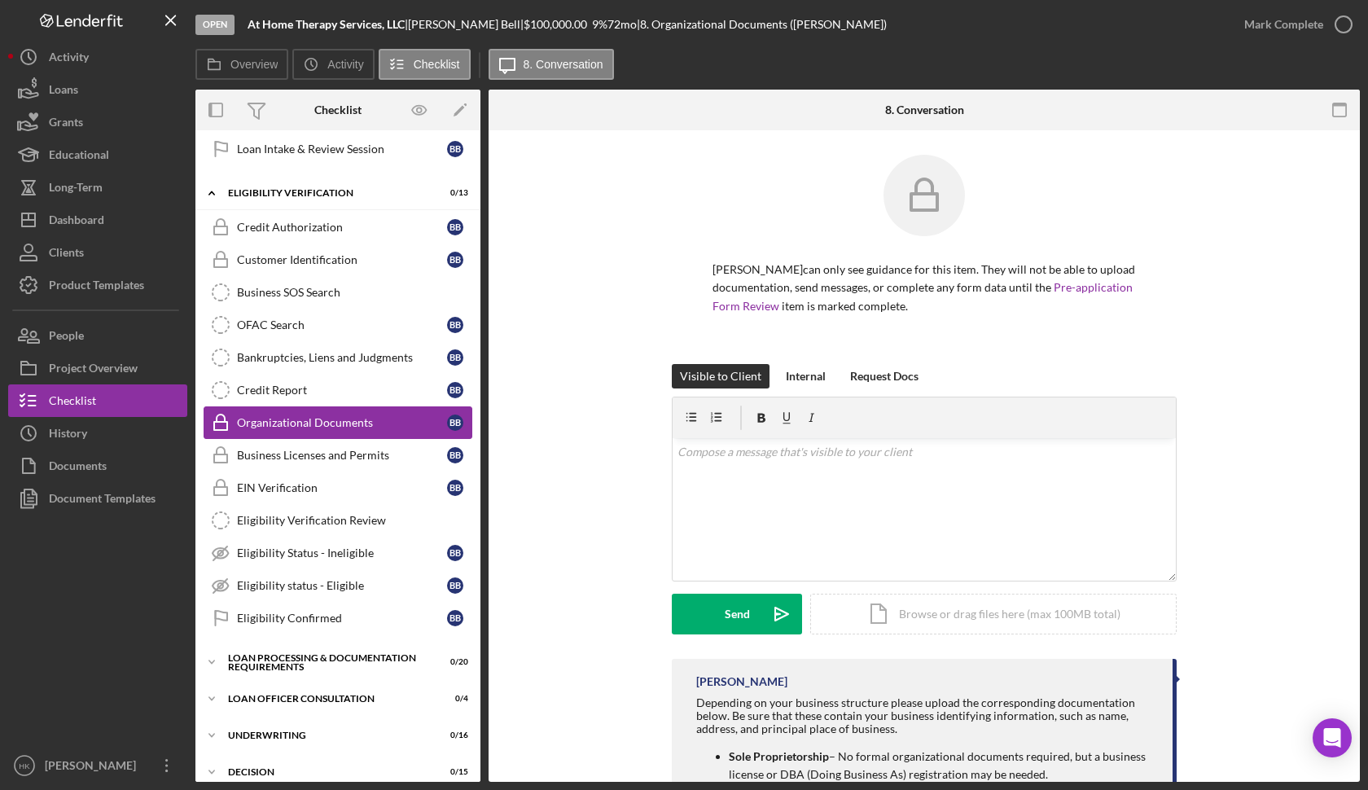
scroll to position [283, 0]
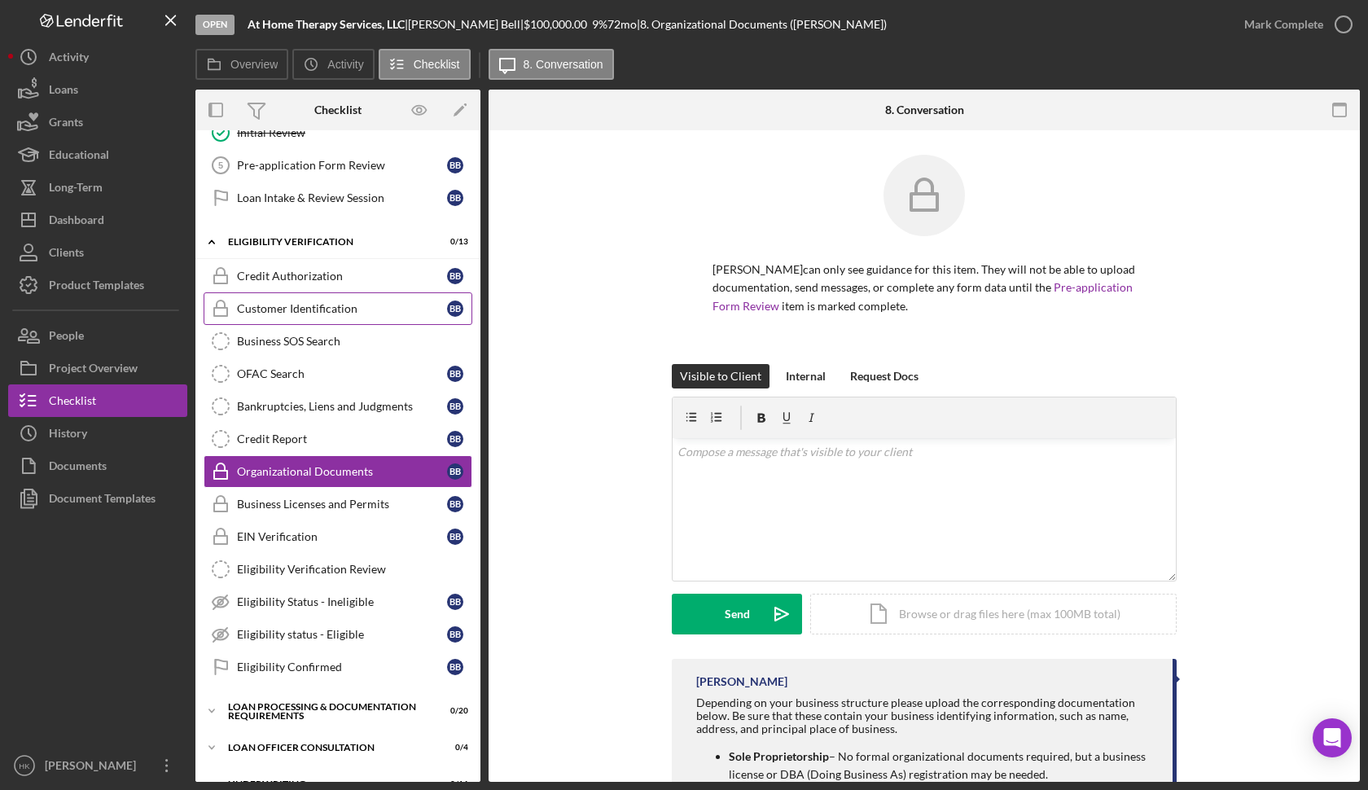
click at [368, 319] on link "Customer Identification Customer Identification B B" at bounding box center [338, 308] width 269 height 33
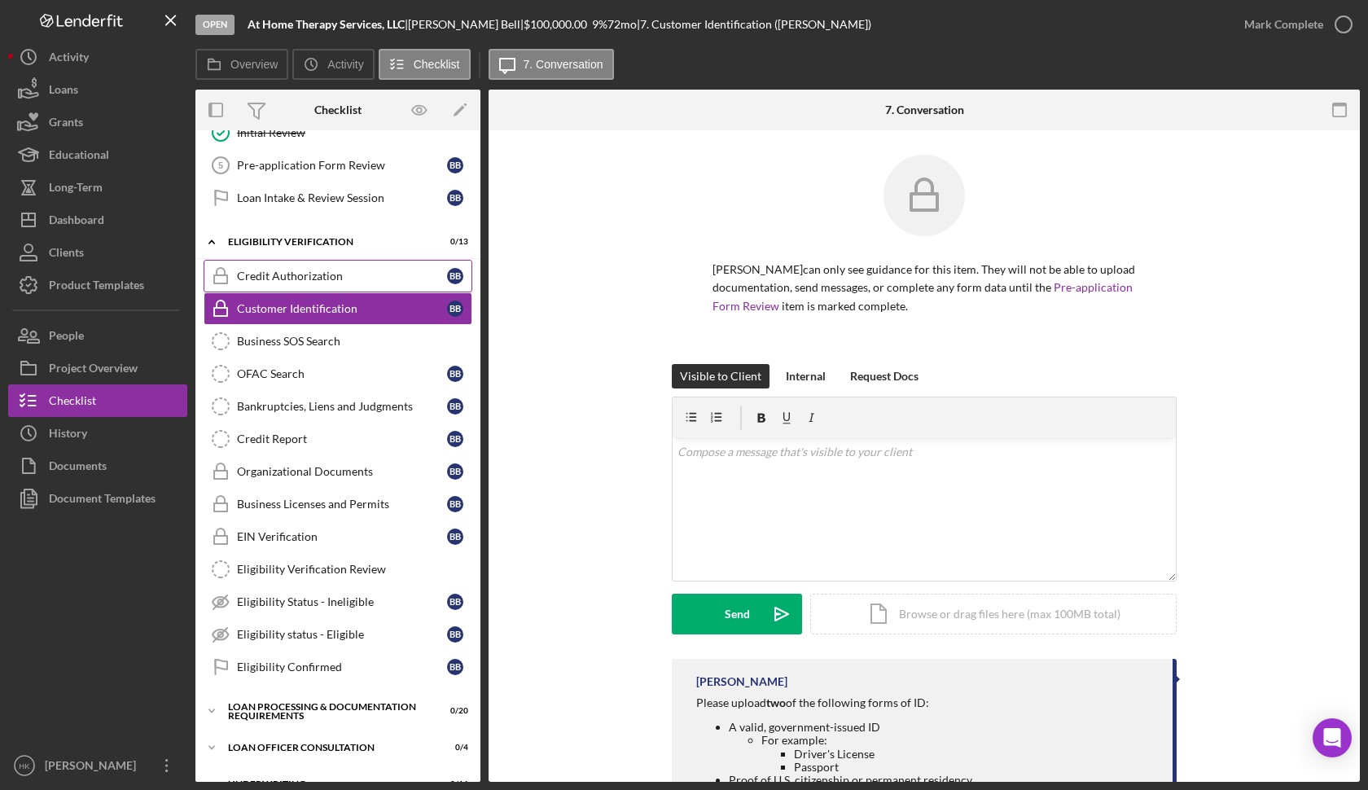
click at [368, 276] on div "Credit Authorization" at bounding box center [342, 276] width 210 height 13
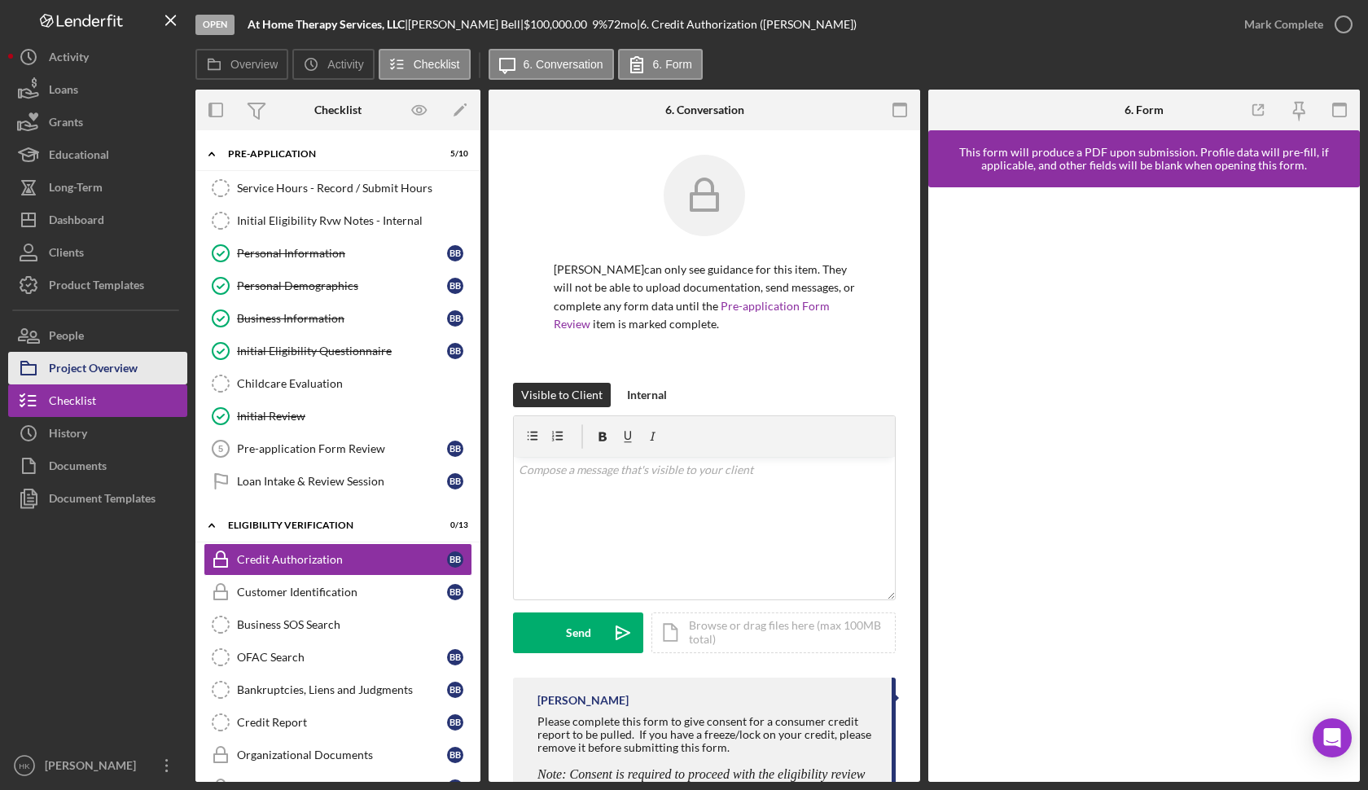
click at [79, 359] on div "Project Overview" at bounding box center [93, 370] width 89 height 37
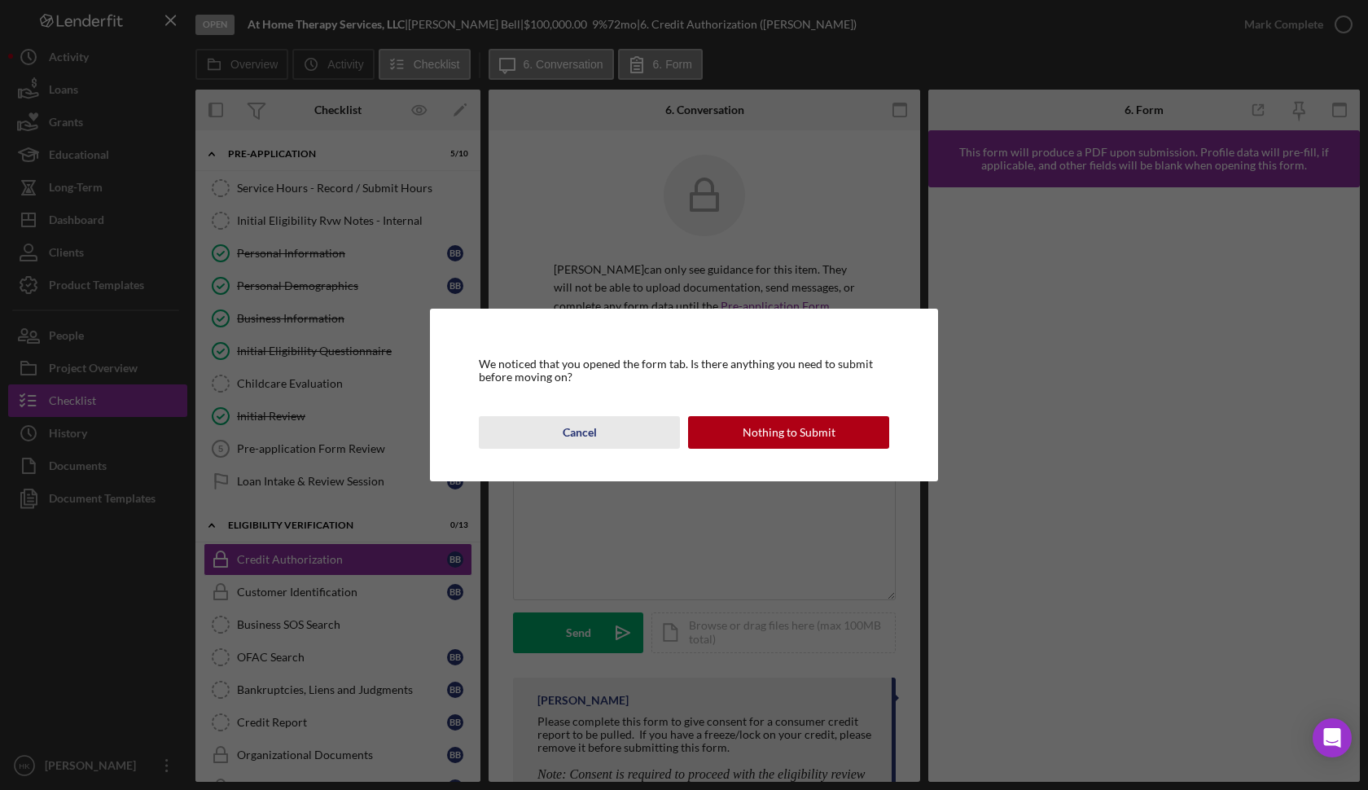
click at [572, 419] on div "Cancel" at bounding box center [580, 432] width 34 height 33
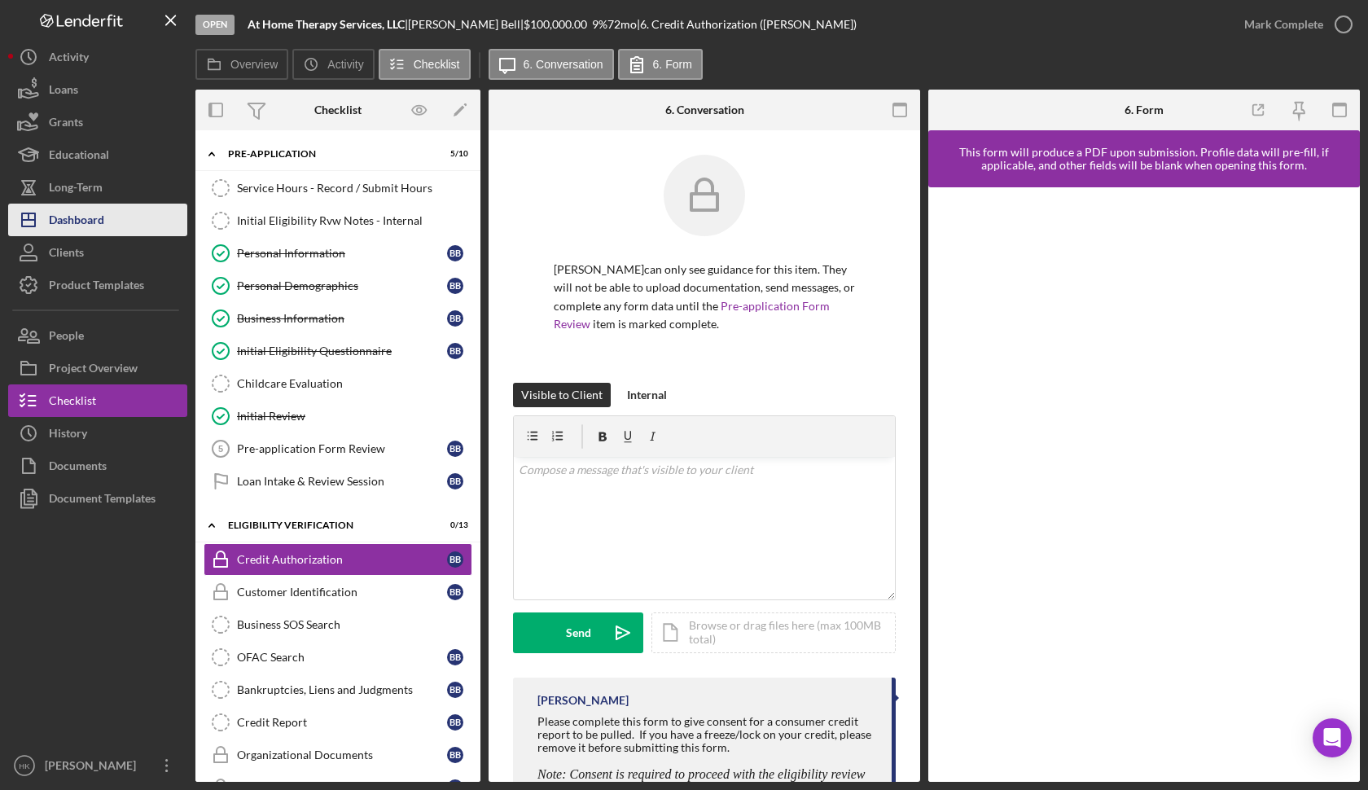
click at [114, 213] on button "Icon/Dashboard Dashboard" at bounding box center [97, 220] width 179 height 33
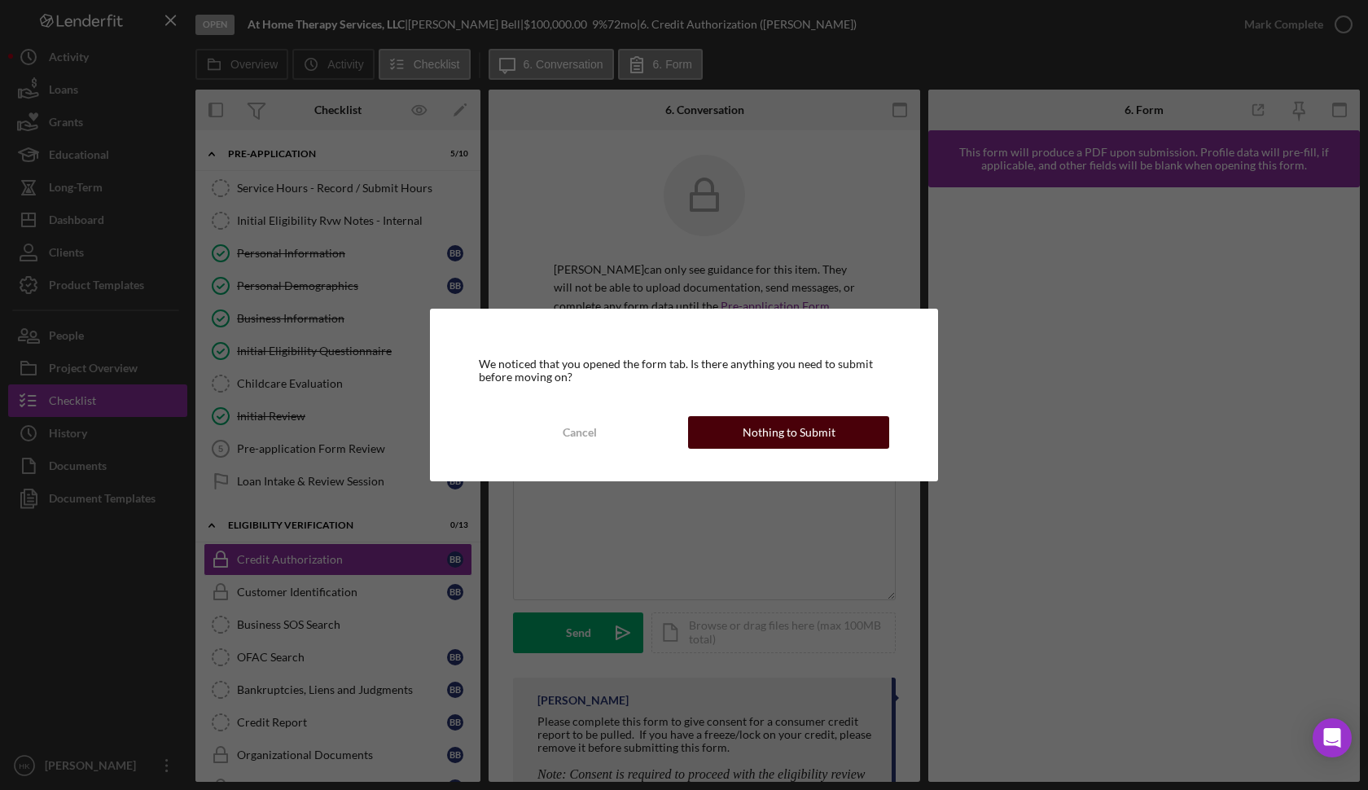
click at [805, 426] on div "Nothing to Submit" at bounding box center [789, 432] width 93 height 33
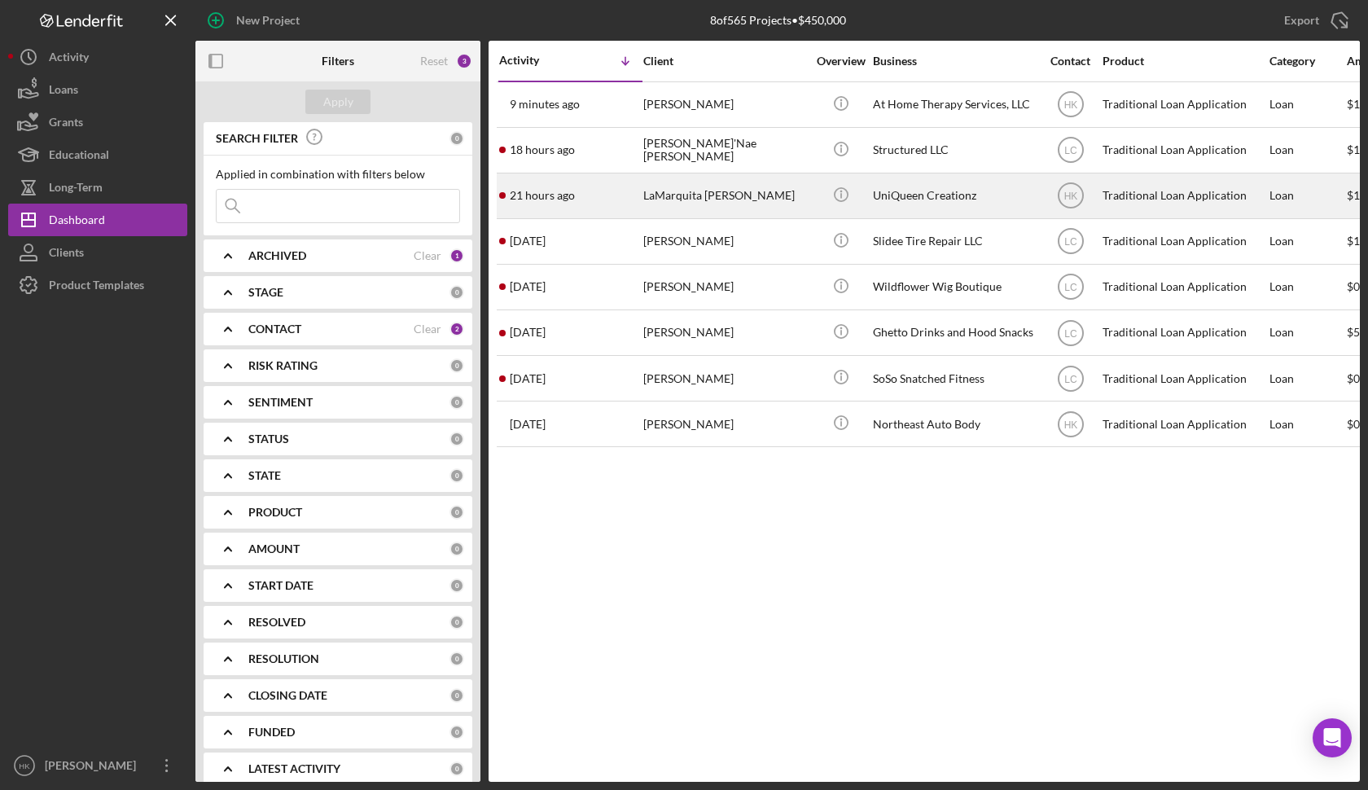
click at [777, 205] on div "LaMarquita [PERSON_NAME]" at bounding box center [724, 195] width 163 height 43
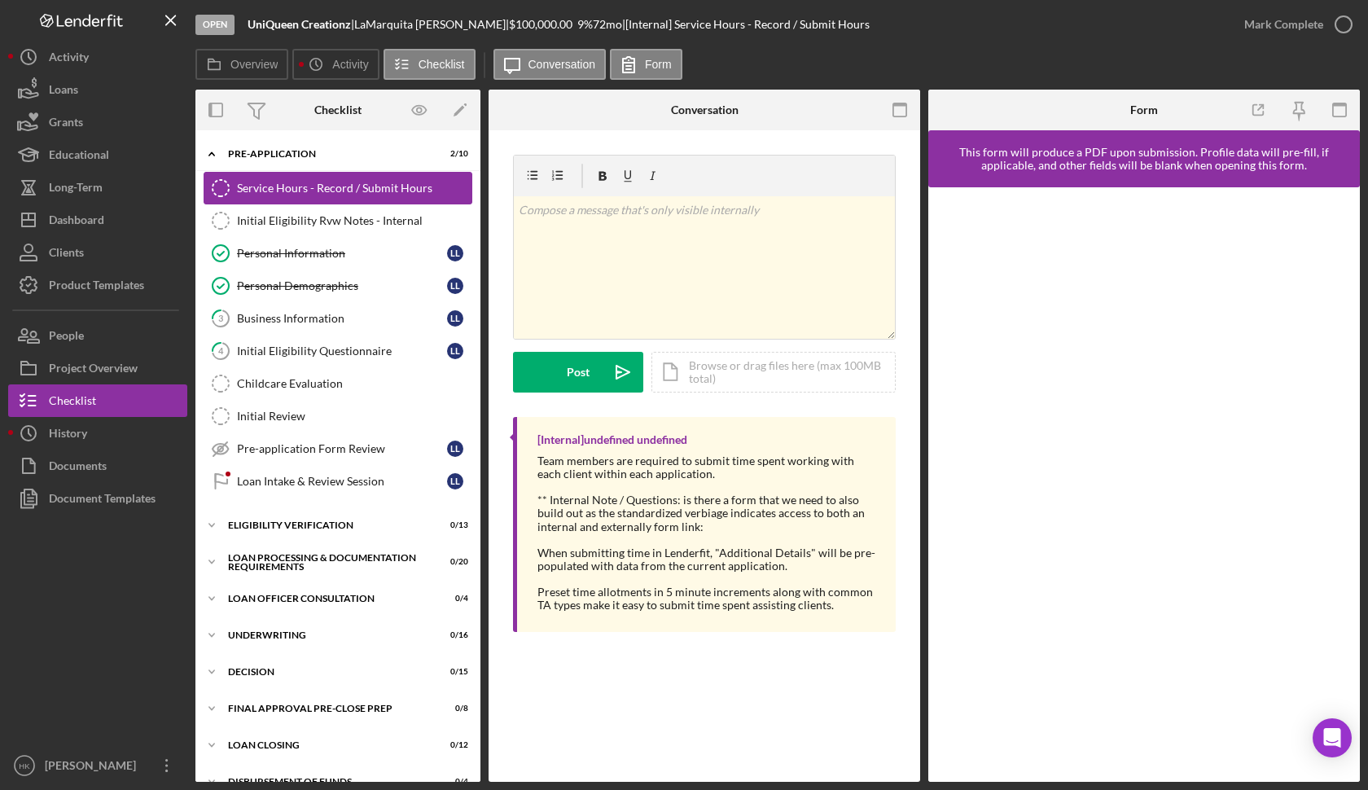
click at [416, 191] on div "Service Hours - Record / Submit Hours" at bounding box center [354, 188] width 235 height 13
click at [416, 217] on div "Initial Eligibility Rvw Notes - Internal" at bounding box center [354, 220] width 235 height 13
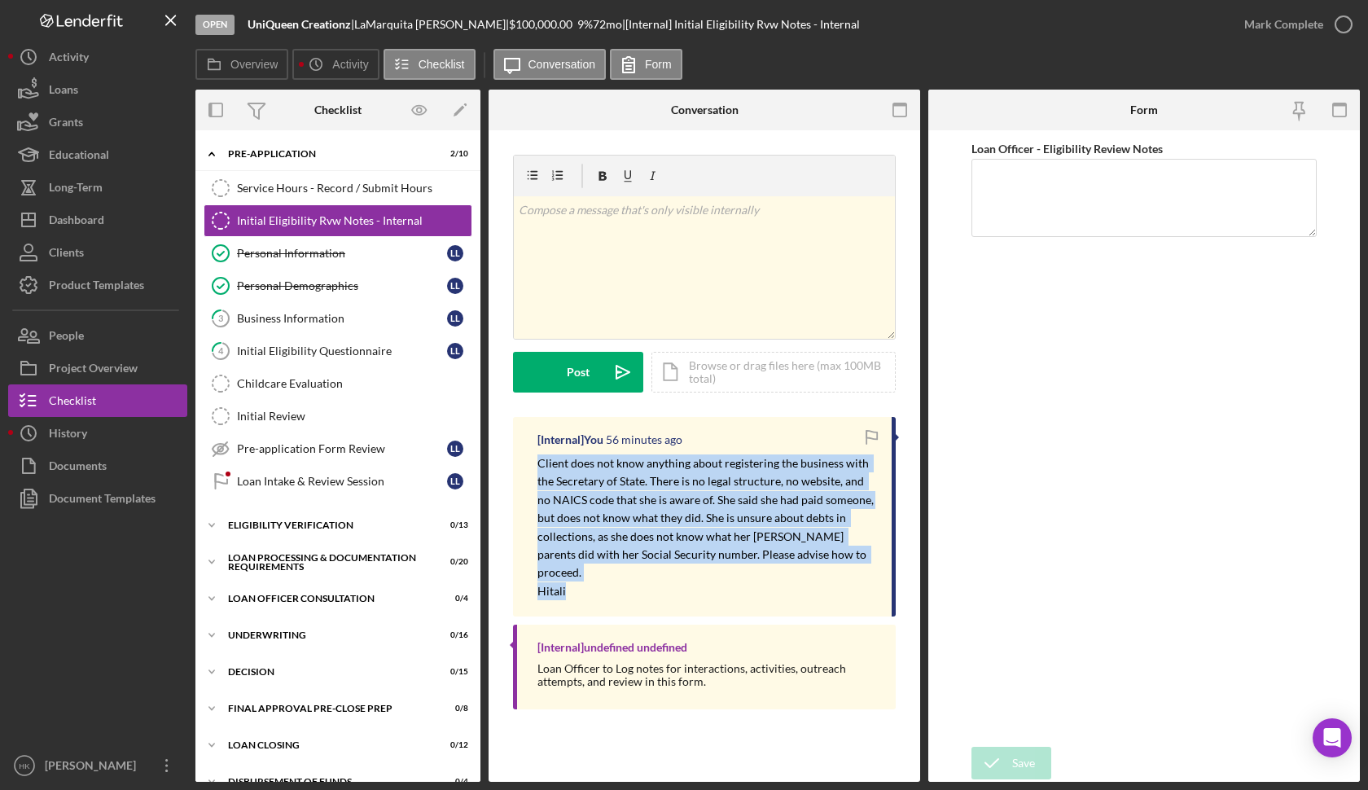
drag, startPoint x: 585, startPoint y: 578, endPoint x: 526, endPoint y: 467, distance: 125.3
click at [526, 467] on div "[Internal] You 56 minutes ago Client does not know anything about registering t…" at bounding box center [704, 517] width 383 height 200
copy span "Client does not know anything about registering the business with the Secretary…"
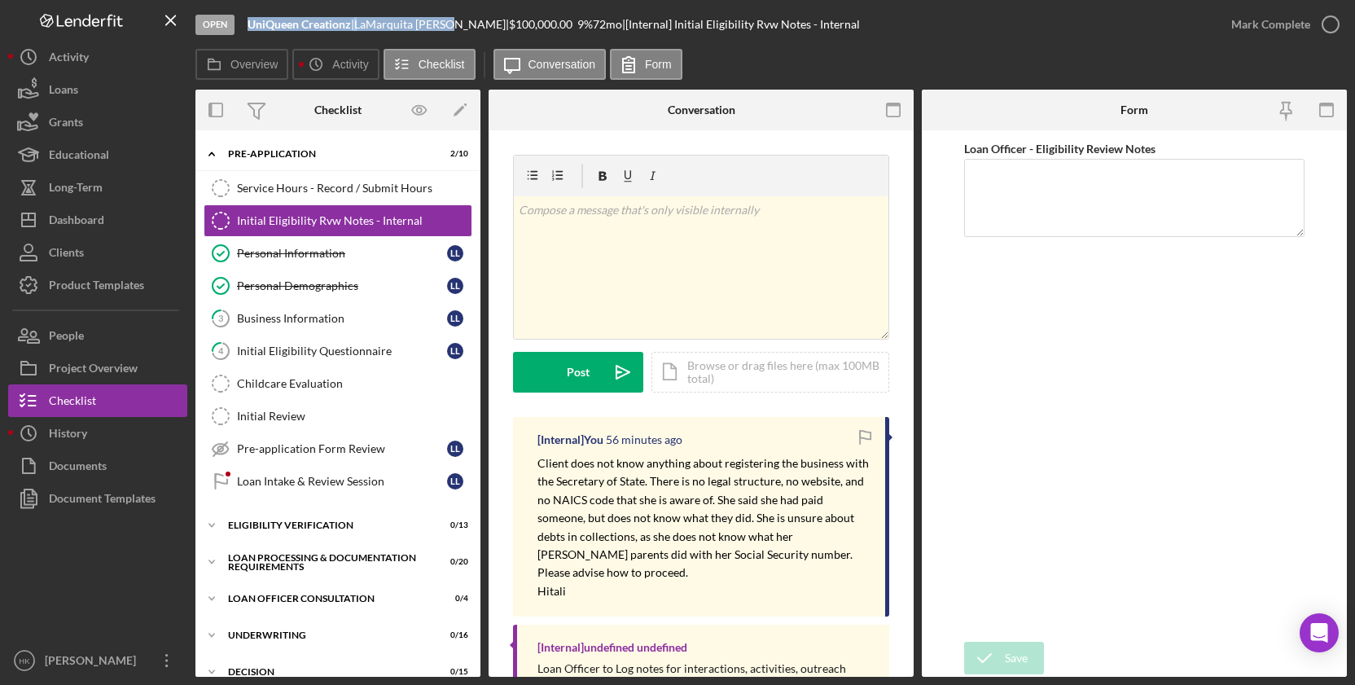
drag, startPoint x: 459, startPoint y: 26, endPoint x: 246, endPoint y: 18, distance: 213.5
click at [246, 18] on div "Open UniQueen Creationz | LaMarquita [PERSON_NAME] | $100,000.00 9 % 72 mo | [I…" at bounding box center [705, 24] width 1020 height 49
copy div "UniQueen Creationz | LaMarquita [PERSON_NAME]"
